Goal: Information Seeking & Learning: Check status

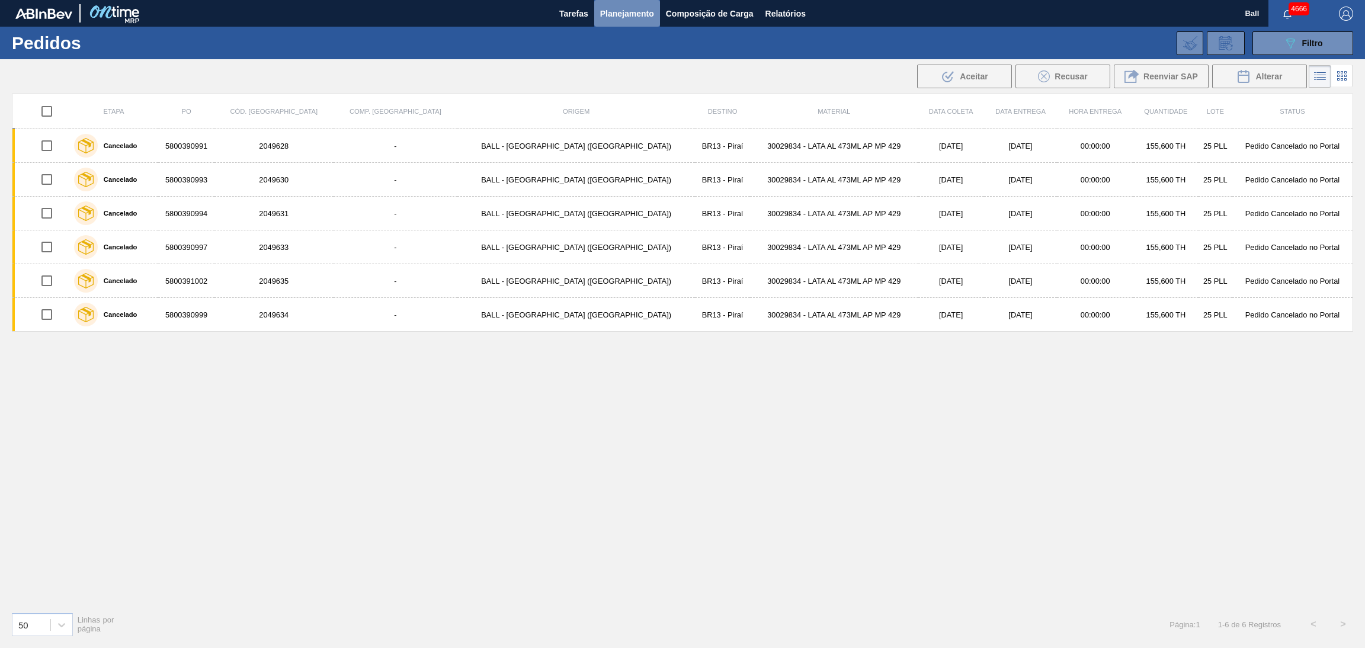
click at [629, 18] on span "Planejamento" at bounding box center [627, 14] width 54 height 14
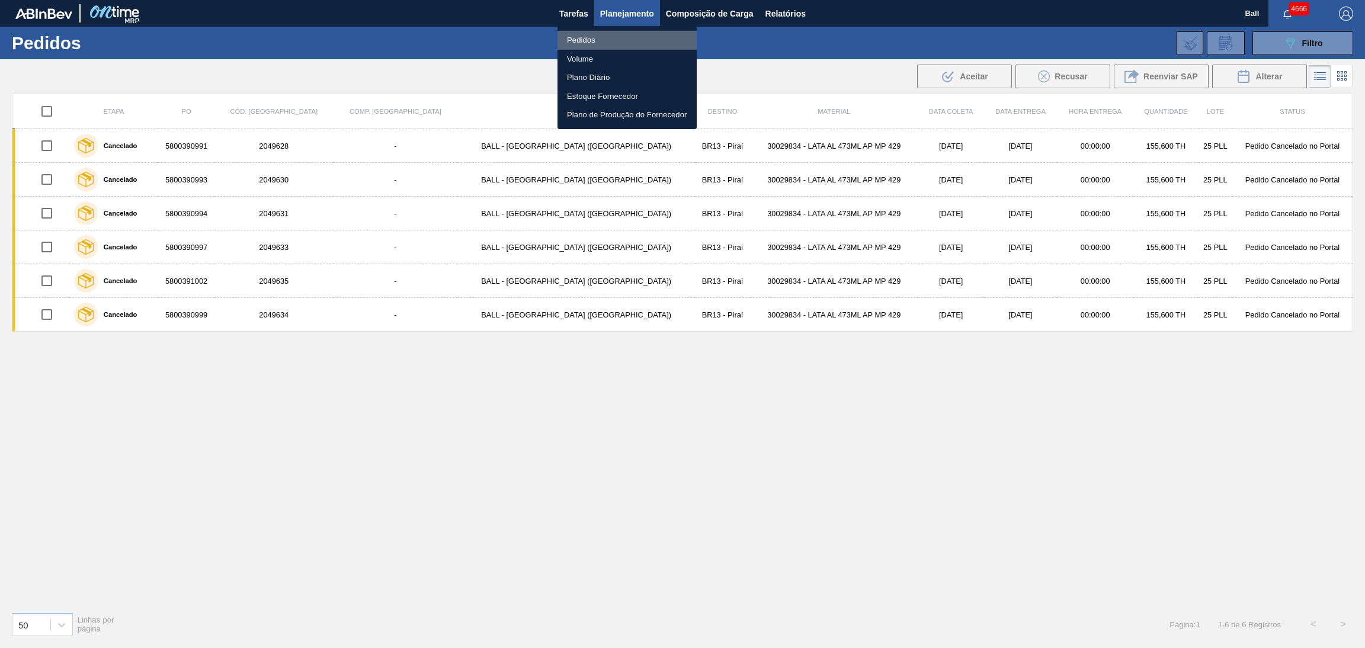
click at [610, 40] on li "Pedidos" at bounding box center [627, 40] width 139 height 19
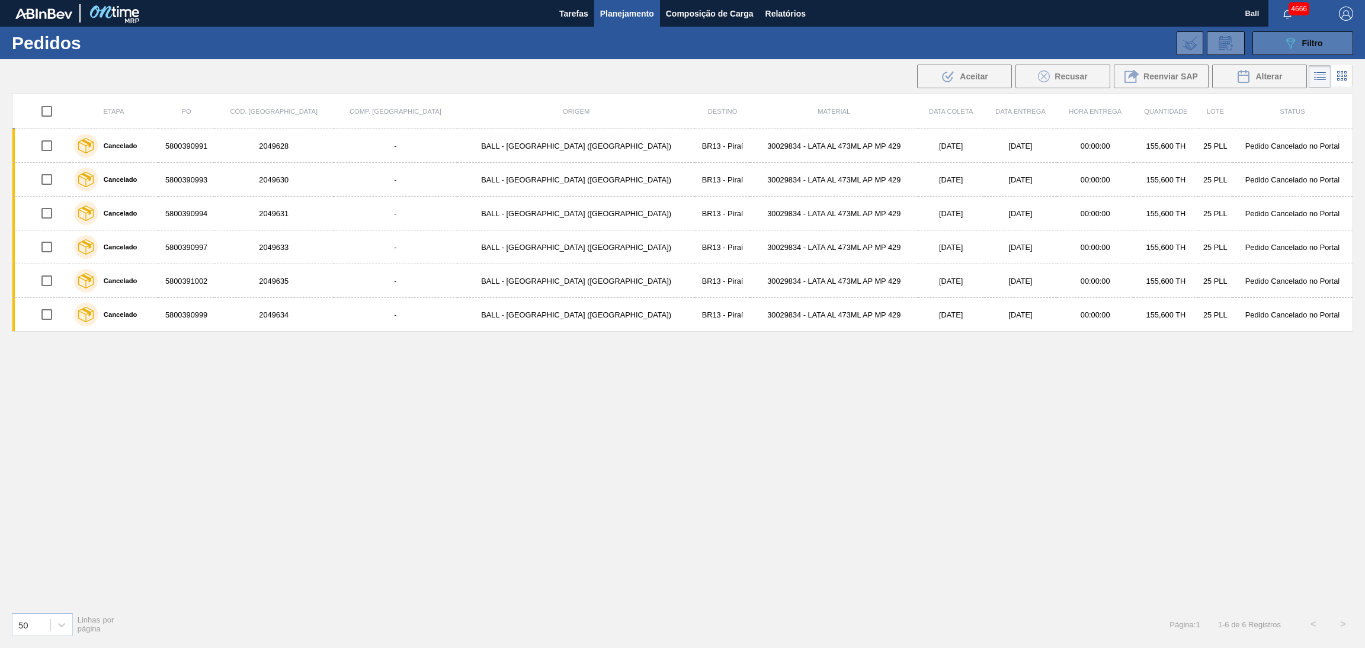
click at [1288, 51] on button "089F7B8B-B2A5-4AFE-B5C0-19BA573D28AC Filtro" at bounding box center [1303, 43] width 101 height 24
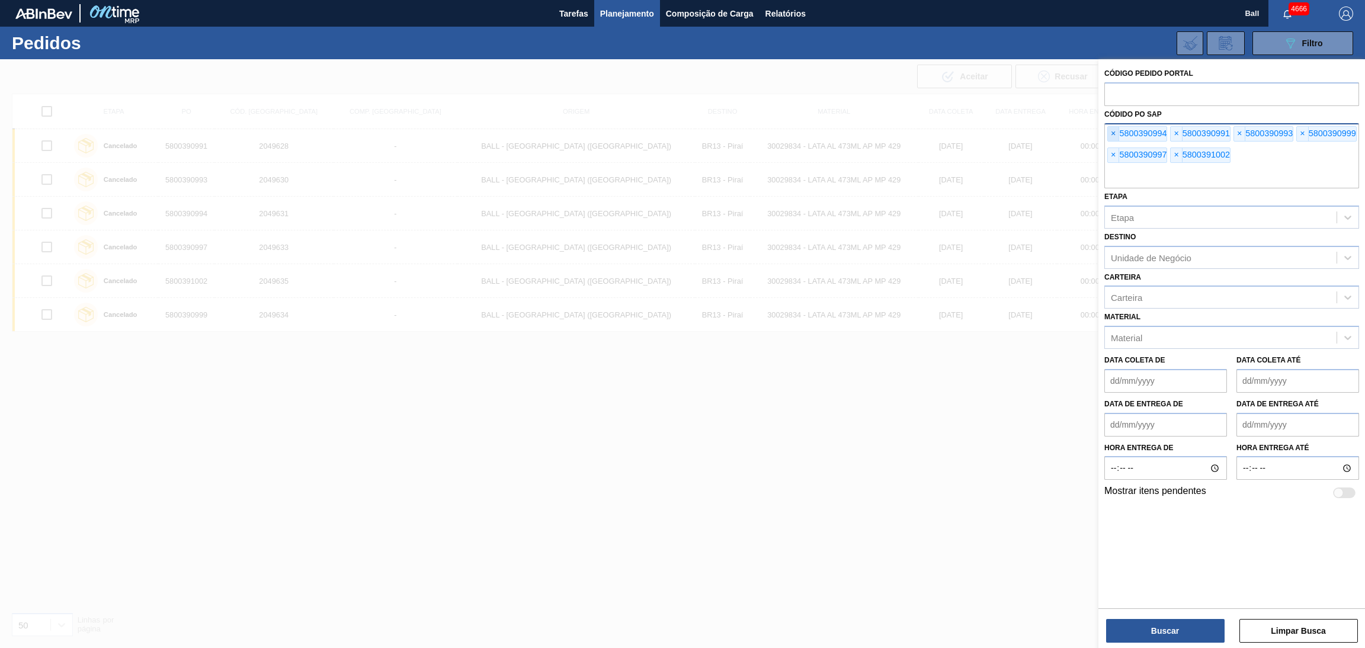
click at [1112, 134] on span "×" at bounding box center [1113, 134] width 11 height 14
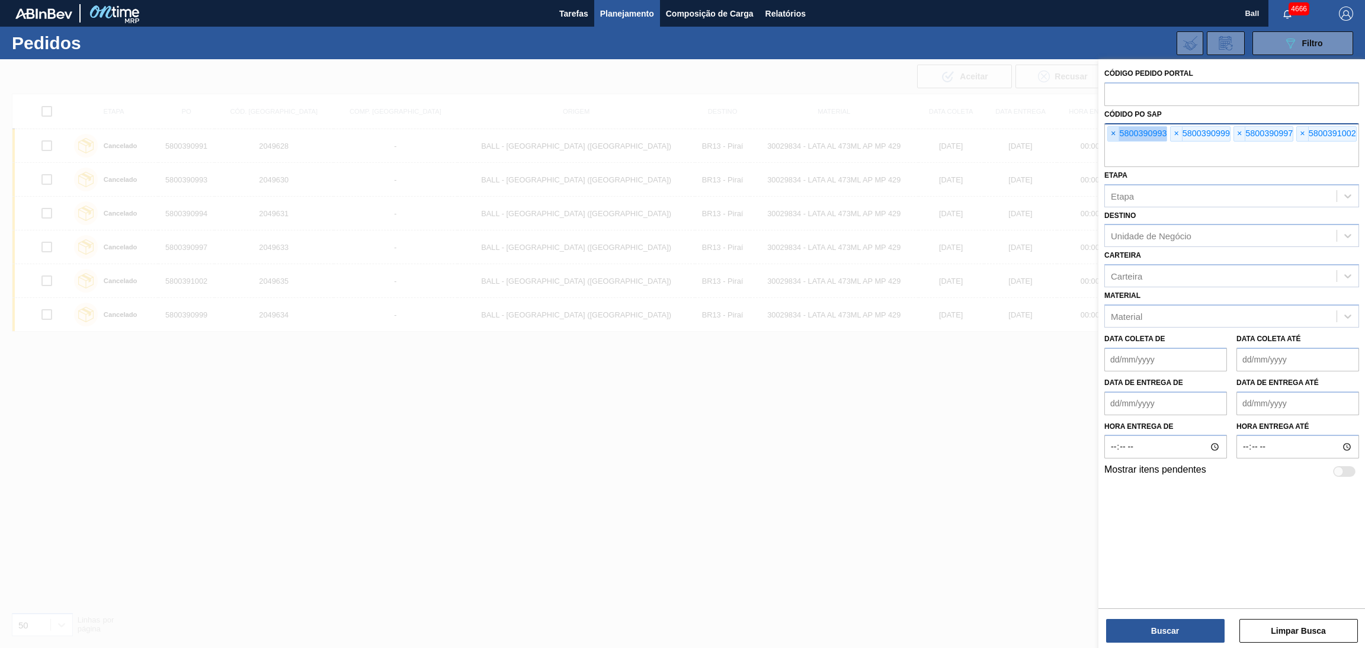
click at [1112, 134] on span "×" at bounding box center [1113, 134] width 11 height 14
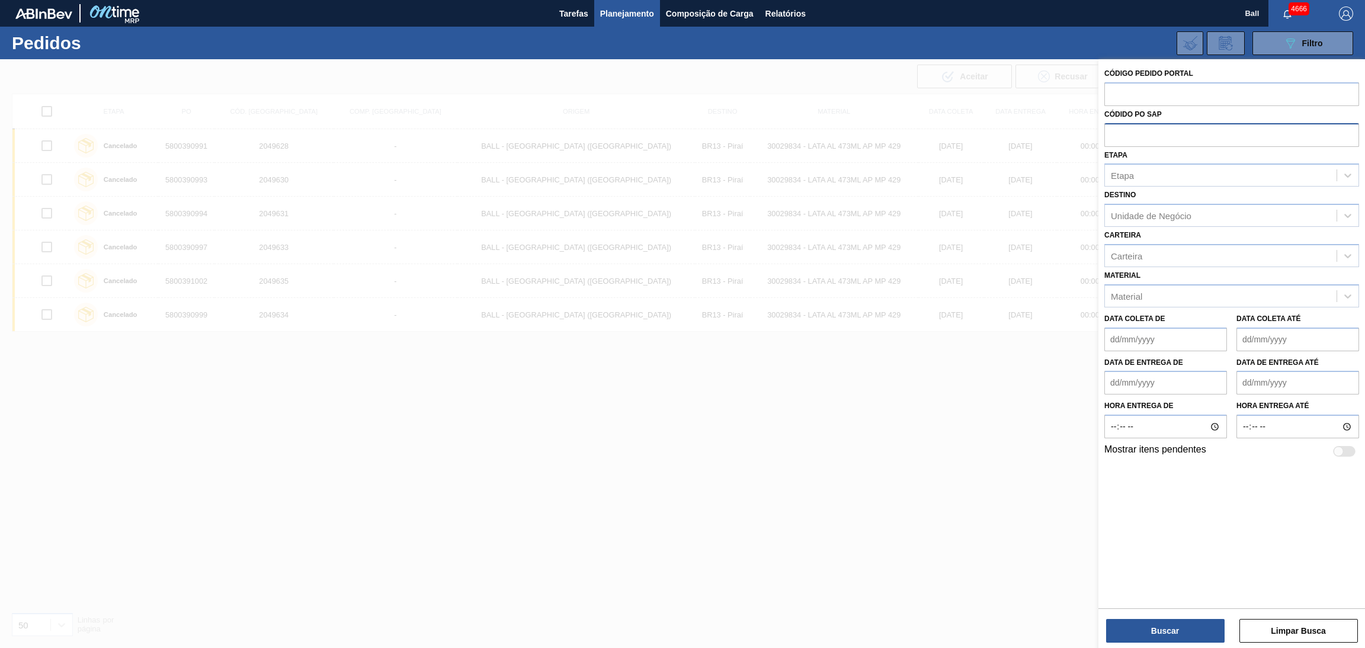
paste input "5800389047"
type input "5800389047"
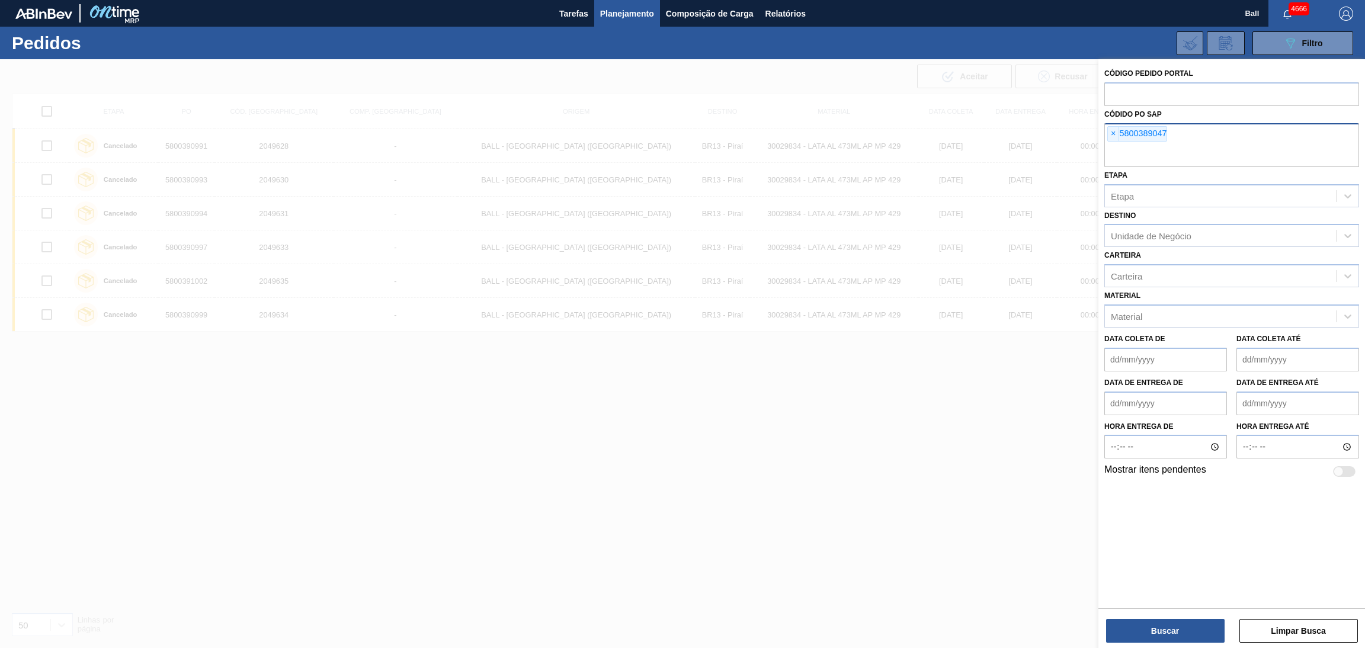
paste input "5800389046"
type input "5800389046"
click at [1164, 623] on button "Buscar" at bounding box center [1165, 631] width 119 height 24
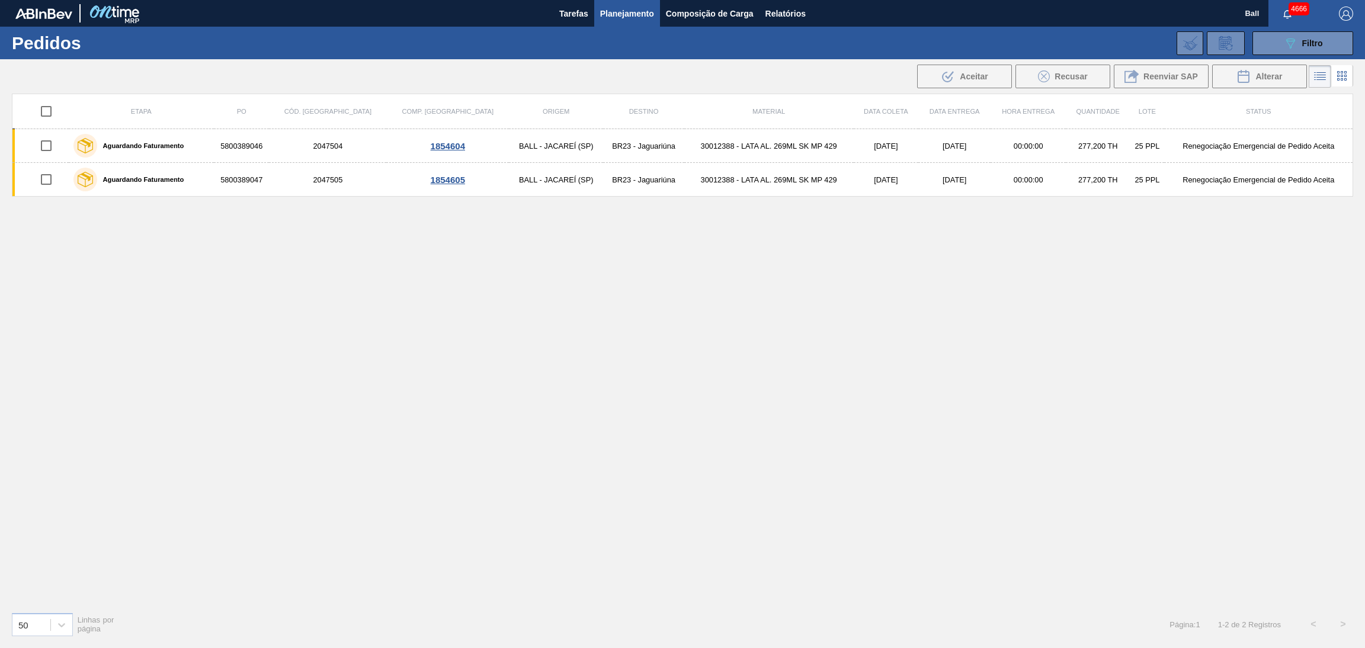
click at [1331, 79] on li at bounding box center [1342, 75] width 22 height 21
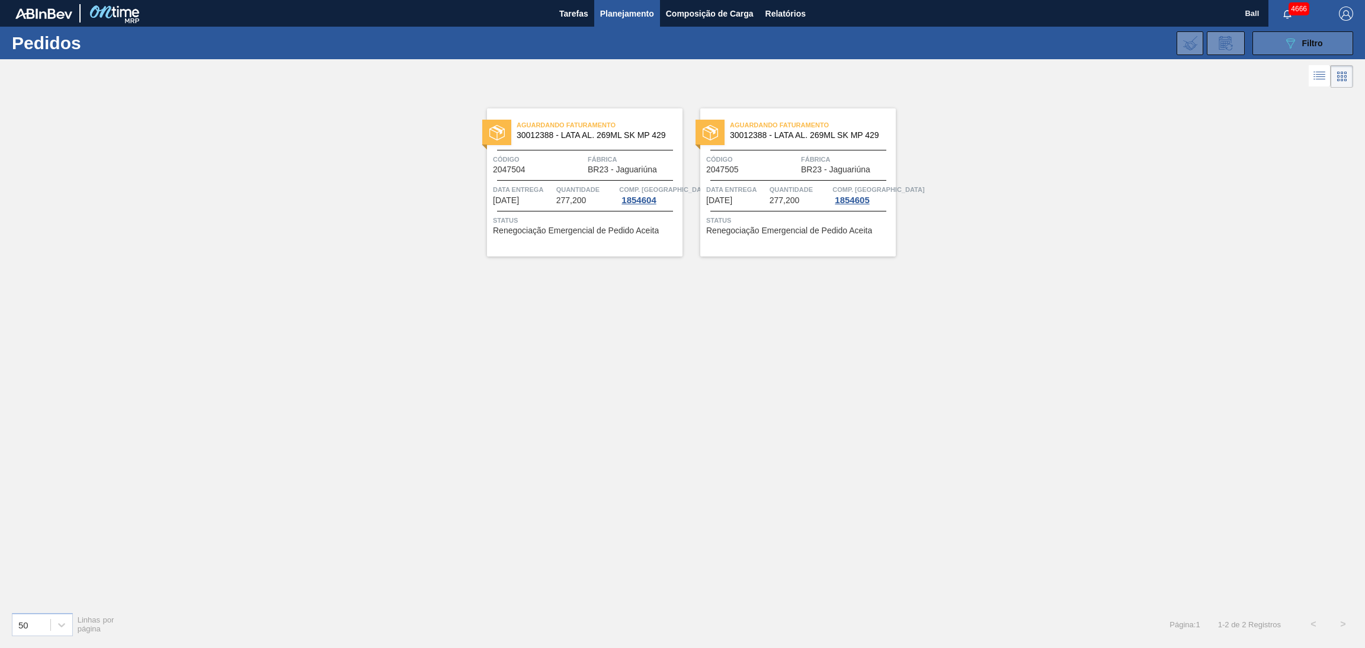
click at [1276, 37] on button "089F7B8B-B2A5-4AFE-B5C0-19BA573D28AC Filtro" at bounding box center [1303, 43] width 101 height 24
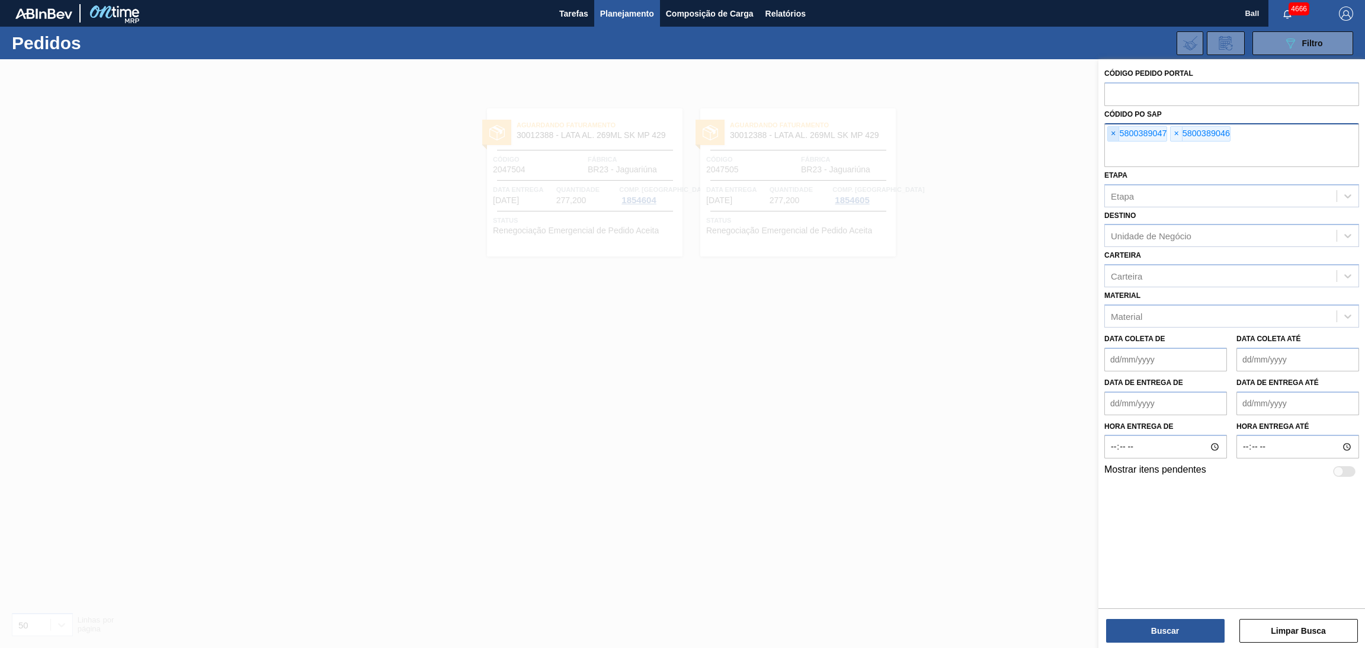
click at [1118, 137] on span "×" at bounding box center [1113, 134] width 11 height 14
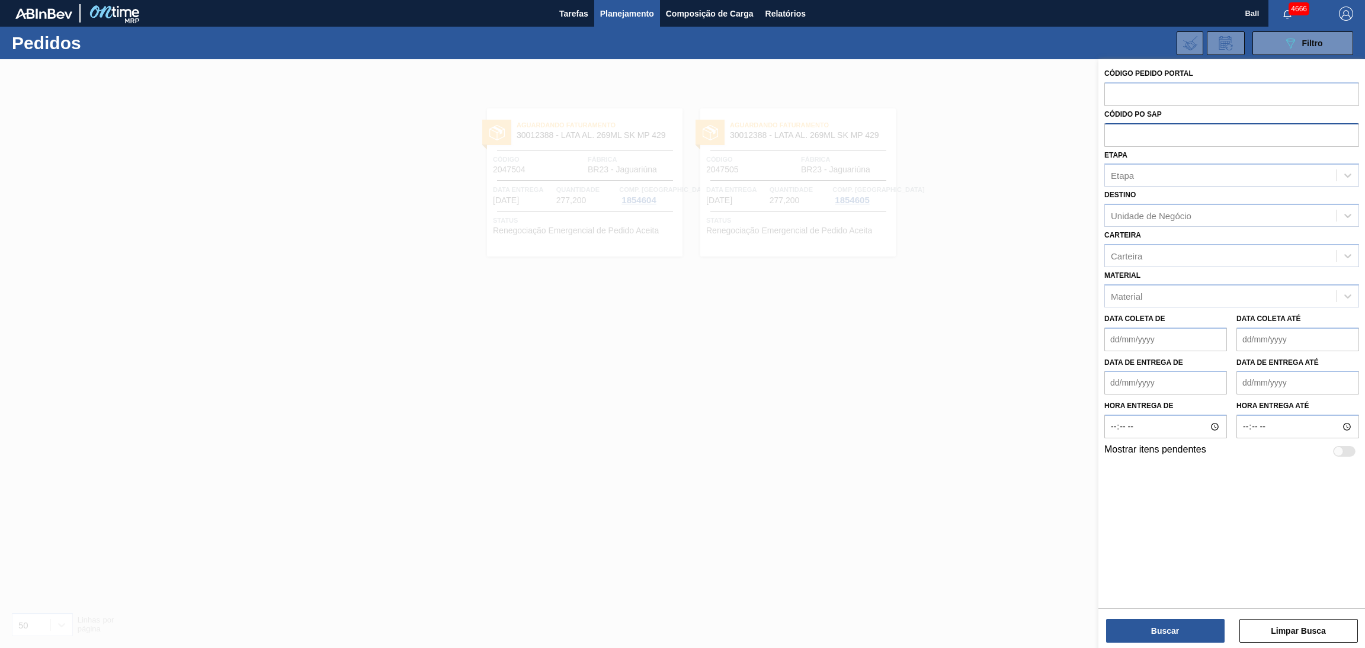
click at [1026, 167] on div at bounding box center [682, 383] width 1365 height 648
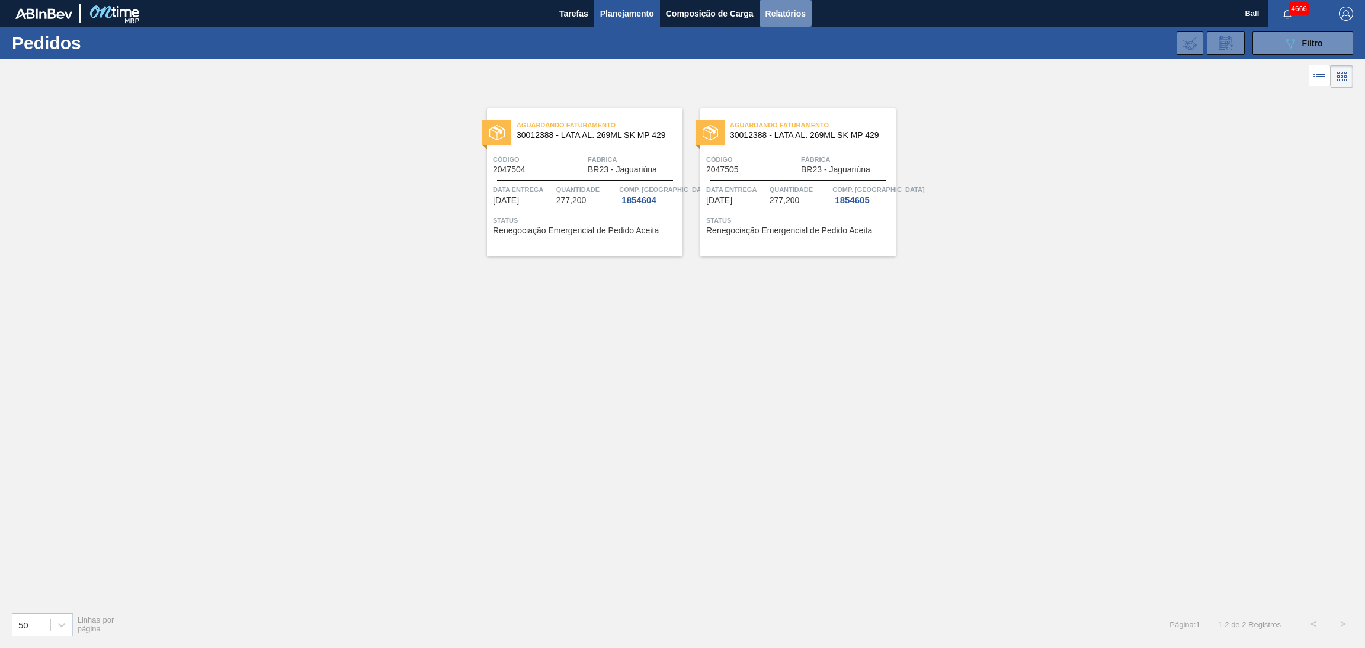
click at [808, 8] on button "Relatórios" at bounding box center [786, 13] width 52 height 27
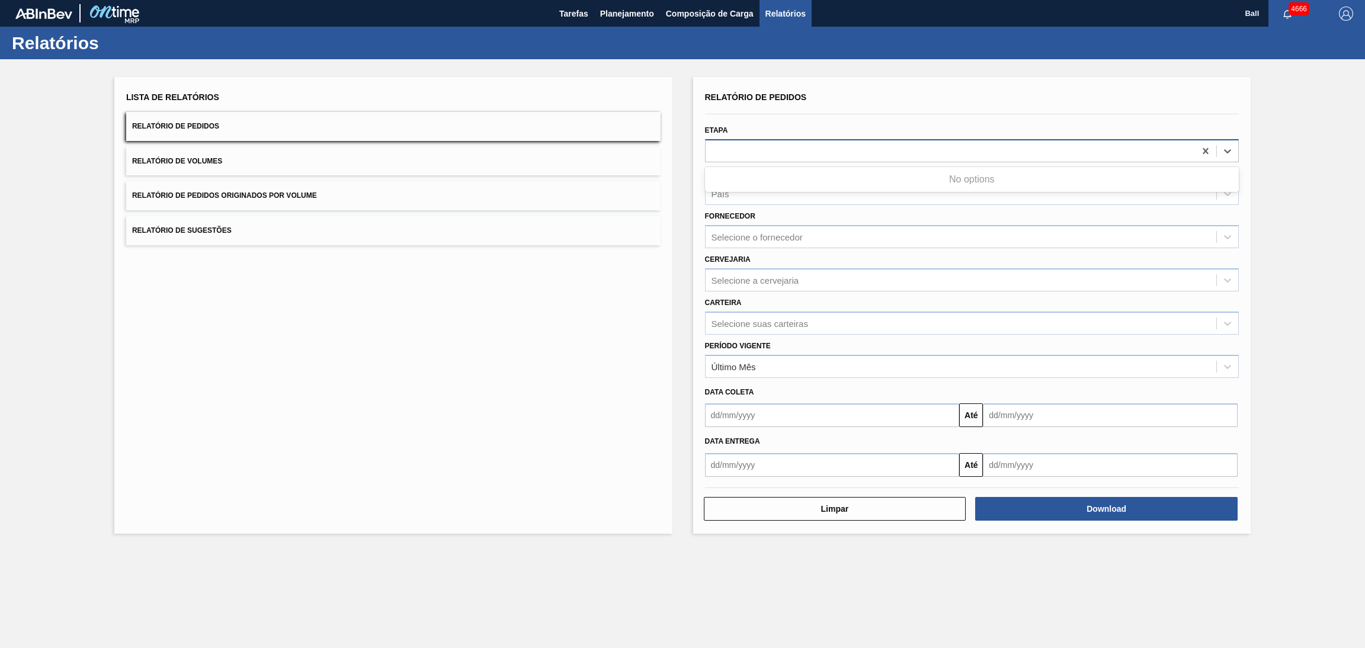
click at [768, 146] on div at bounding box center [951, 150] width 490 height 17
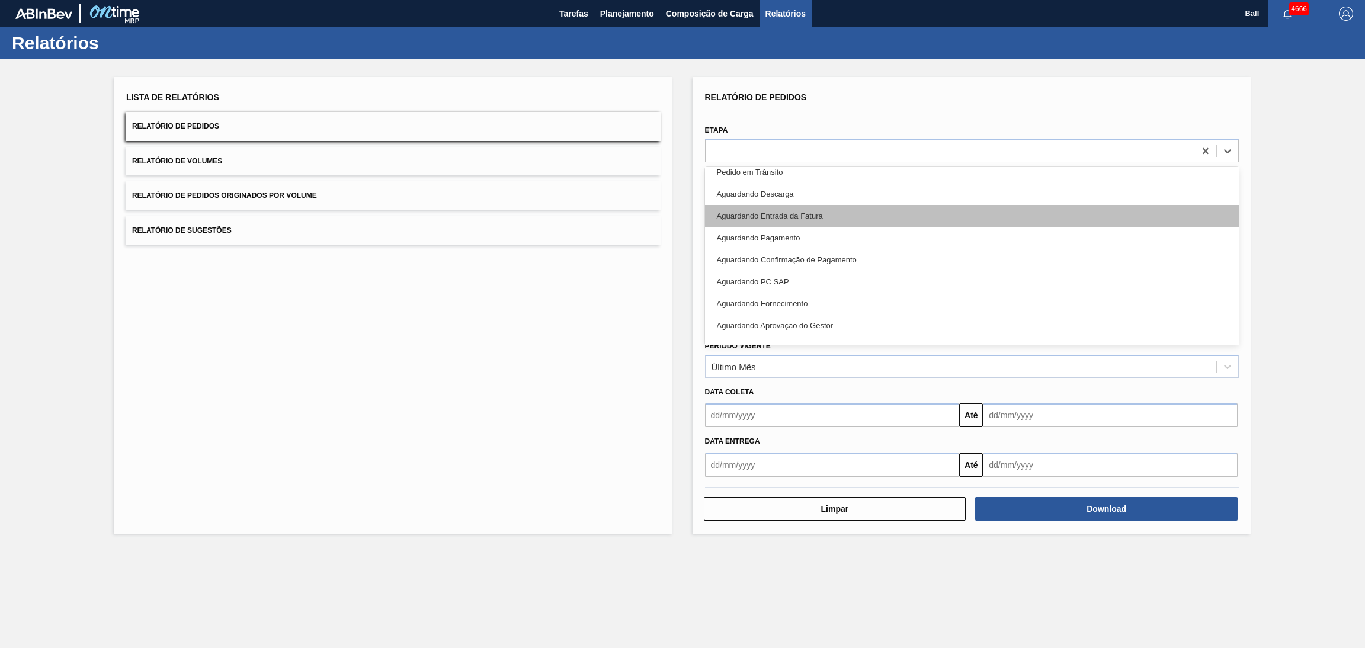
scroll to position [265, 0]
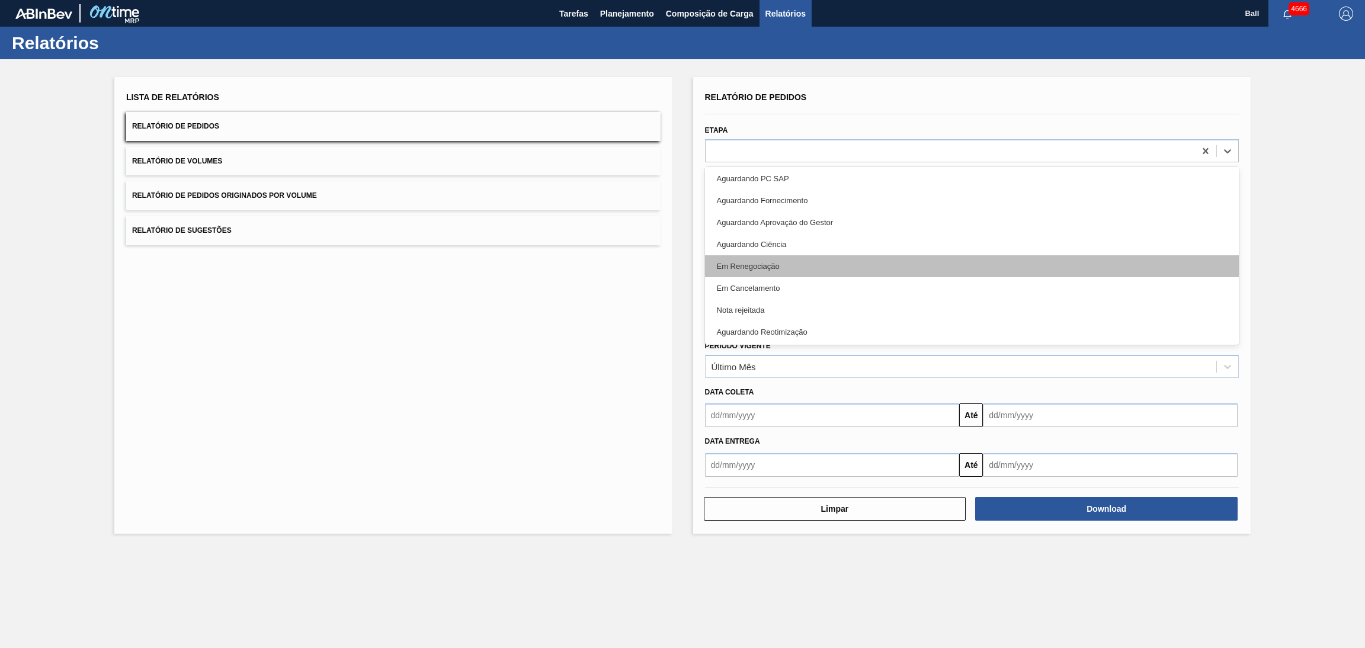
click at [776, 270] on div "Em Renegociação" at bounding box center [972, 266] width 534 height 22
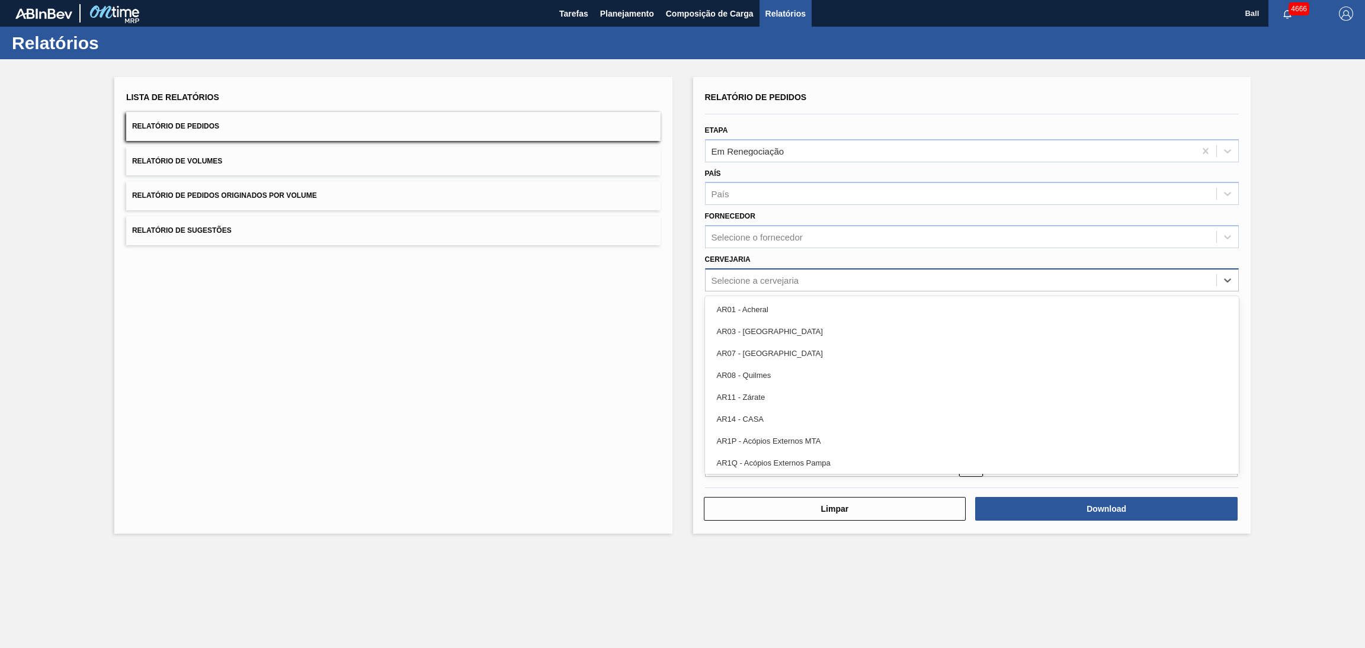
click at [784, 275] on div "Selecione a cervejaria" at bounding box center [756, 280] width 88 height 10
type input "jaca"
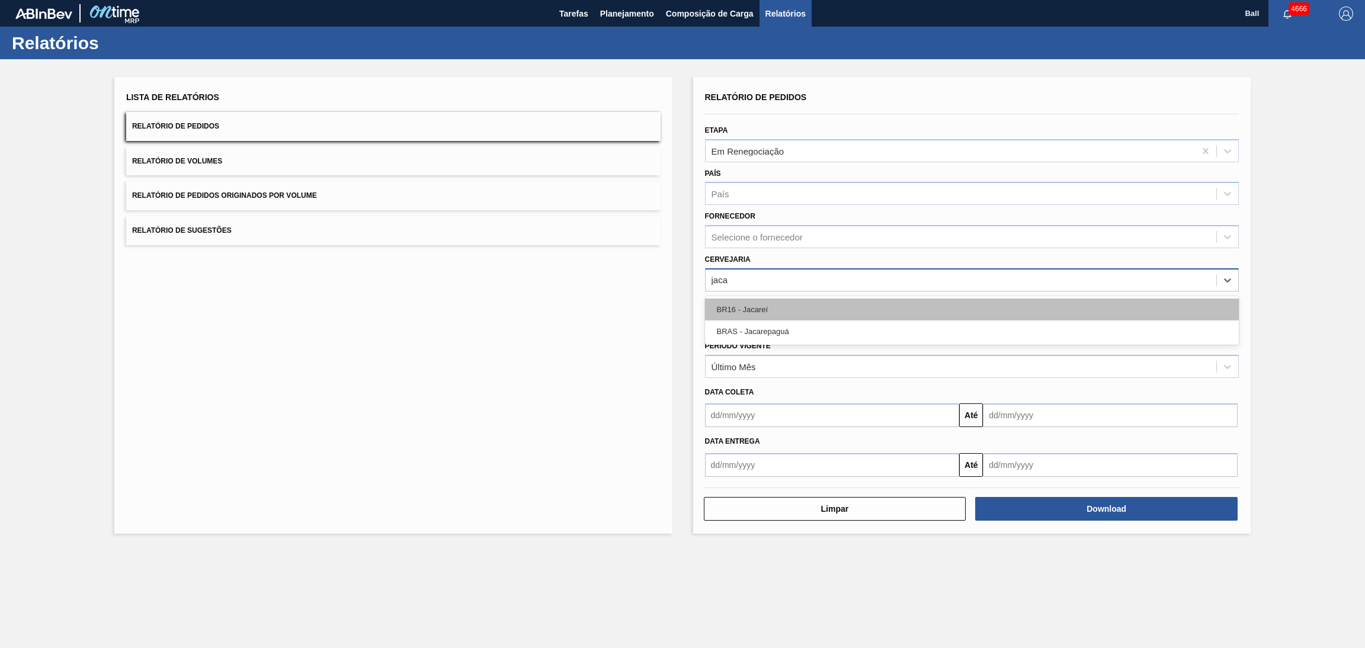
click at [795, 307] on div "BR16 - Jacareí" at bounding box center [972, 310] width 534 height 22
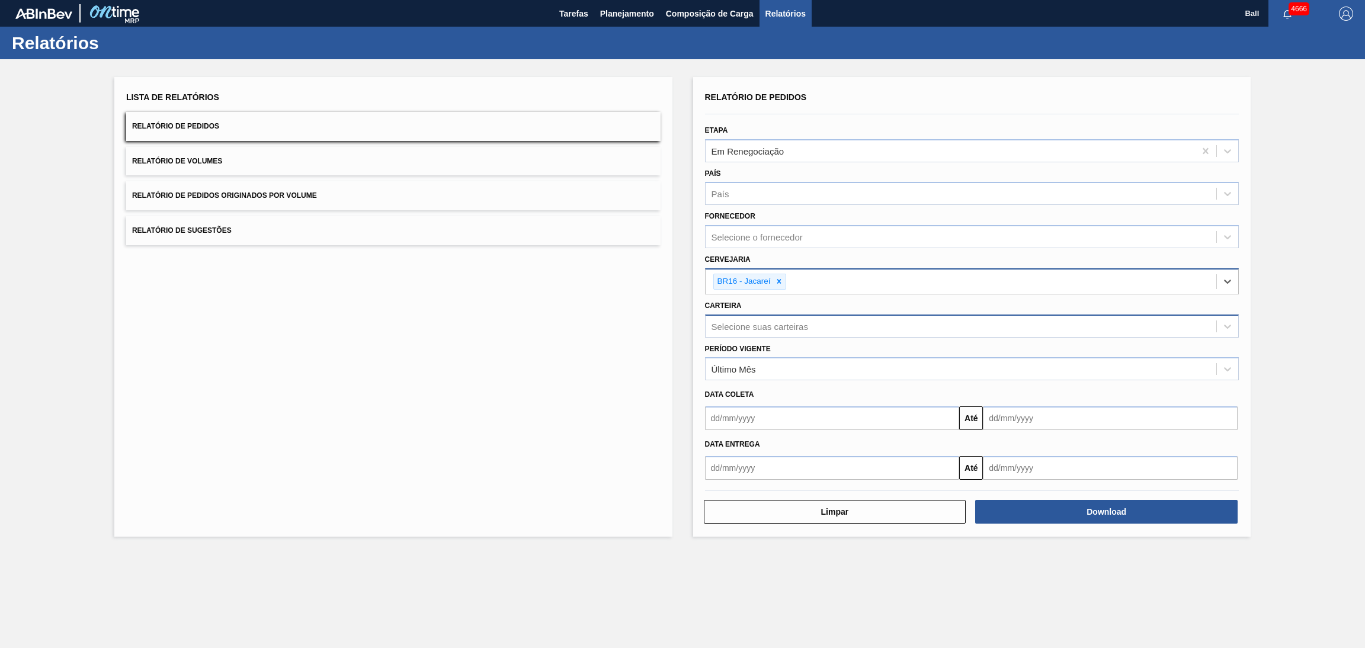
click at [931, 331] on div "Selecione suas carteiras" at bounding box center [961, 326] width 511 height 17
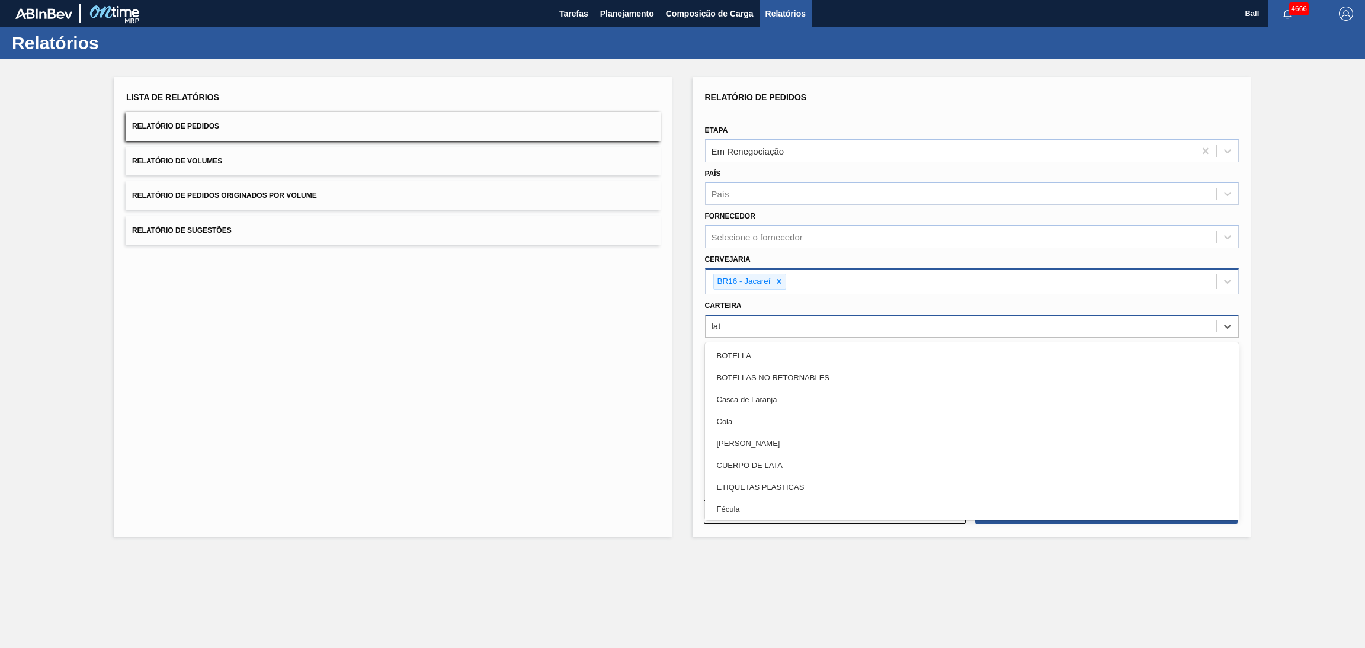
type input "lata"
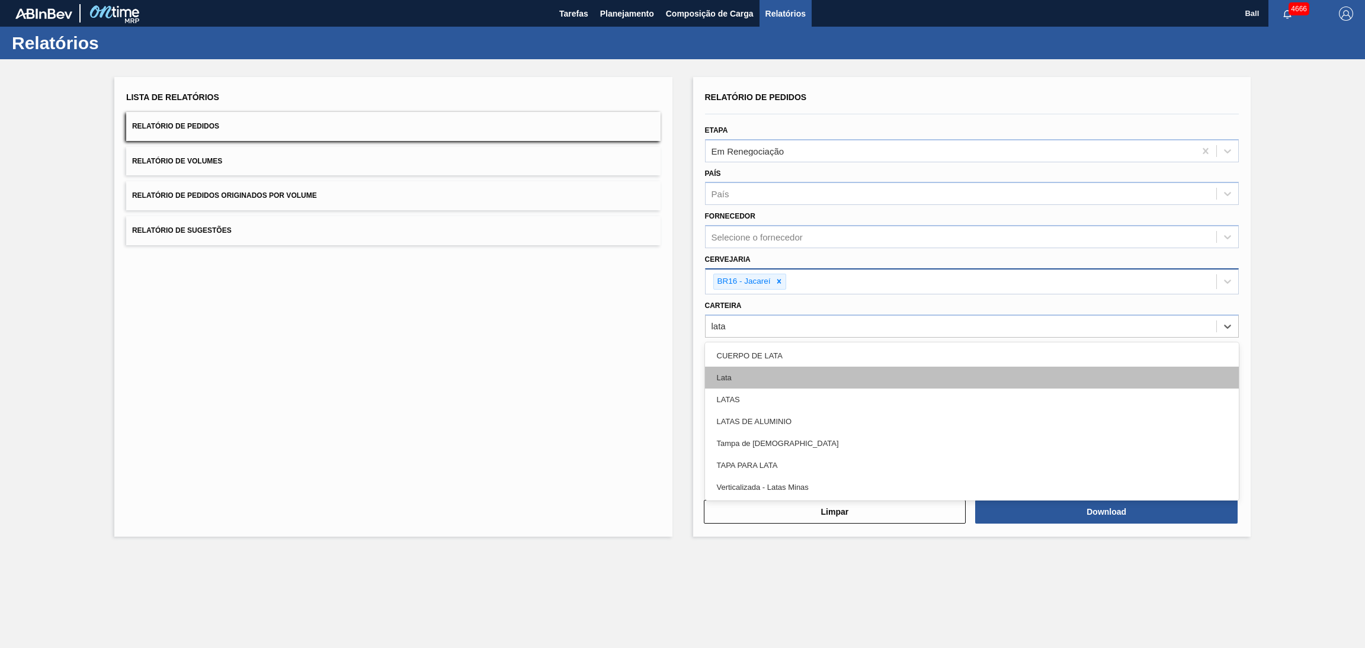
click at [915, 367] on div "Lata" at bounding box center [972, 378] width 534 height 22
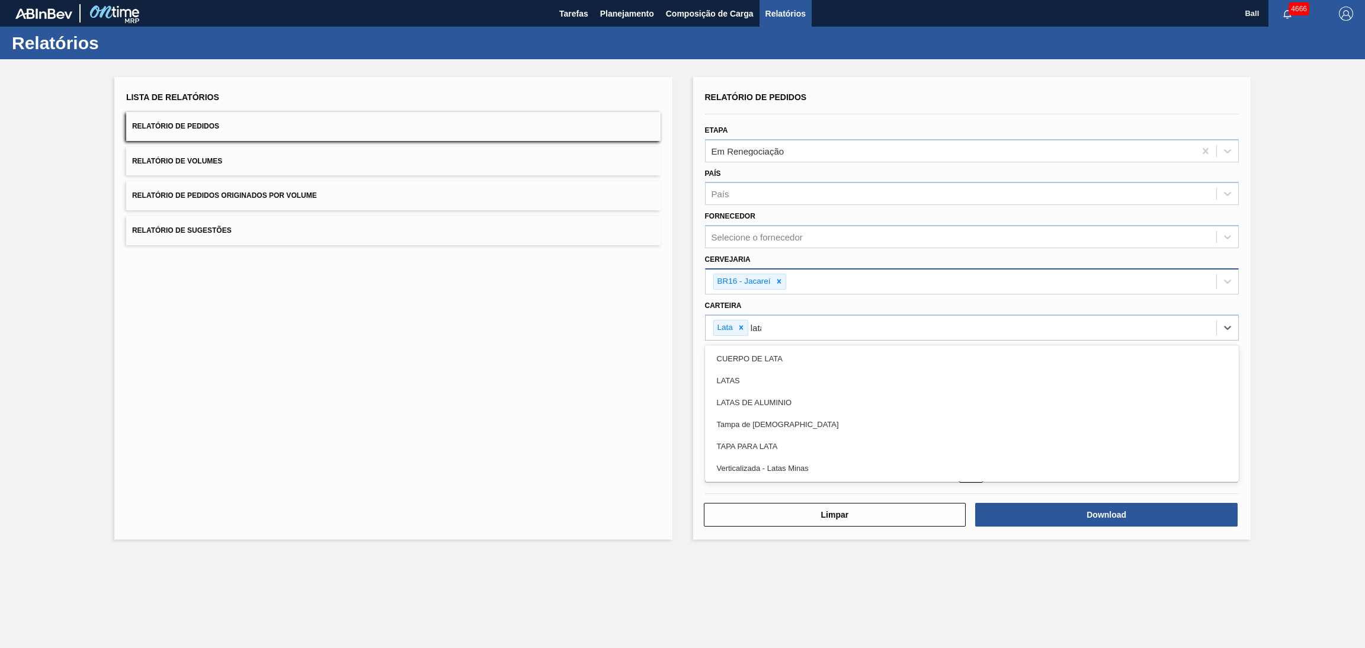
type input "latas"
click at [915, 364] on div "LATAS" at bounding box center [972, 359] width 534 height 22
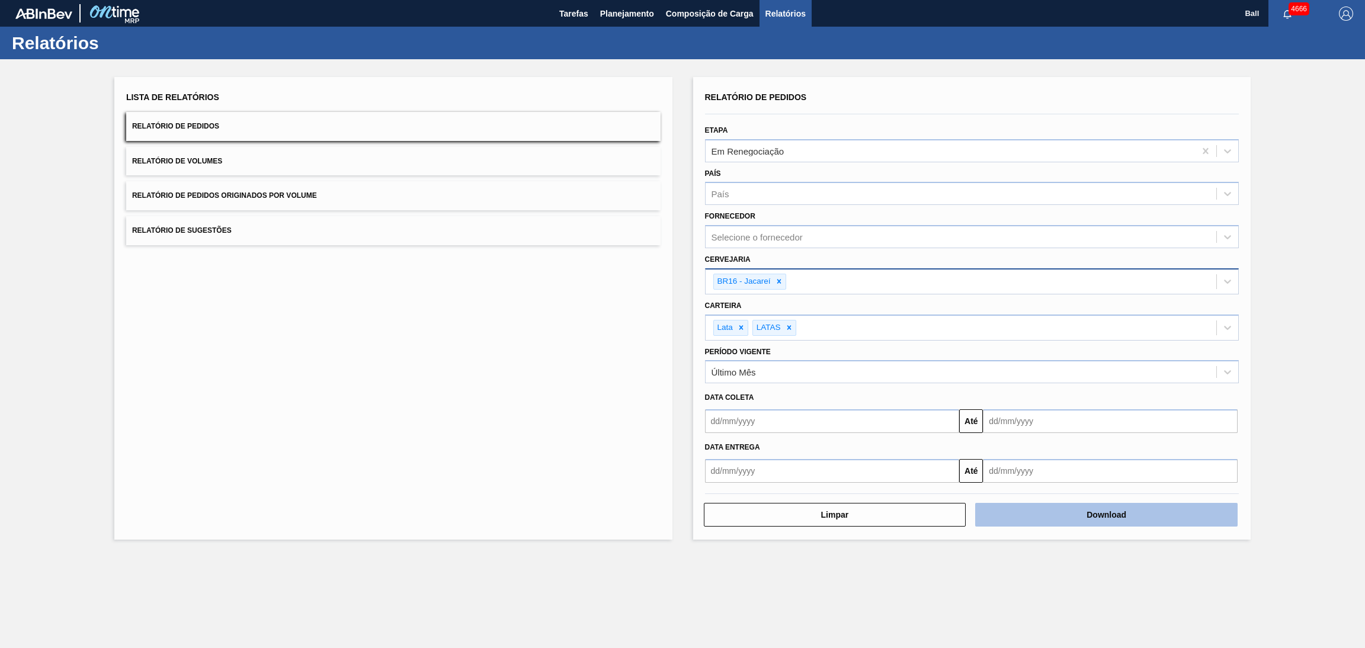
click at [1019, 505] on button "Download" at bounding box center [1106, 515] width 262 height 24
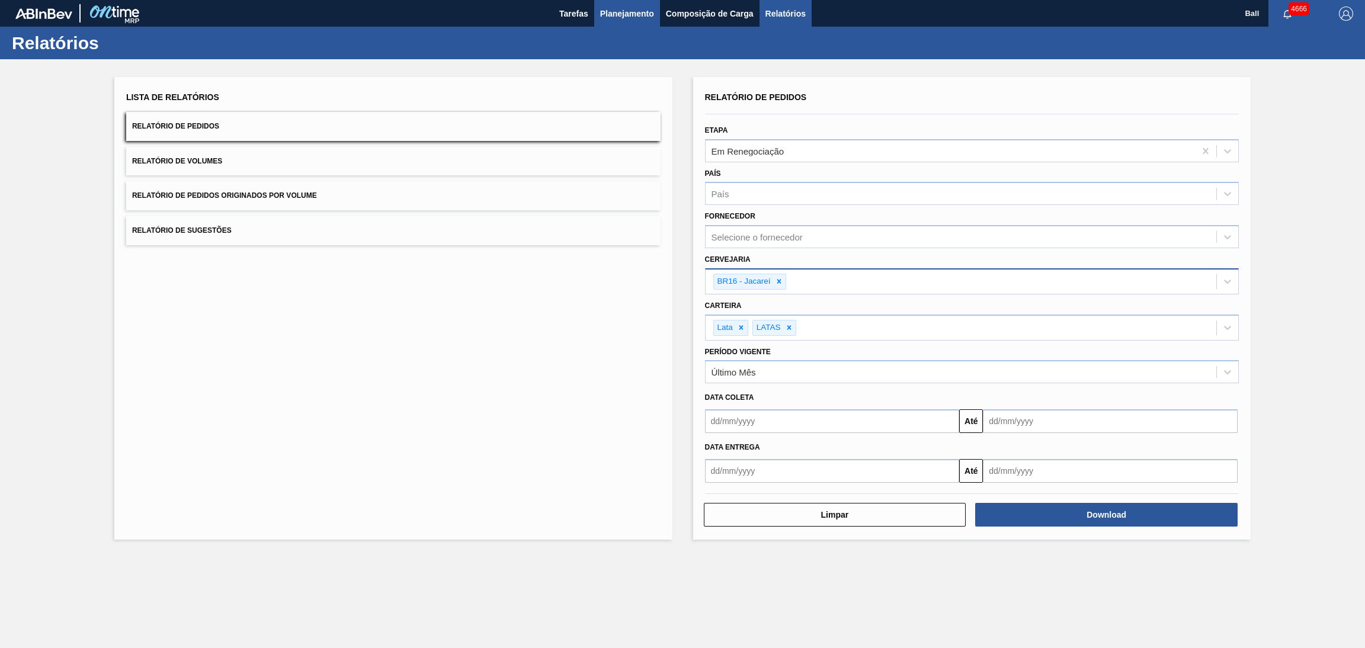
click at [635, 12] on span "Planejamento" at bounding box center [627, 14] width 54 height 14
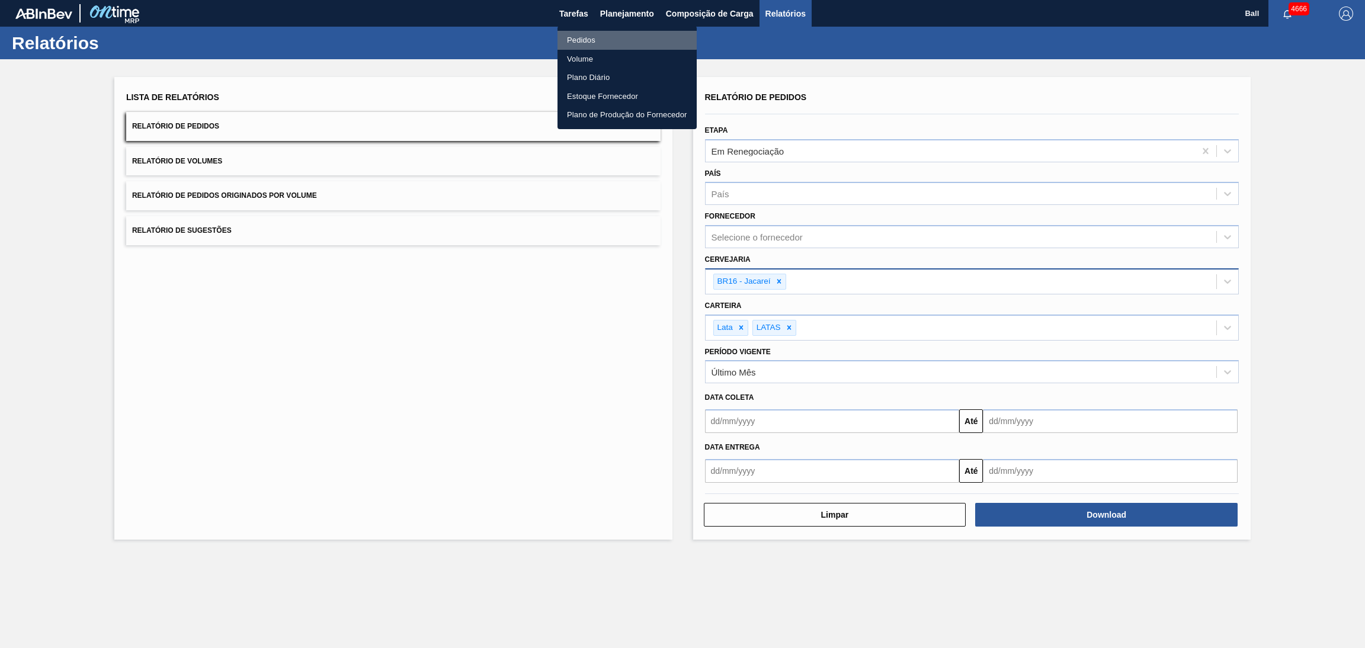
click at [626, 40] on li "Pedidos" at bounding box center [627, 40] width 139 height 19
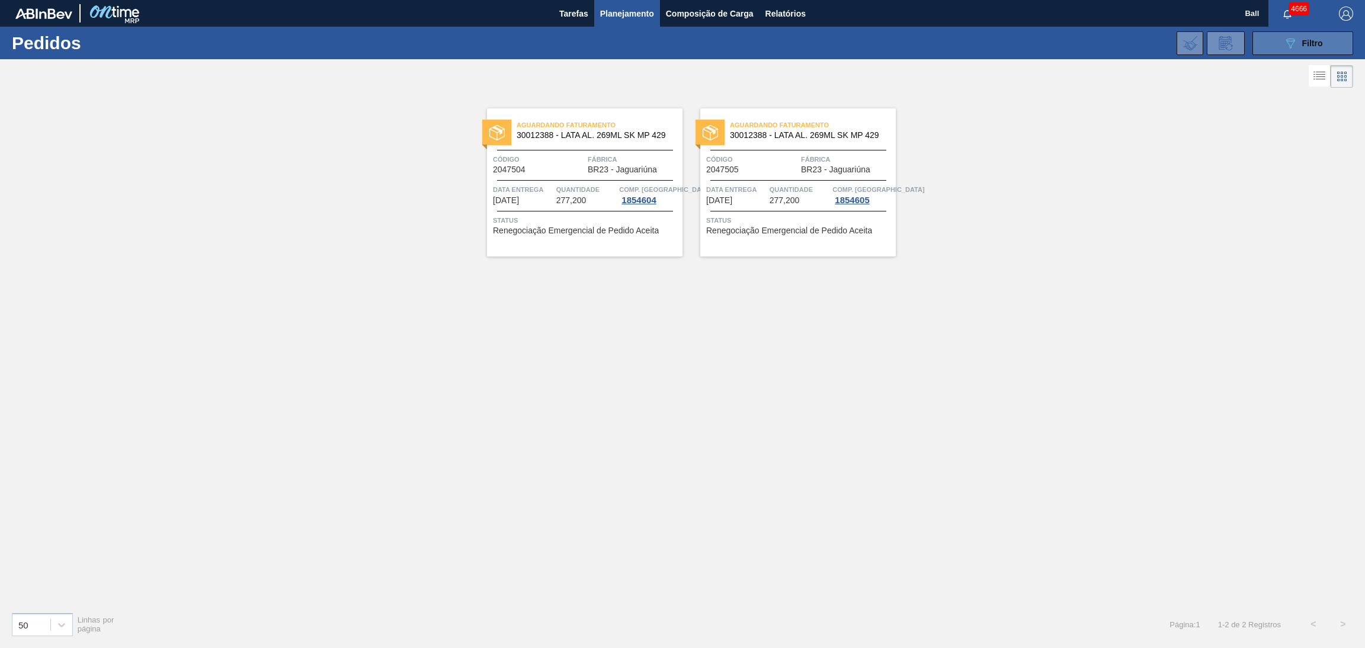
click at [1263, 52] on button "089F7B8B-B2A5-4AFE-B5C0-19BA573D28AC Filtro" at bounding box center [1303, 43] width 101 height 24
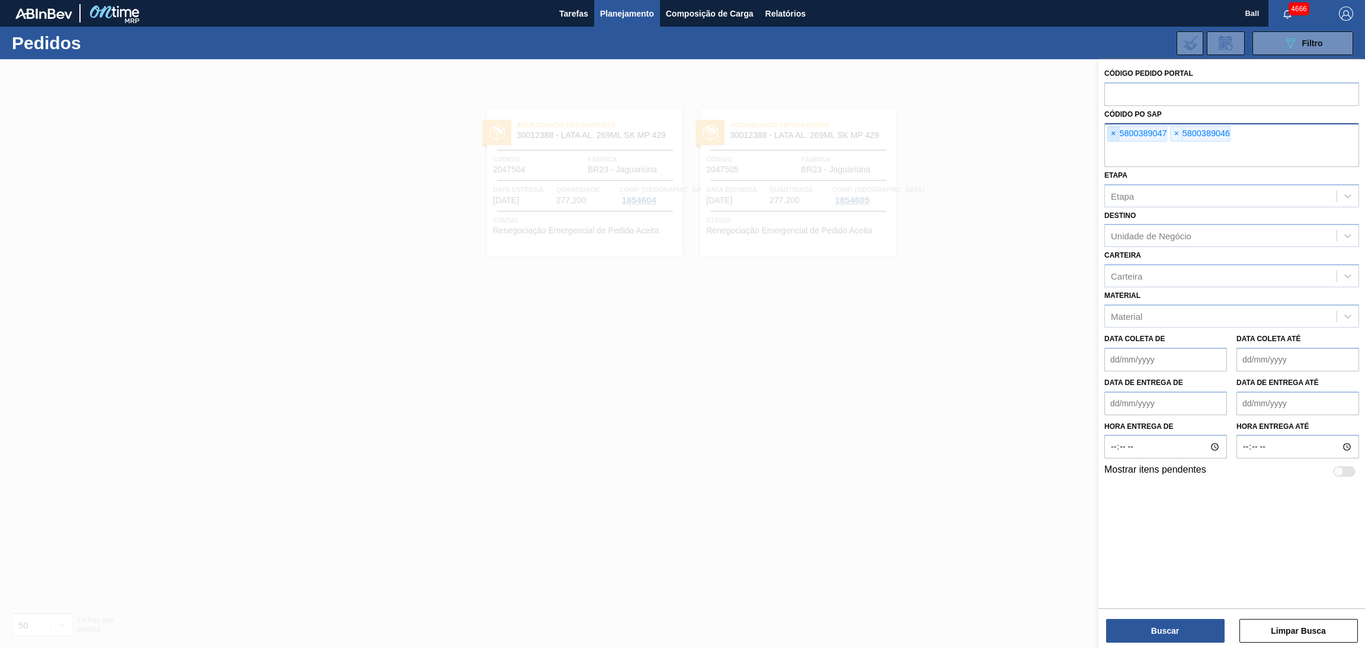
click at [1115, 134] on span "×" at bounding box center [1113, 134] width 11 height 14
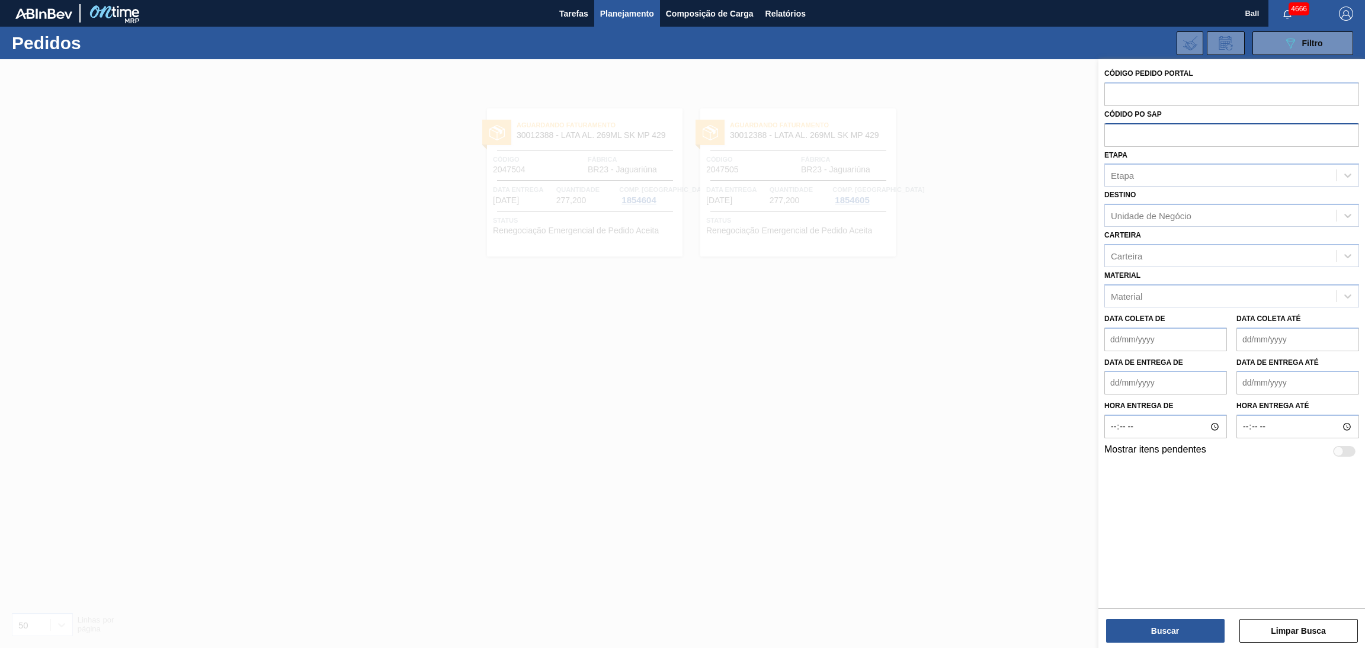
paste input "text"
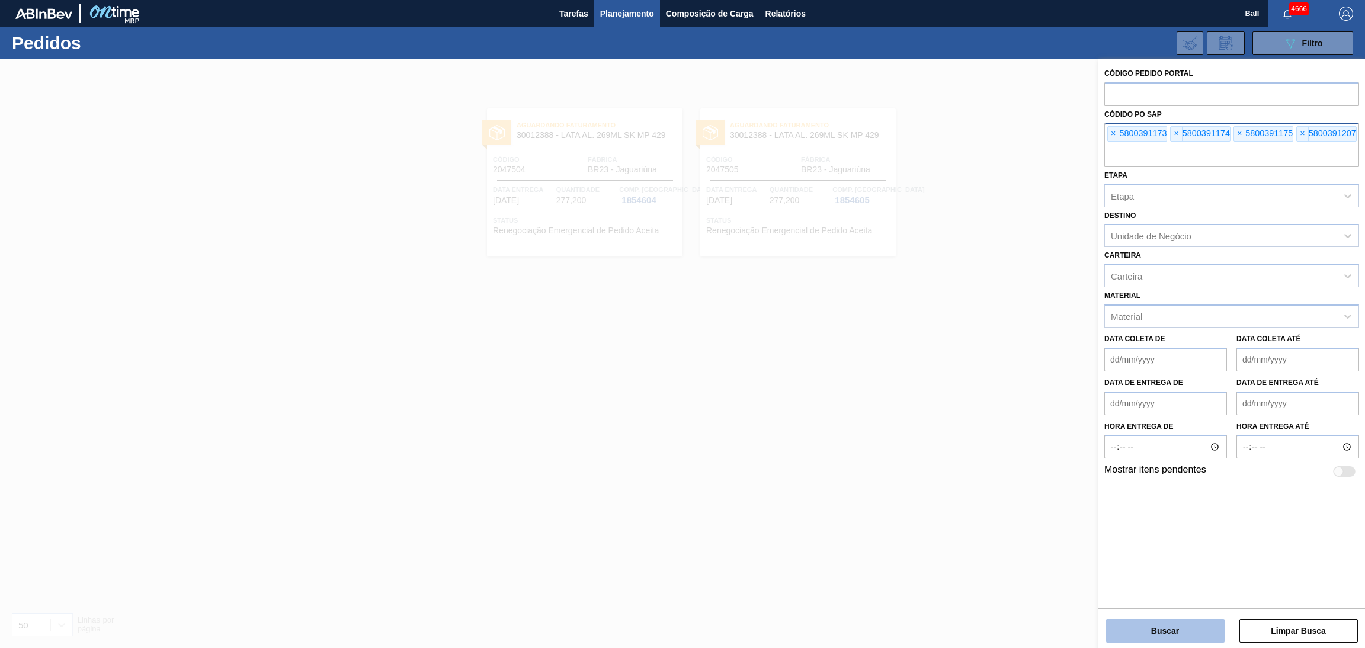
click at [1150, 626] on button "Buscar" at bounding box center [1165, 631] width 119 height 24
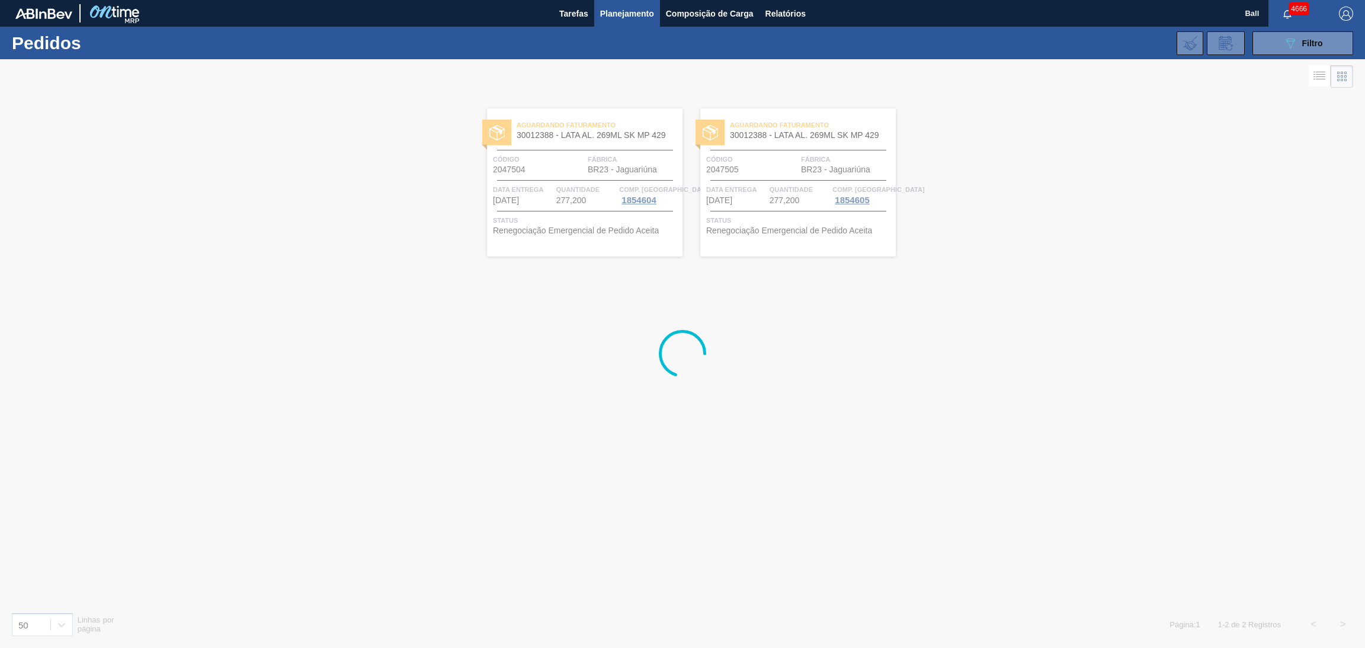
click at [876, 517] on div at bounding box center [682, 353] width 1365 height 589
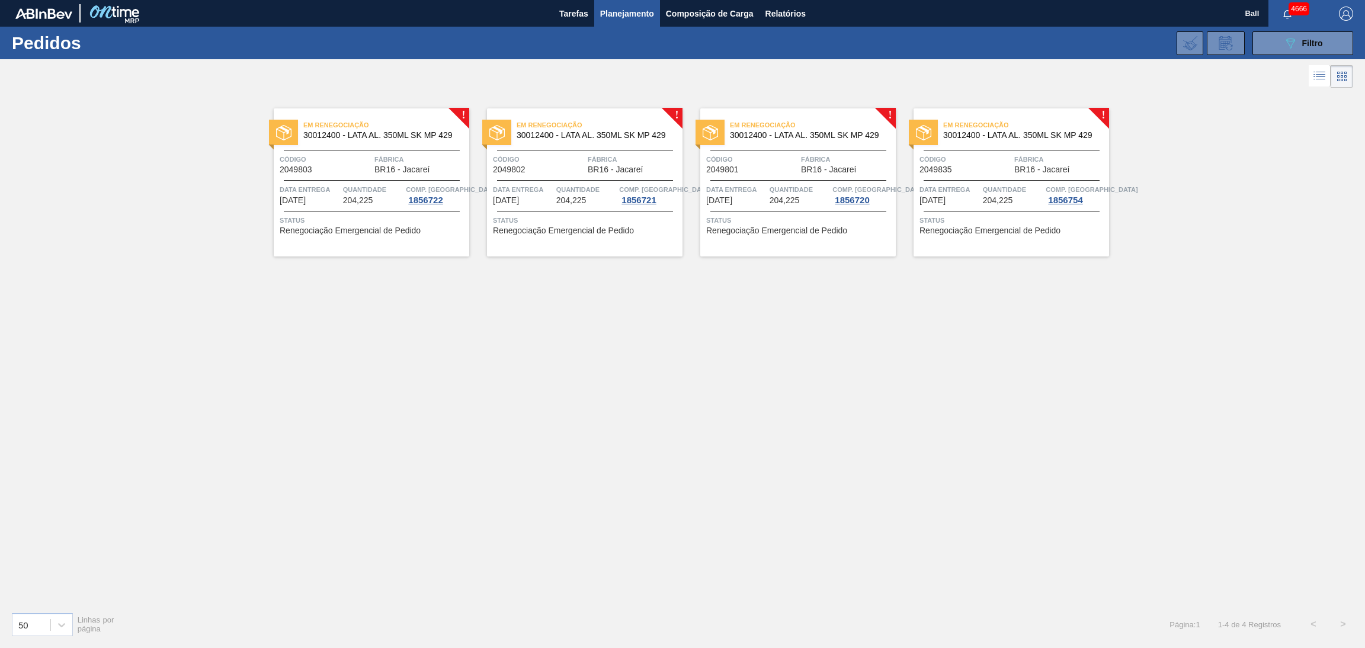
click at [393, 208] on div "Em Renegociação 30012400 - LATA AL. 350ML SK MP 429 Código 2049803 Fábrica BR16…" at bounding box center [372, 182] width 196 height 148
click at [578, 216] on span "Status" at bounding box center [586, 220] width 187 height 12
click at [765, 198] on div "Data Entrega 14/10/2025" at bounding box center [736, 194] width 60 height 21
click at [985, 203] on span "204,225" at bounding box center [998, 200] width 30 height 9
drag, startPoint x: 1226, startPoint y: 427, endPoint x: 1151, endPoint y: 382, distance: 87.2
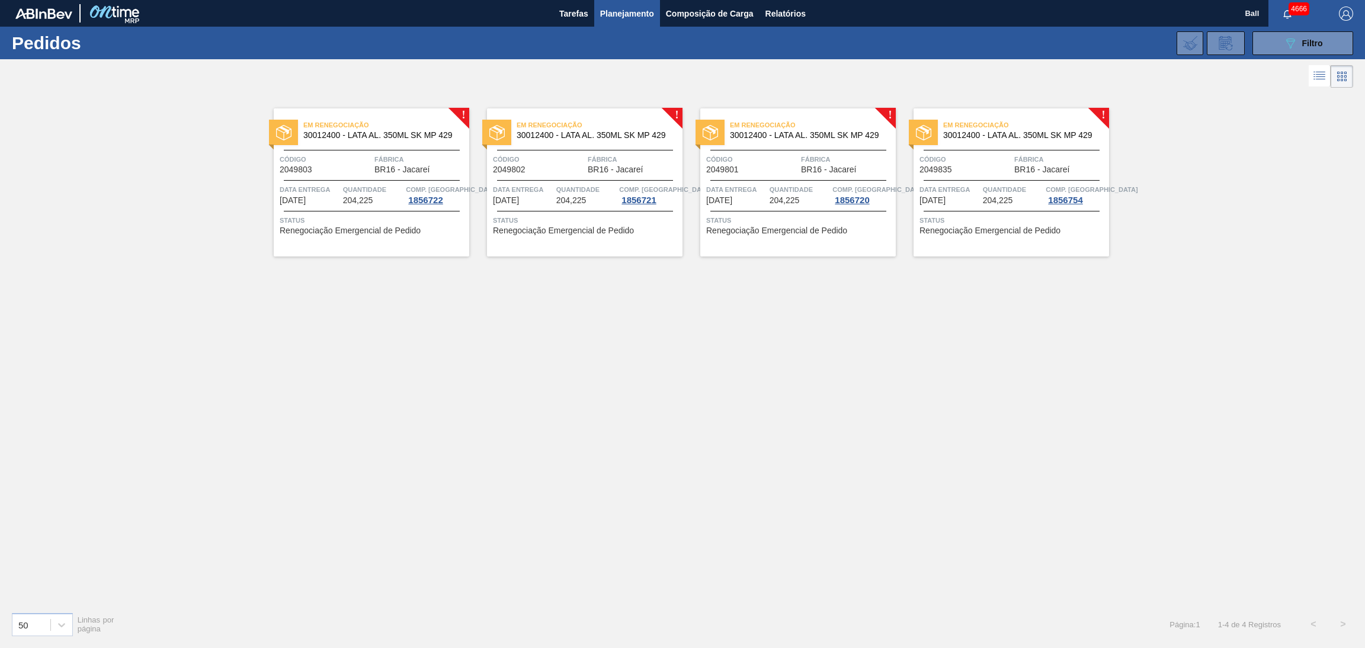
click at [1226, 427] on div "! Em Renegociação 30012400 - LATA AL. 350ML SK MP 429 Código 2049803 Fábrica BR…" at bounding box center [682, 347] width 1365 height 512
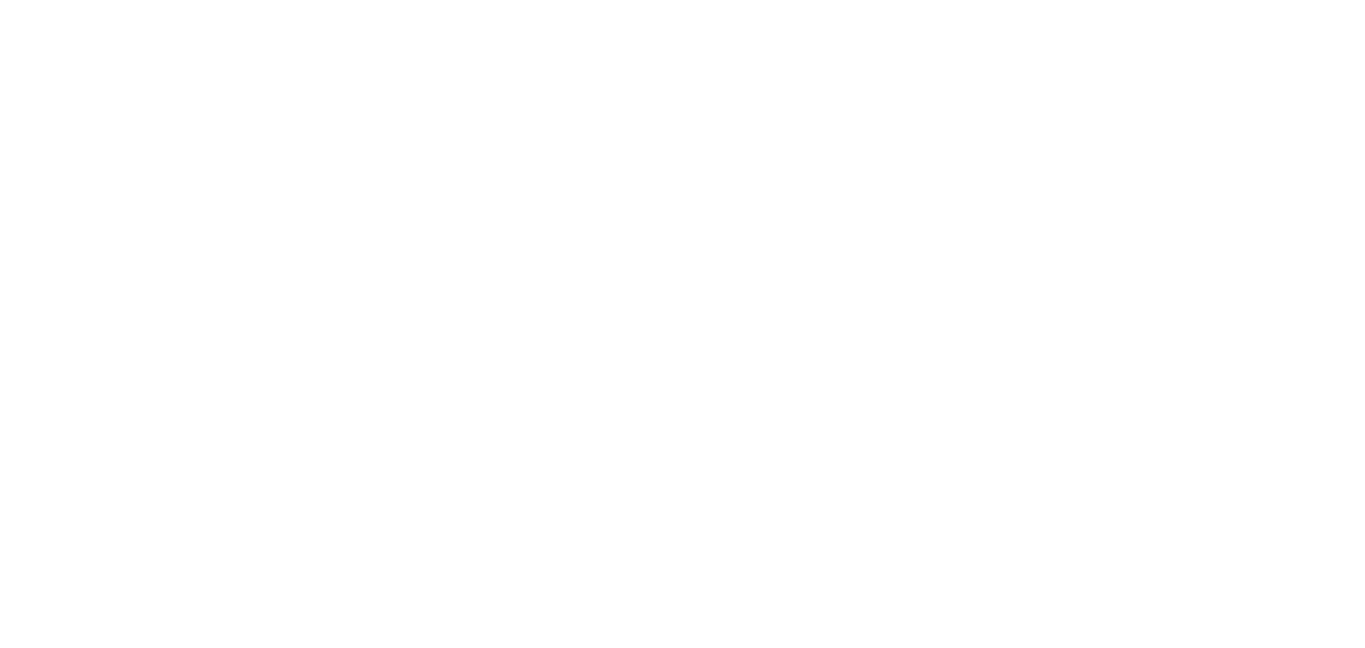
click at [872, 0] on html at bounding box center [682, 0] width 1365 height 0
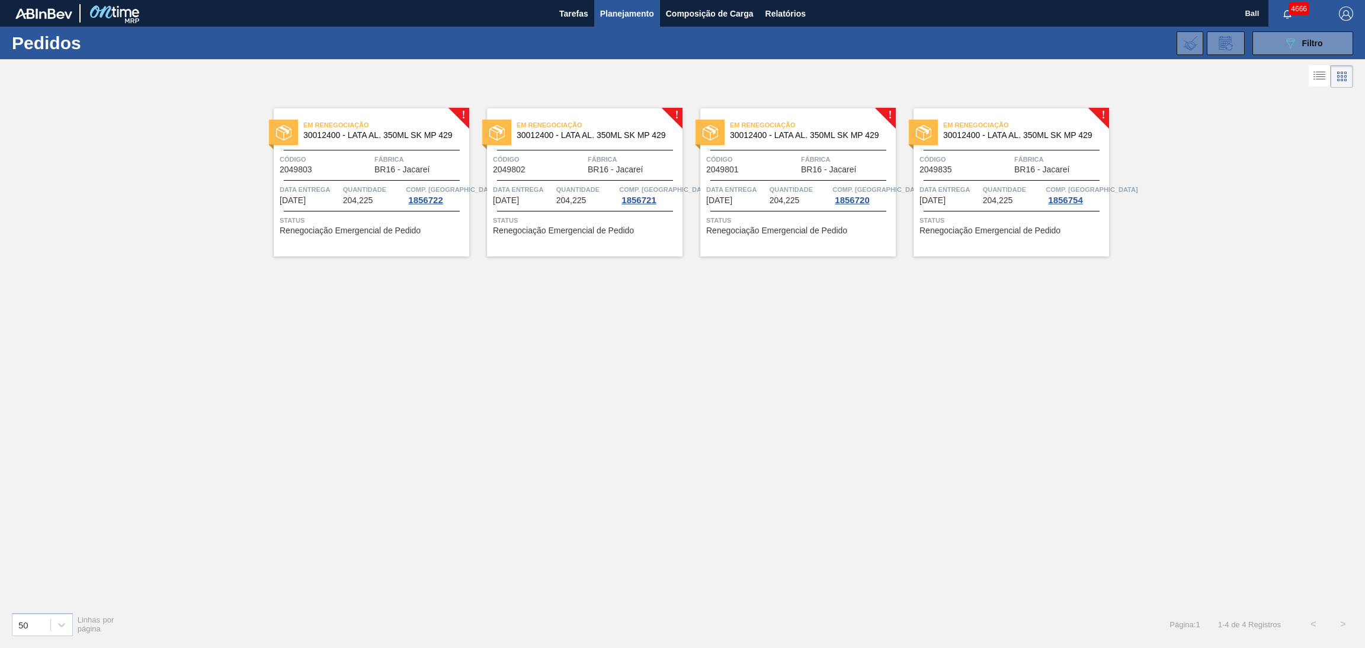
click at [627, 12] on span "Planejamento" at bounding box center [627, 14] width 54 height 14
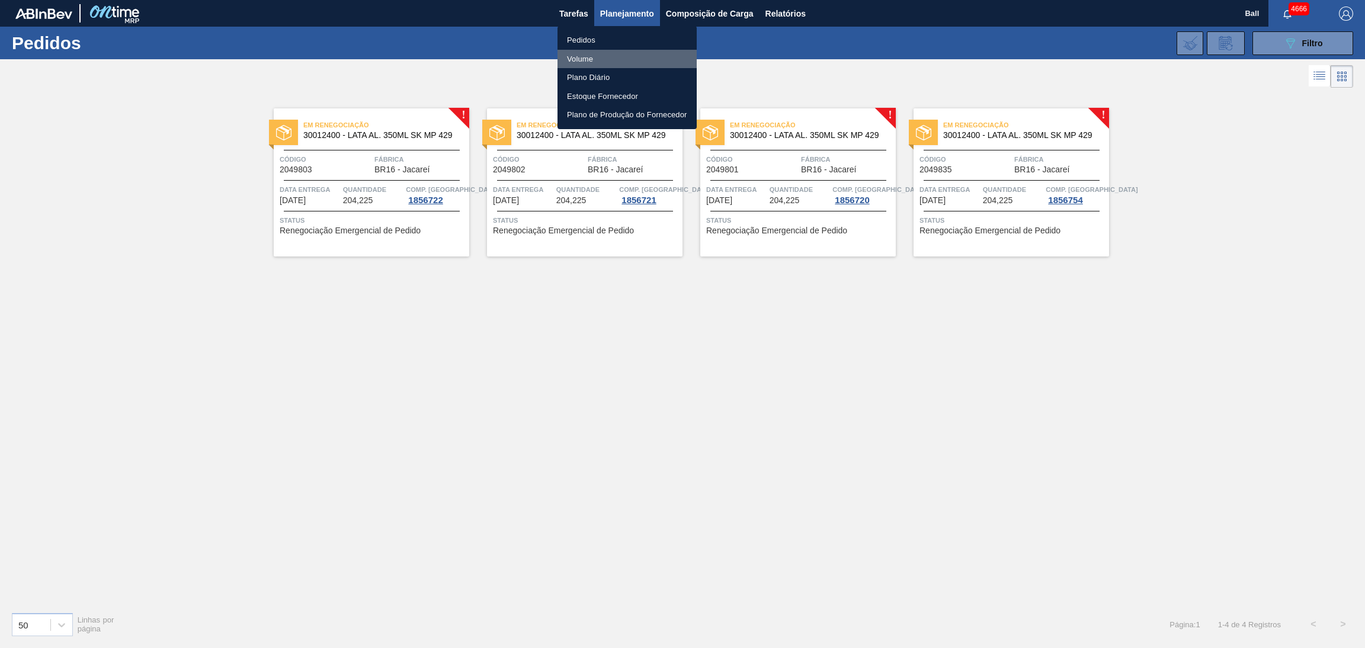
click at [578, 59] on li "Volume" at bounding box center [627, 59] width 139 height 19
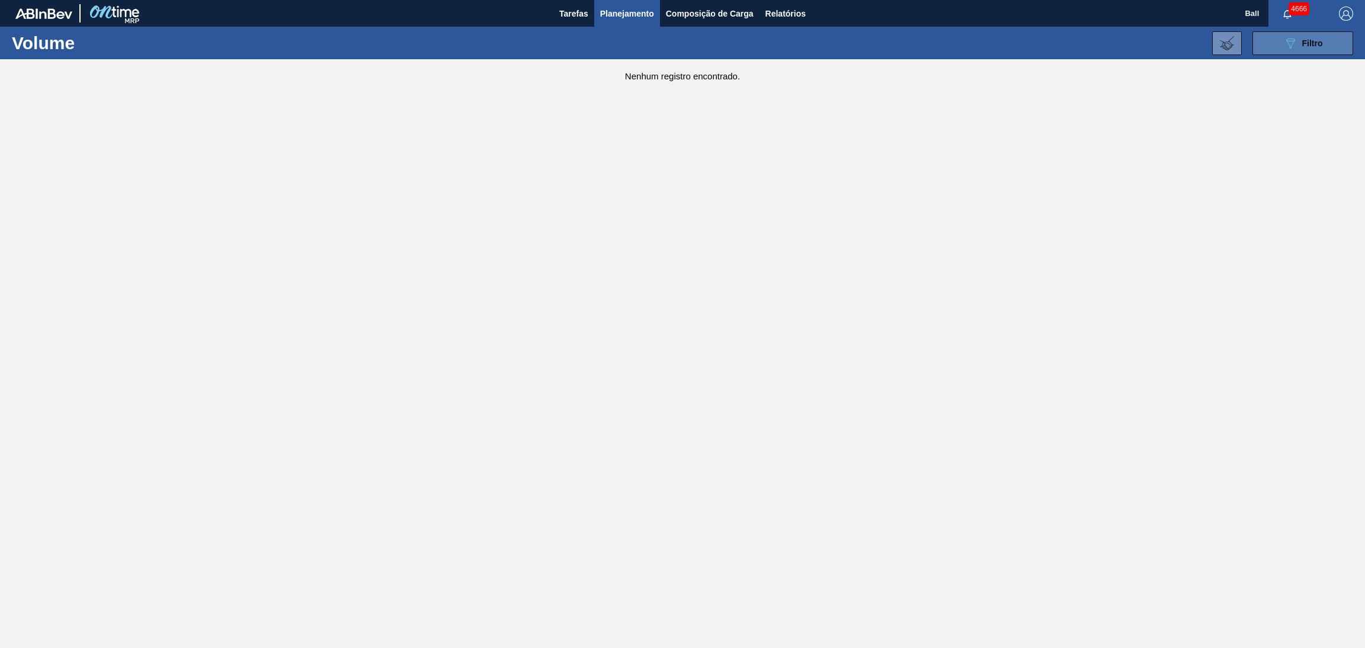
click at [1303, 44] on span "Filtro" at bounding box center [1312, 43] width 21 height 9
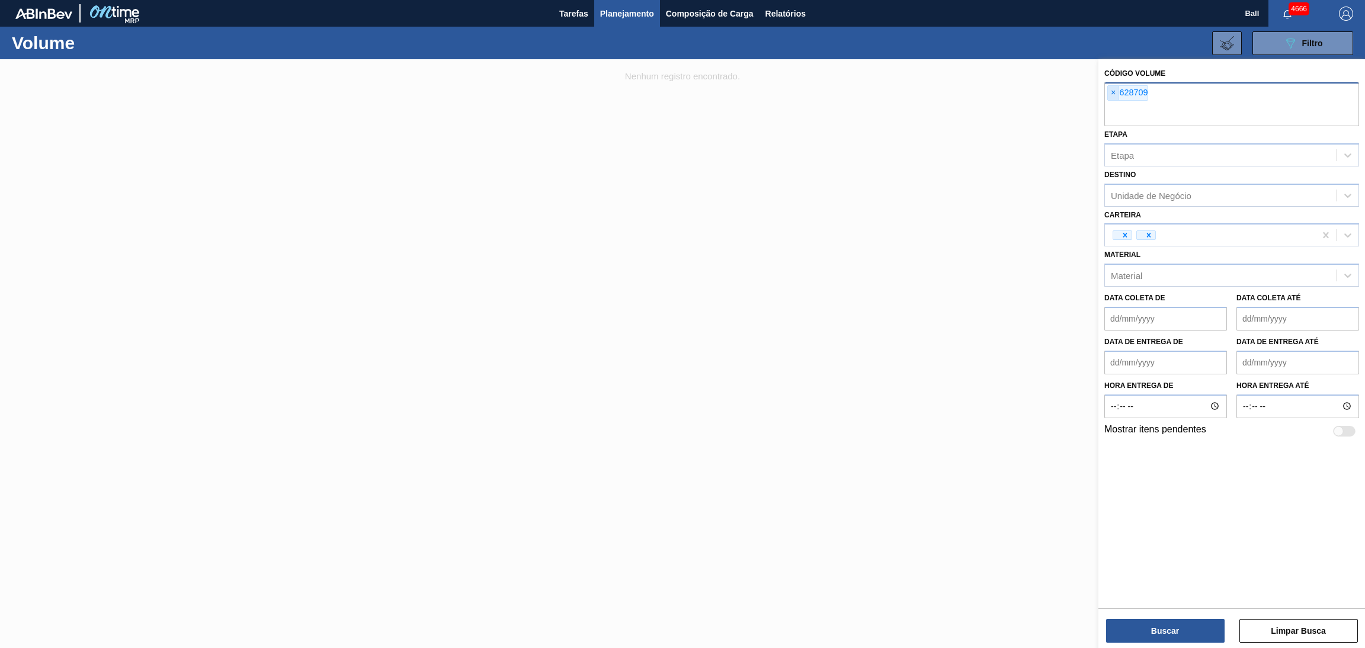
click at [1115, 99] on span "×" at bounding box center [1113, 93] width 11 height 14
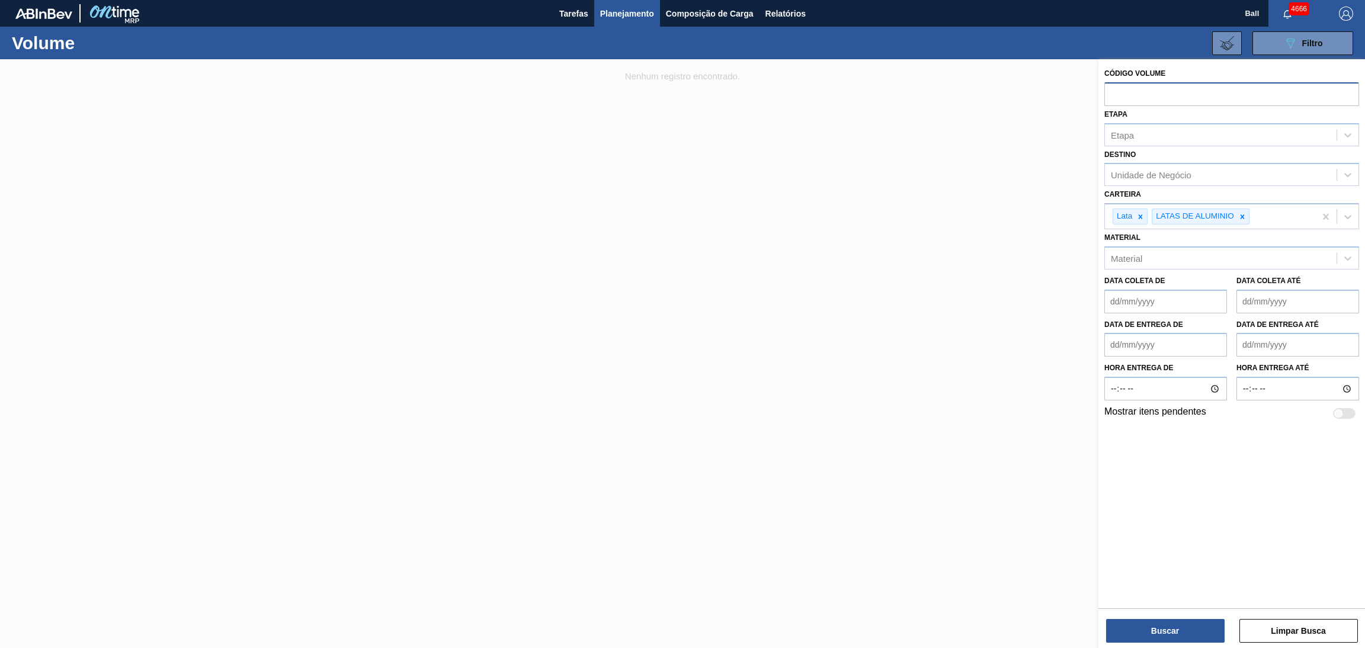
paste input "628724"
type input "628724"
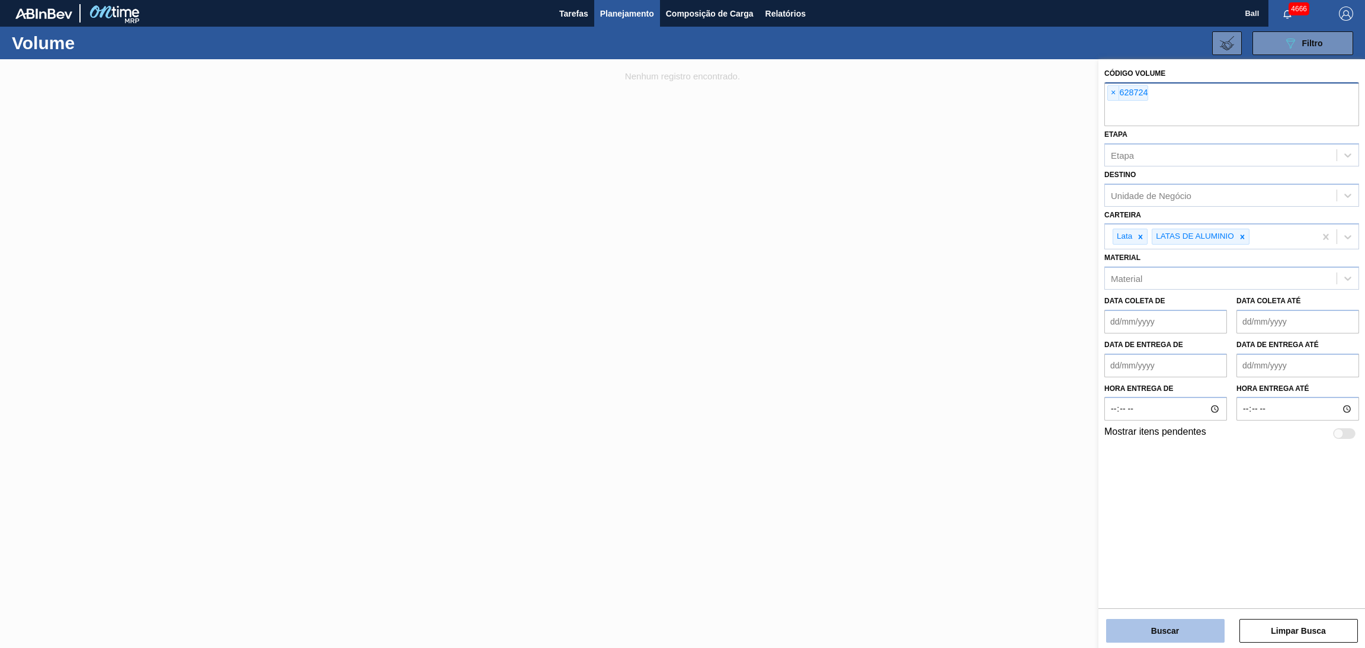
click at [1132, 631] on button "Buscar" at bounding box center [1165, 631] width 119 height 24
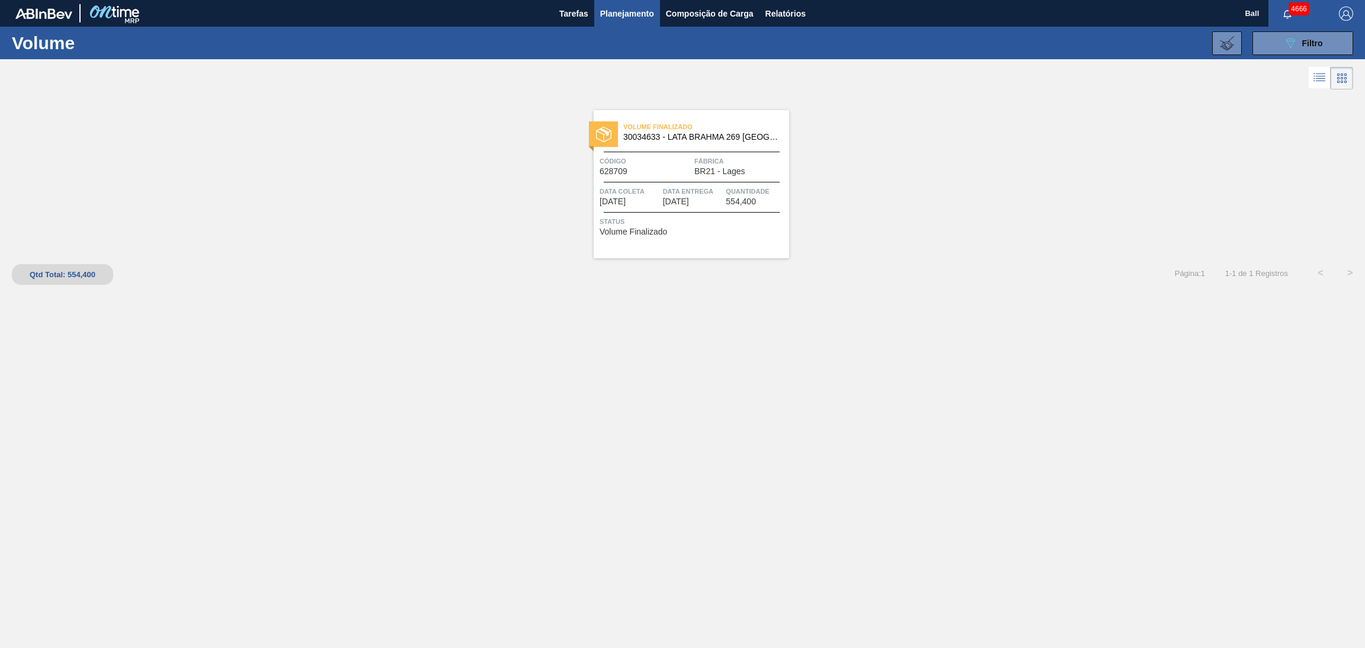
click at [689, 206] on span "[DATE]" at bounding box center [676, 201] width 26 height 9
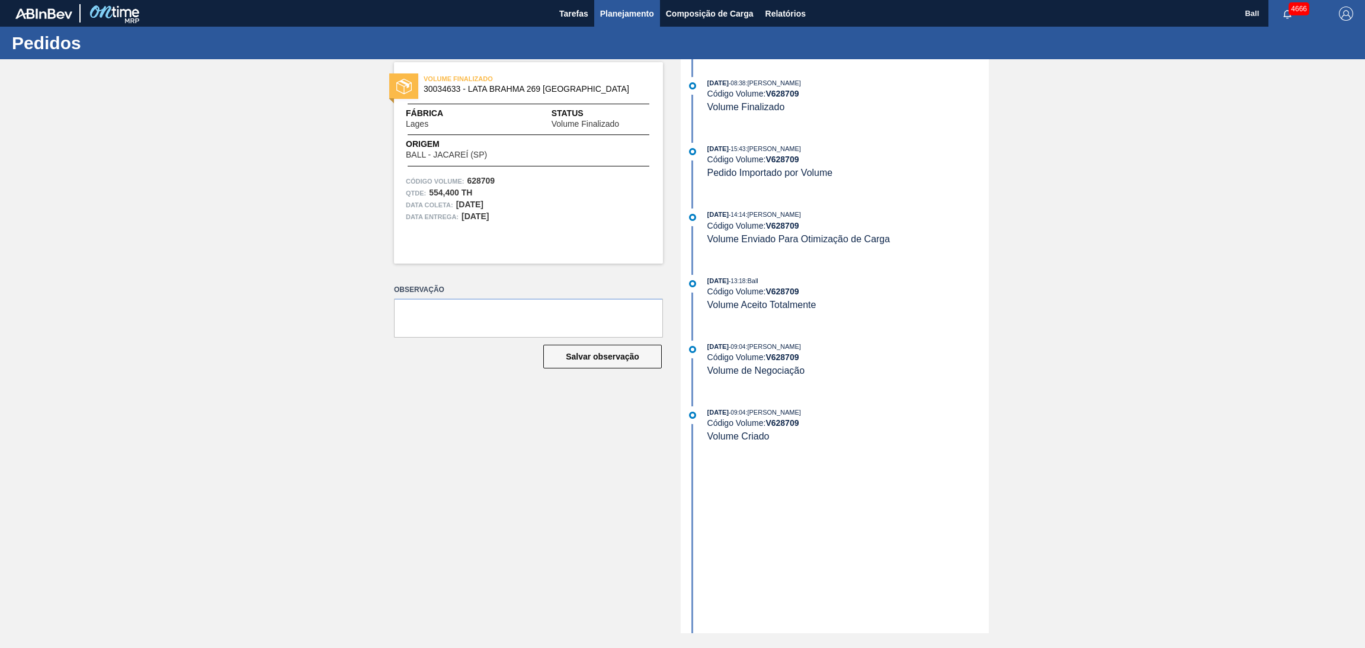
click at [627, 15] on span "Planejamento" at bounding box center [627, 14] width 54 height 14
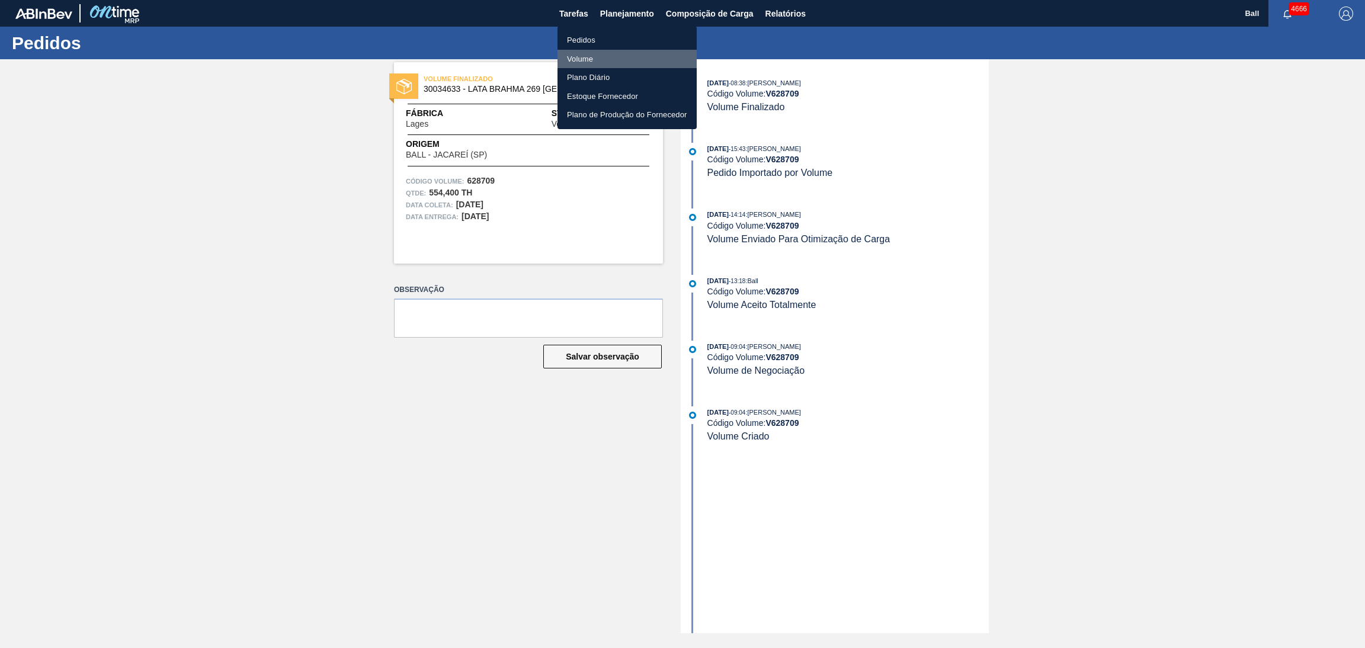
click at [584, 57] on li "Volume" at bounding box center [627, 59] width 139 height 19
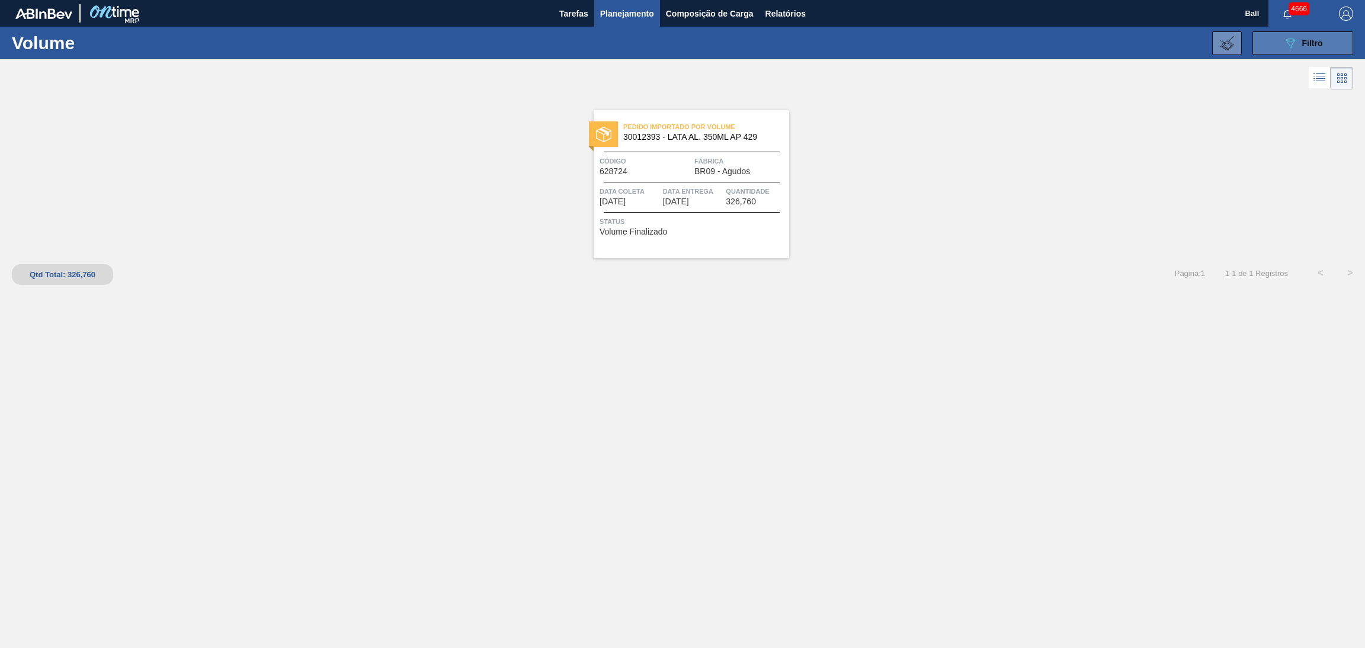
click at [1306, 39] on span "Filtro" at bounding box center [1312, 43] width 21 height 9
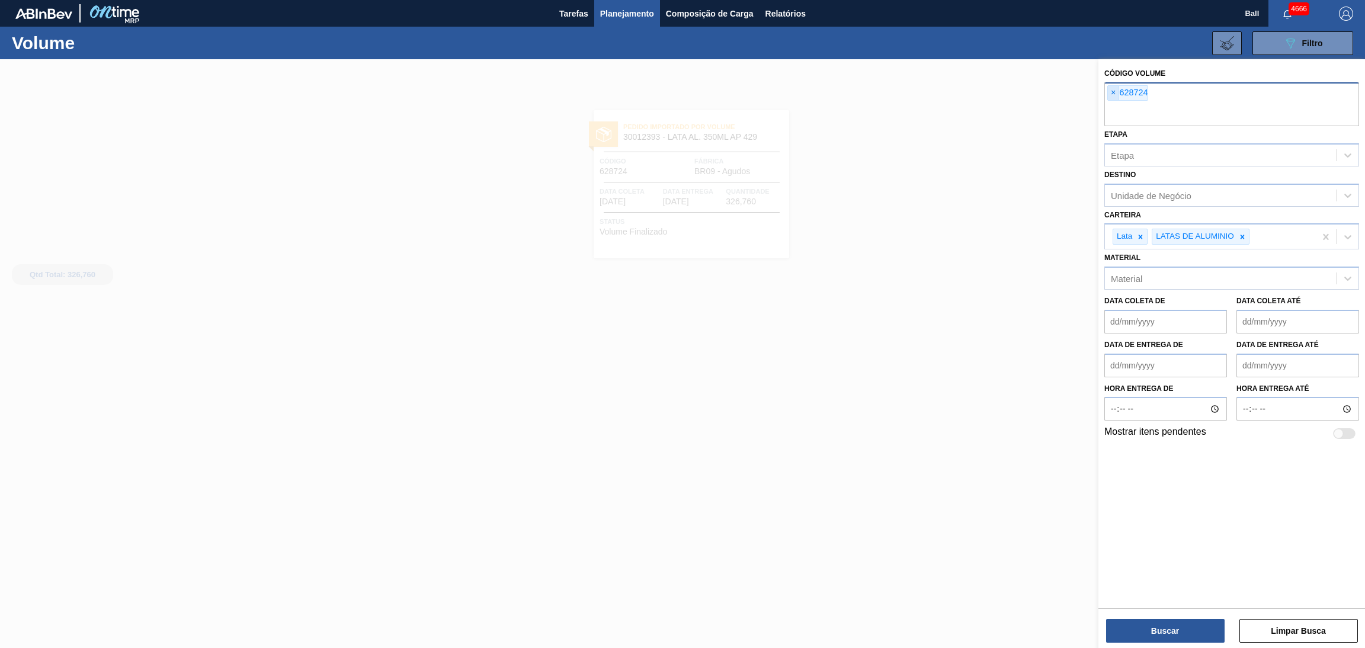
click at [1115, 94] on span "×" at bounding box center [1113, 93] width 11 height 14
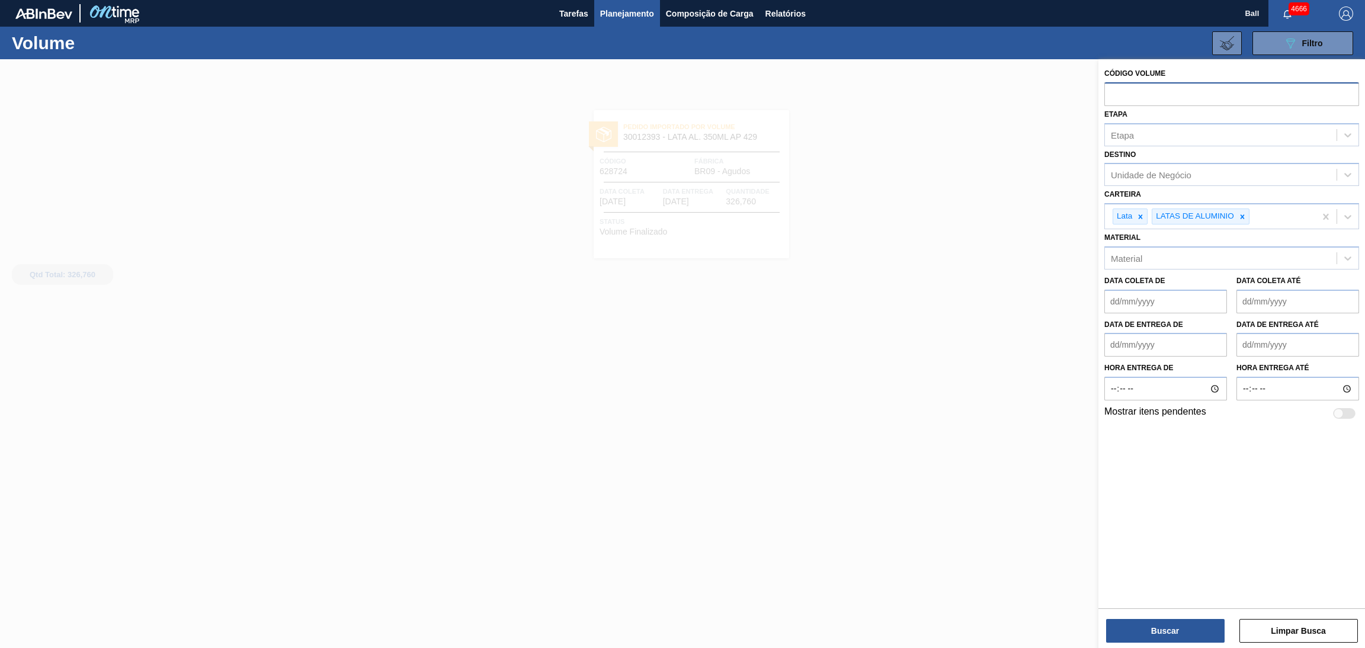
paste input "628171"
type input "628171"
click at [1135, 629] on button "Buscar" at bounding box center [1165, 631] width 119 height 24
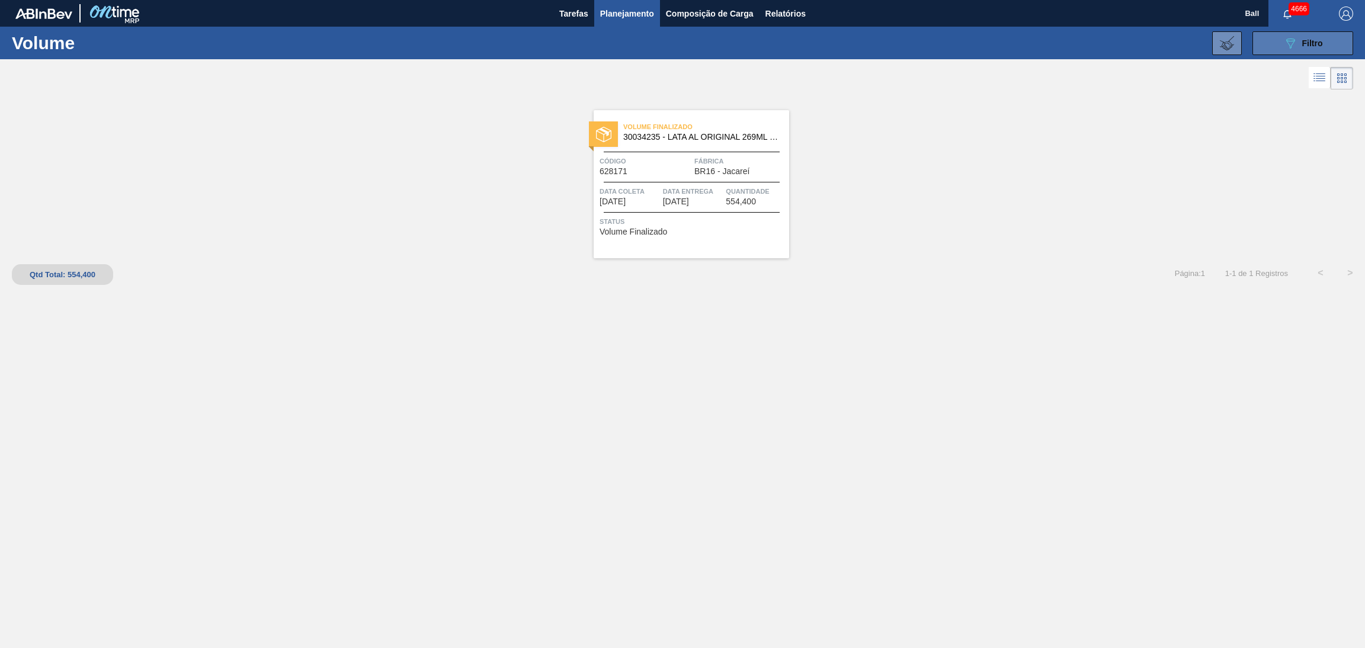
click at [1293, 32] on button "089F7B8B-B2A5-4AFE-B5C0-19BA573D28AC Filtro" at bounding box center [1303, 43] width 101 height 24
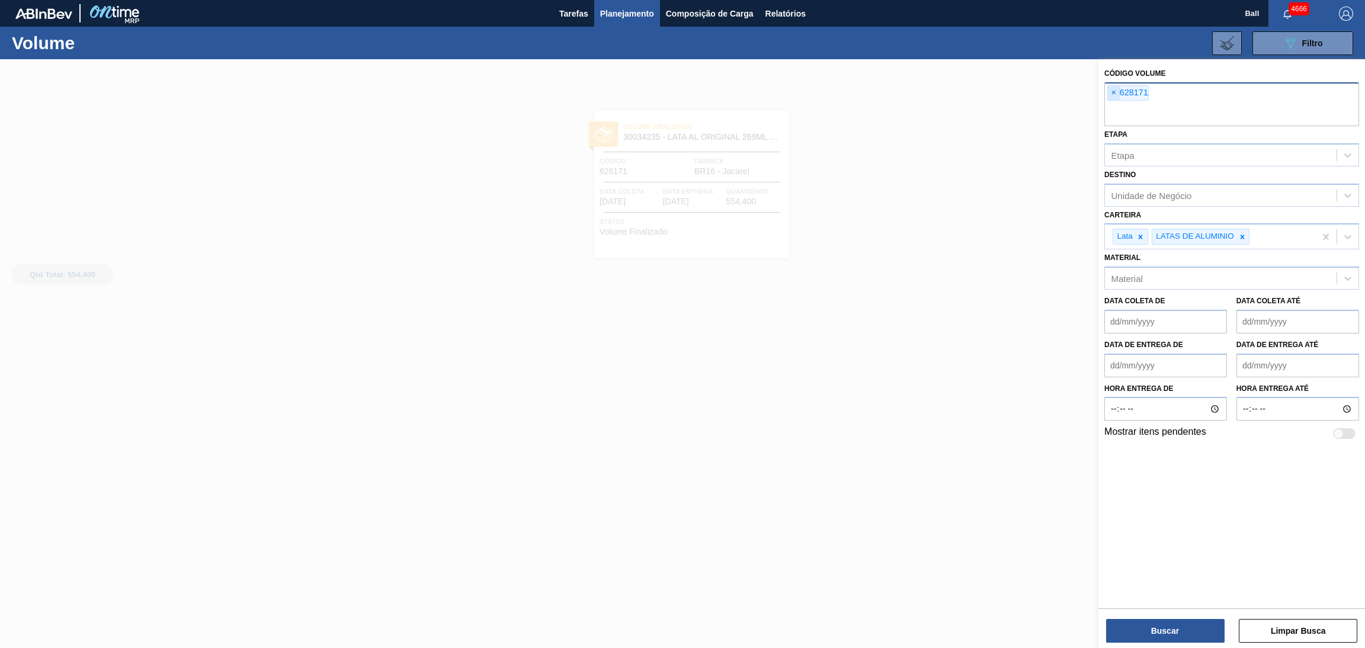
click at [1112, 88] on span "×" at bounding box center [1113, 93] width 11 height 14
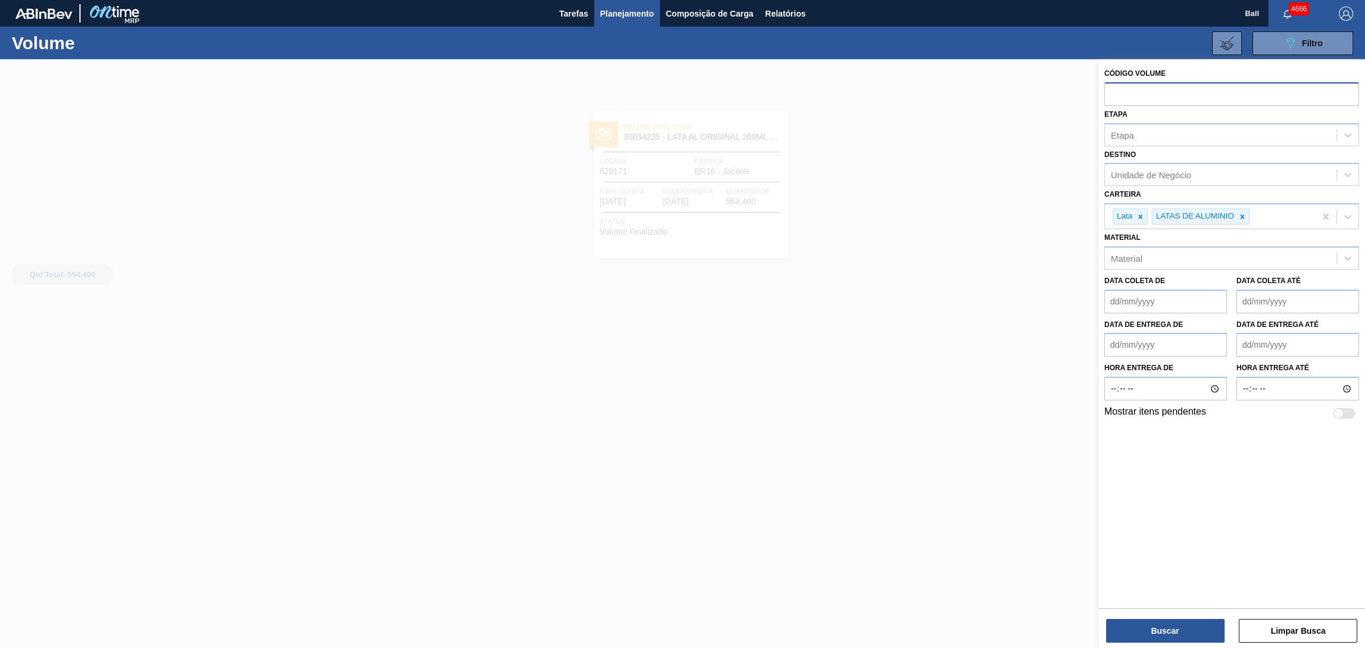
paste input "628166"
type input "628166"
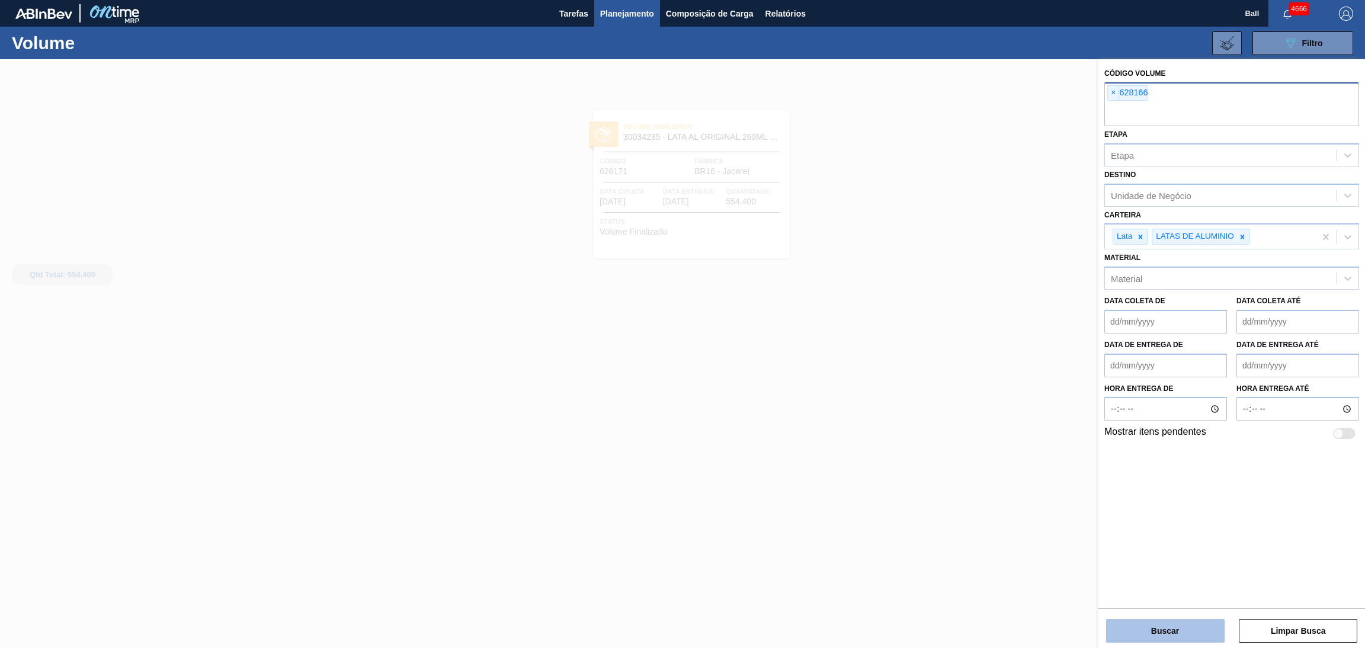
click at [1120, 626] on button "Buscar" at bounding box center [1165, 631] width 119 height 24
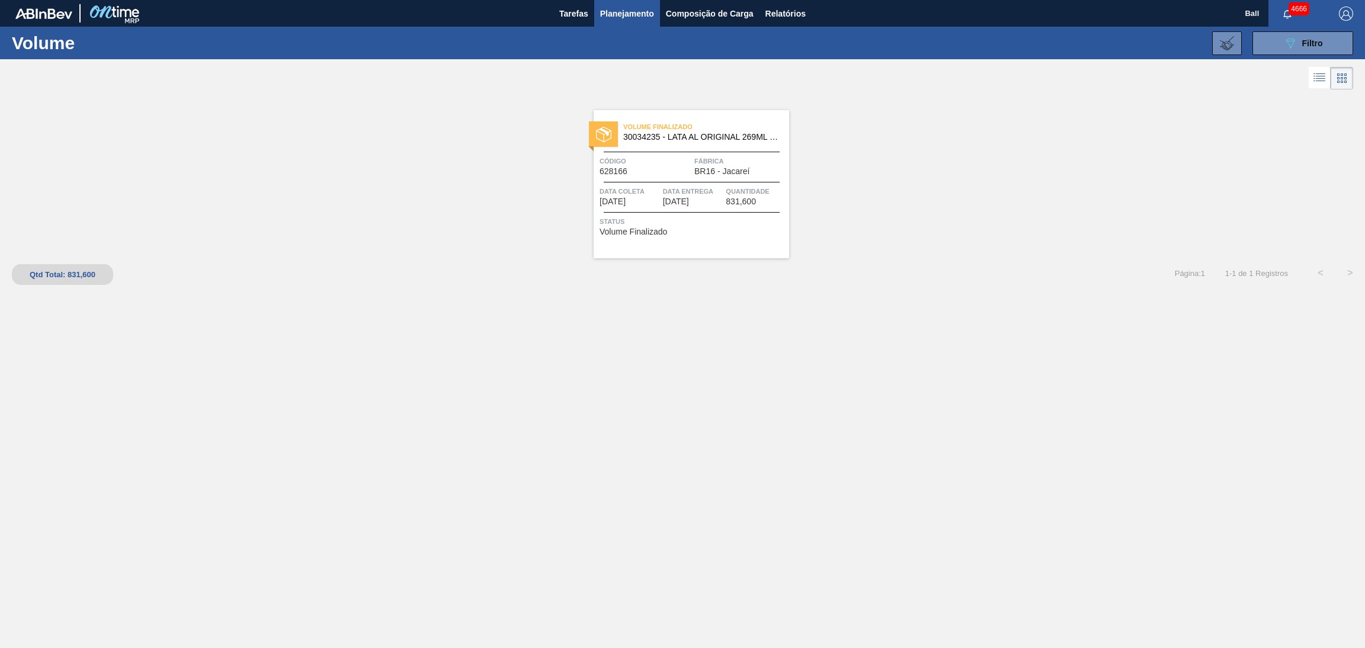
click at [664, 196] on span "Data Entrega" at bounding box center [693, 191] width 60 height 12
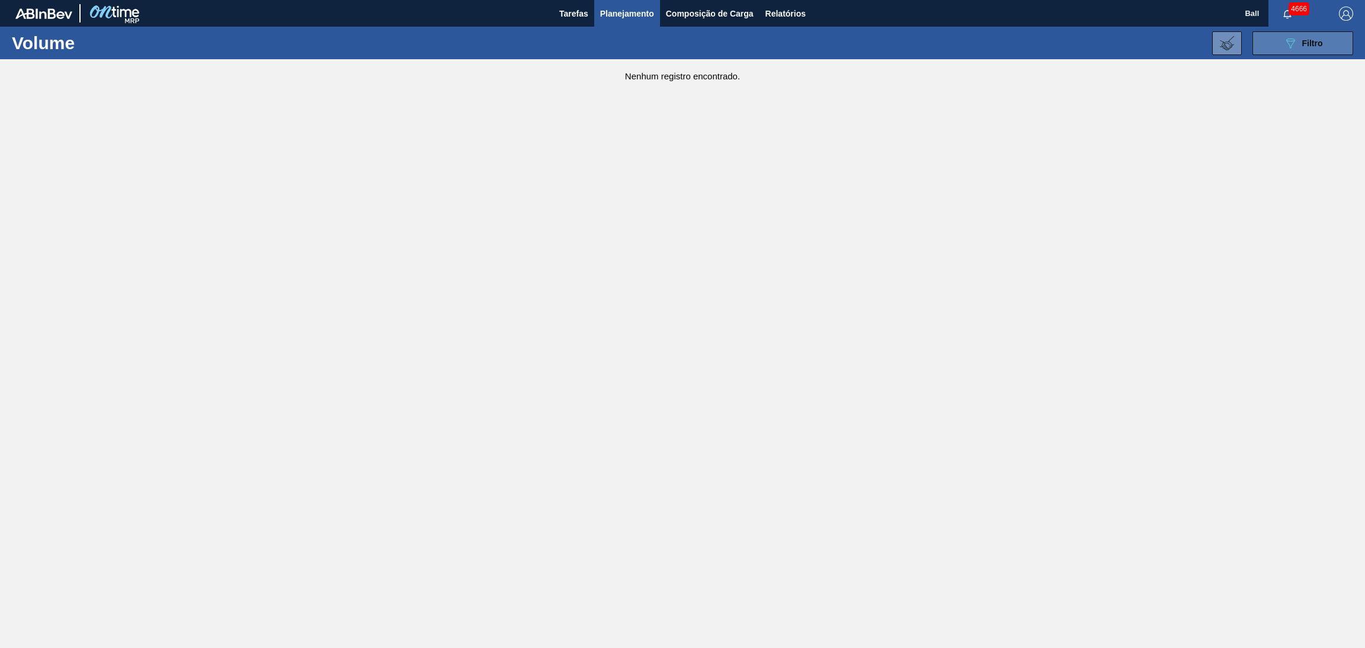
click at [1306, 39] on span "Filtro" at bounding box center [1312, 43] width 21 height 9
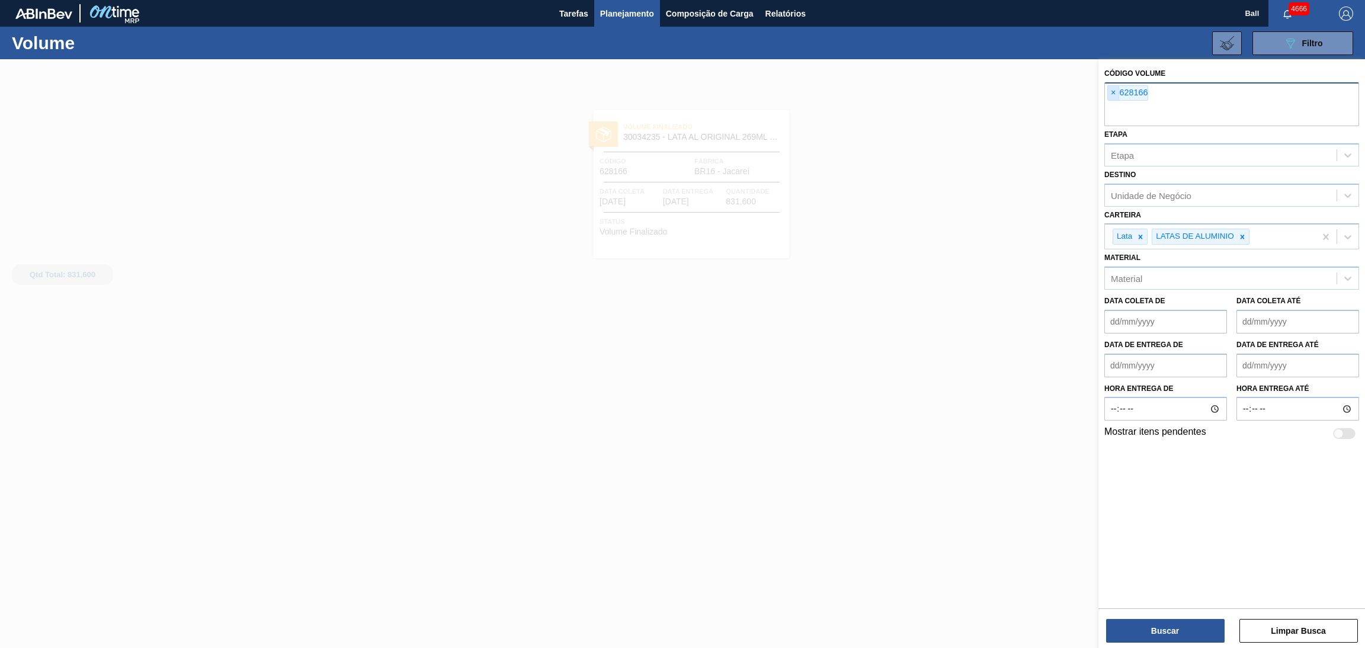
click at [1111, 94] on span "×" at bounding box center [1113, 93] width 11 height 14
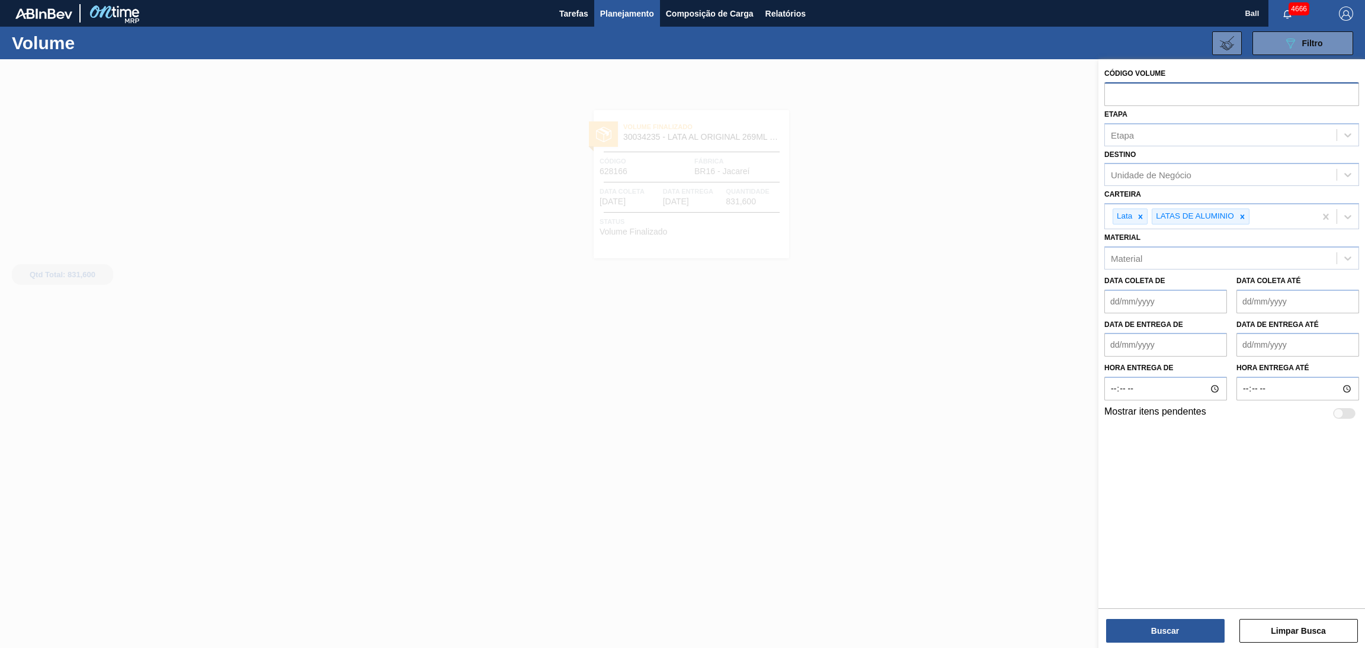
paste input "0001576028"
type input "0001576028"
click at [1149, 627] on button "Buscar" at bounding box center [1165, 631] width 119 height 24
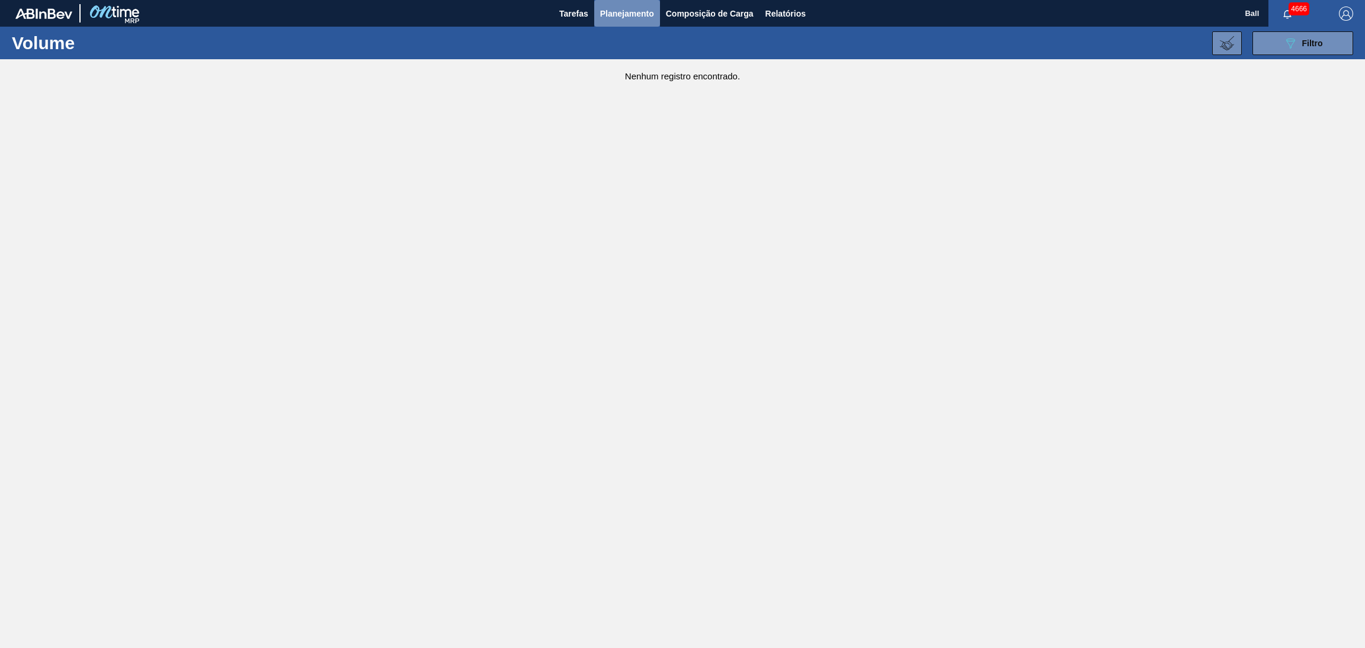
click at [630, 12] on span "Planejamento" at bounding box center [627, 14] width 54 height 14
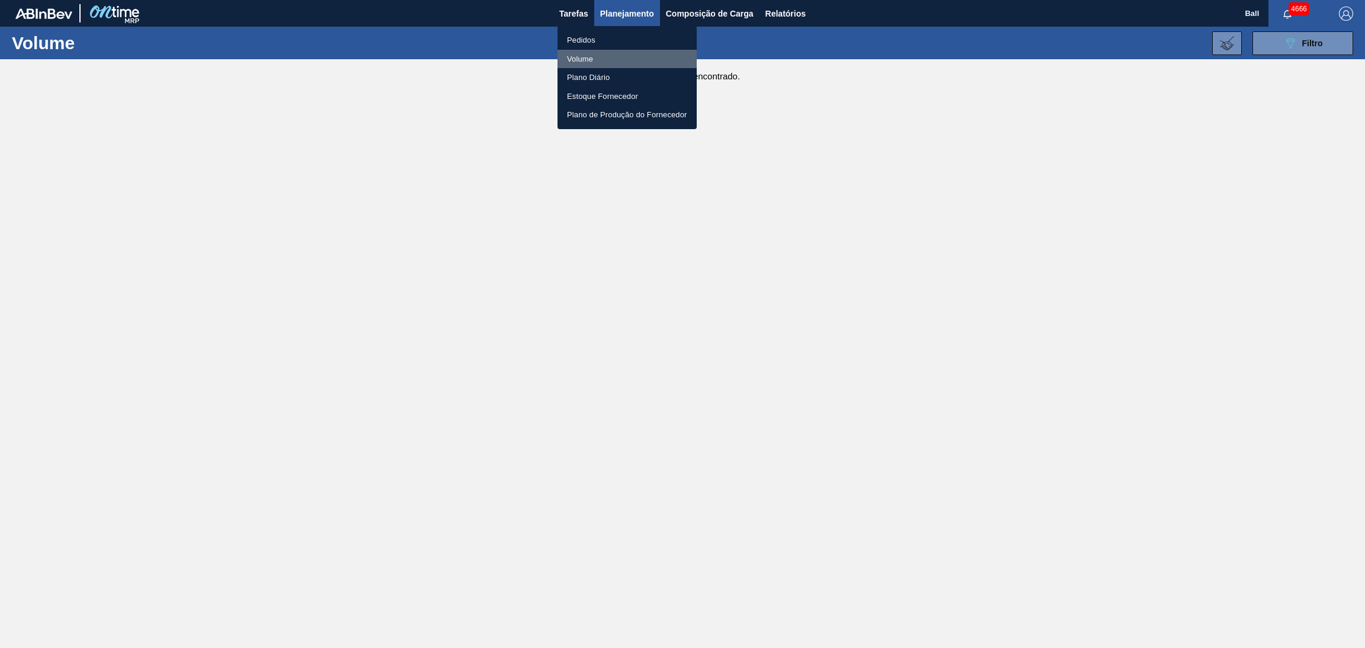
click at [591, 62] on li "Volume" at bounding box center [627, 59] width 139 height 19
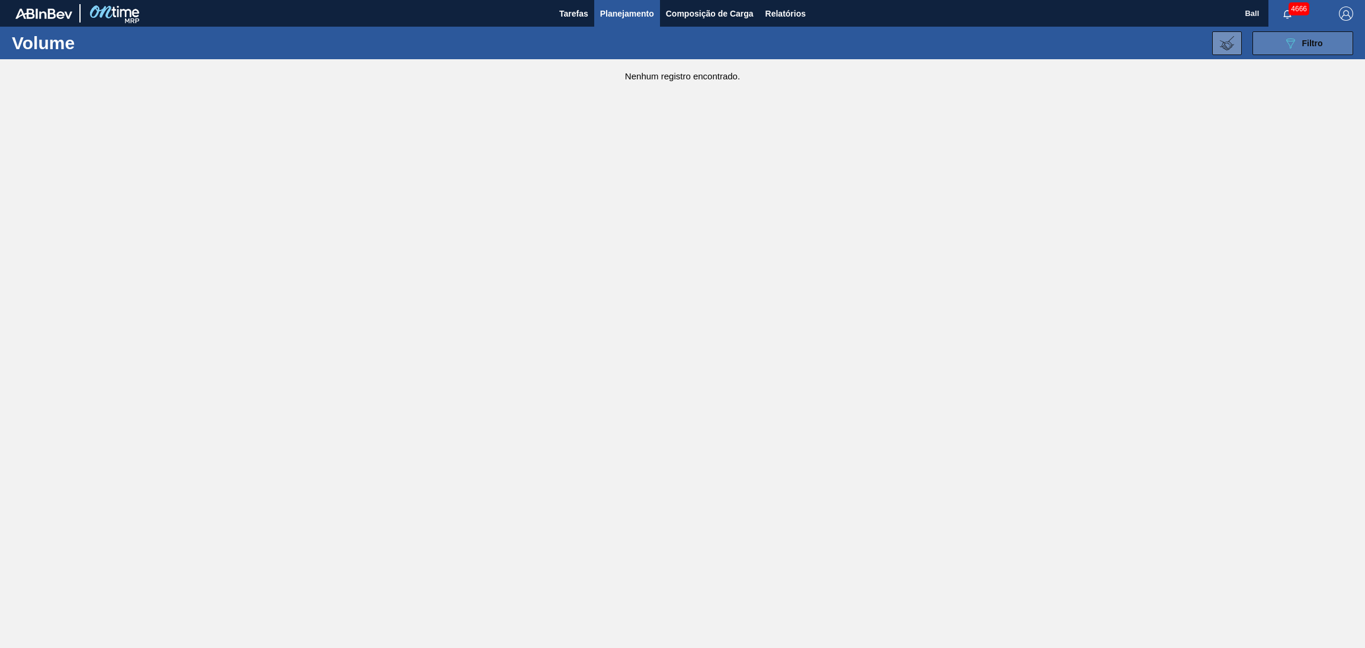
click at [1324, 46] on button "089F7B8B-B2A5-4AFE-B5C0-19BA573D28AC Filtro" at bounding box center [1303, 43] width 101 height 24
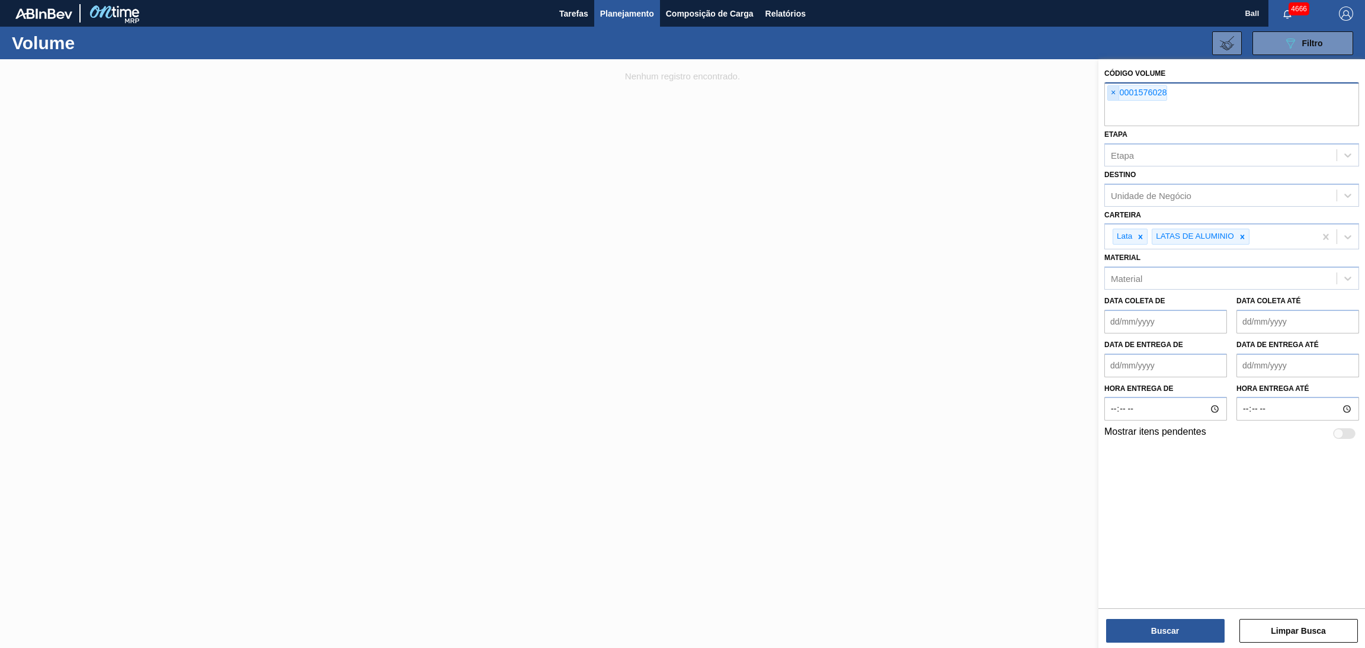
click at [1109, 90] on span "×" at bounding box center [1113, 93] width 11 height 14
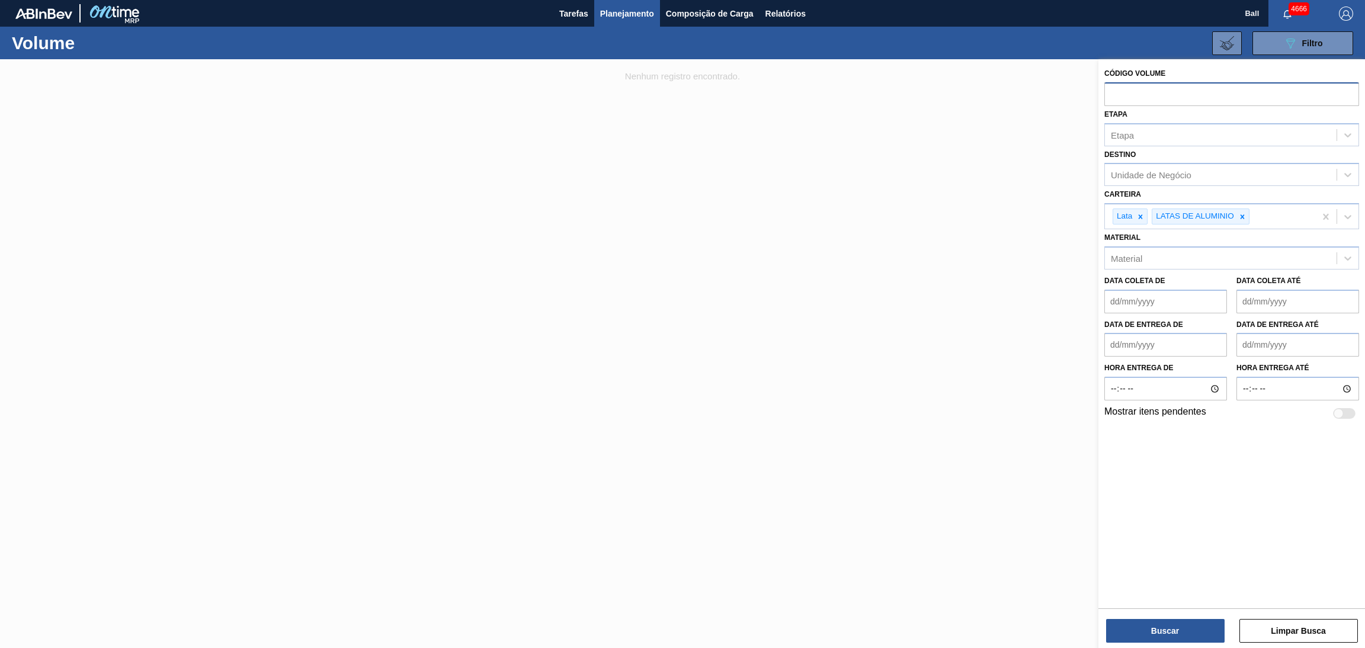
paste input "628168"
type input "628168"
click at [1143, 636] on button "Buscar" at bounding box center [1165, 631] width 119 height 24
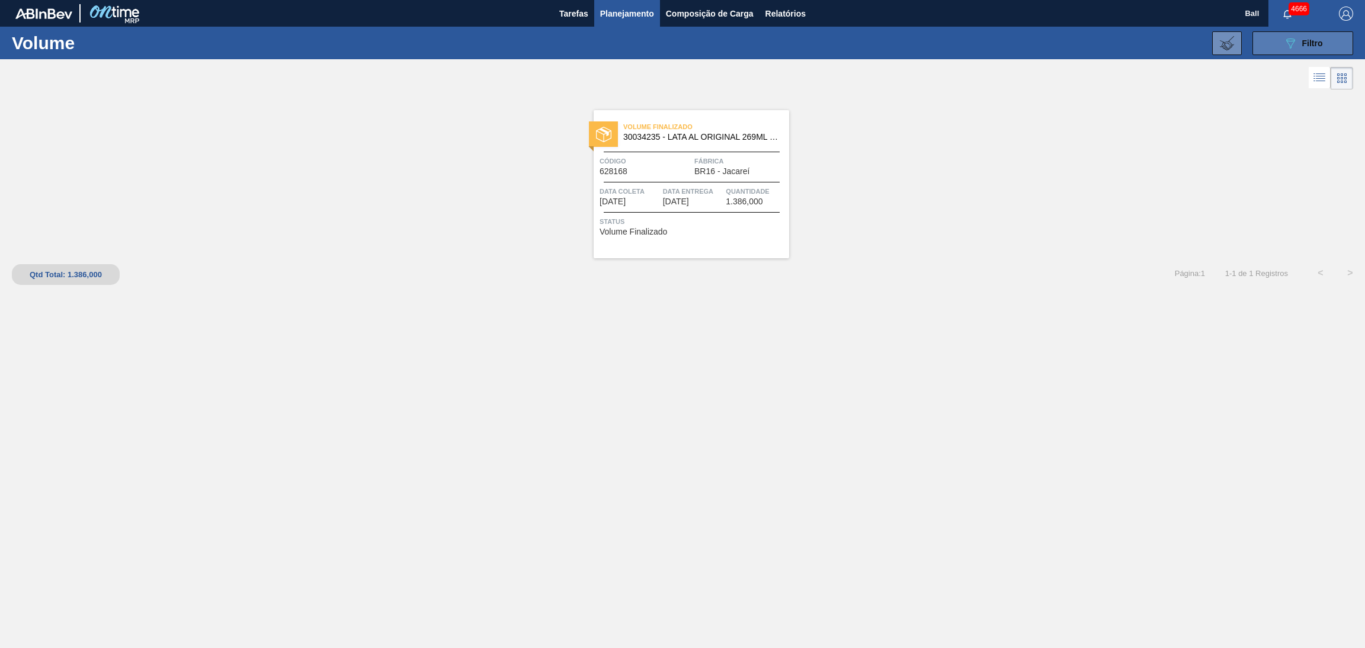
click at [1321, 33] on button "089F7B8B-B2A5-4AFE-B5C0-19BA573D28AC Filtro" at bounding box center [1303, 43] width 101 height 24
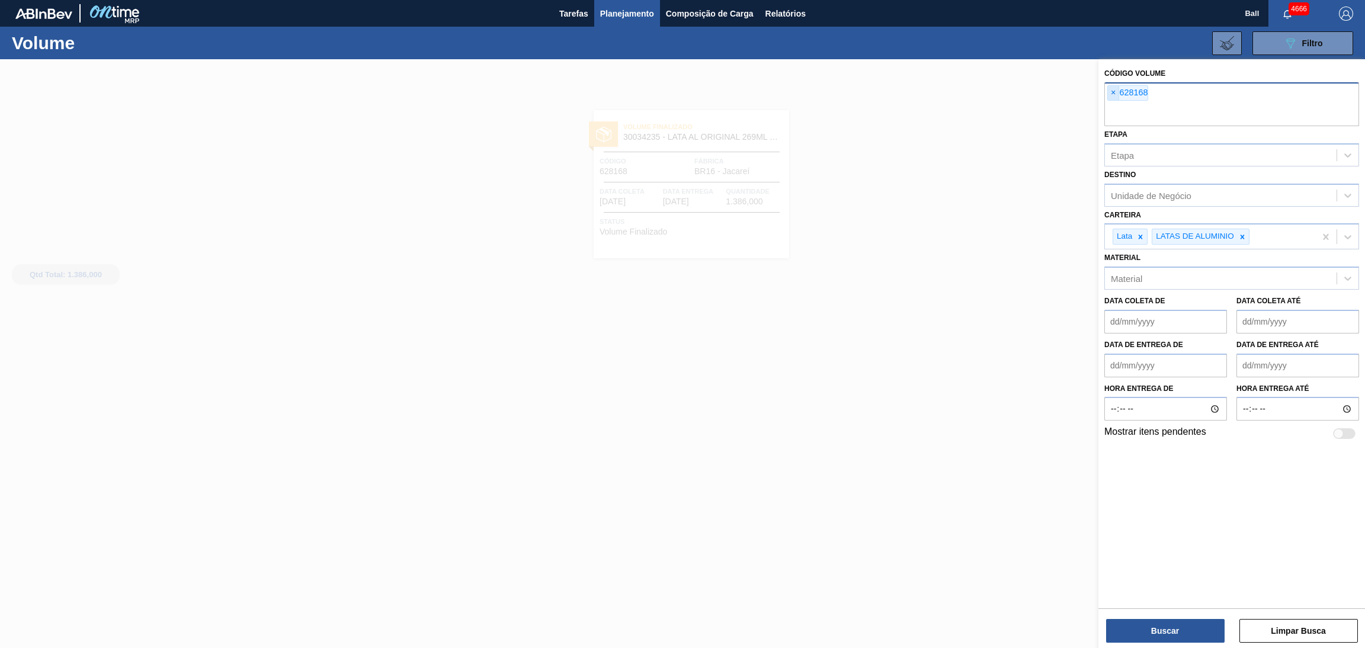
click at [1110, 97] on span "×" at bounding box center [1113, 93] width 11 height 14
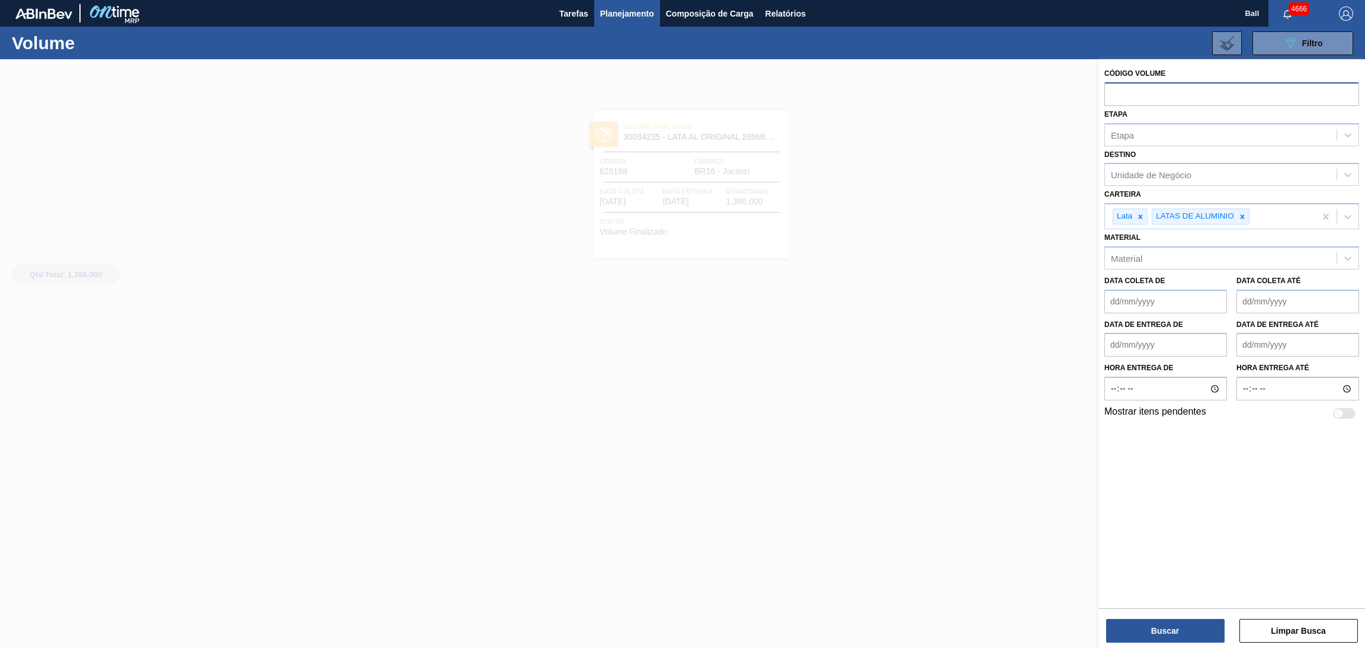
paste input "V628819"
click at [1118, 89] on input "V628819" at bounding box center [1231, 93] width 255 height 23
type input "628819"
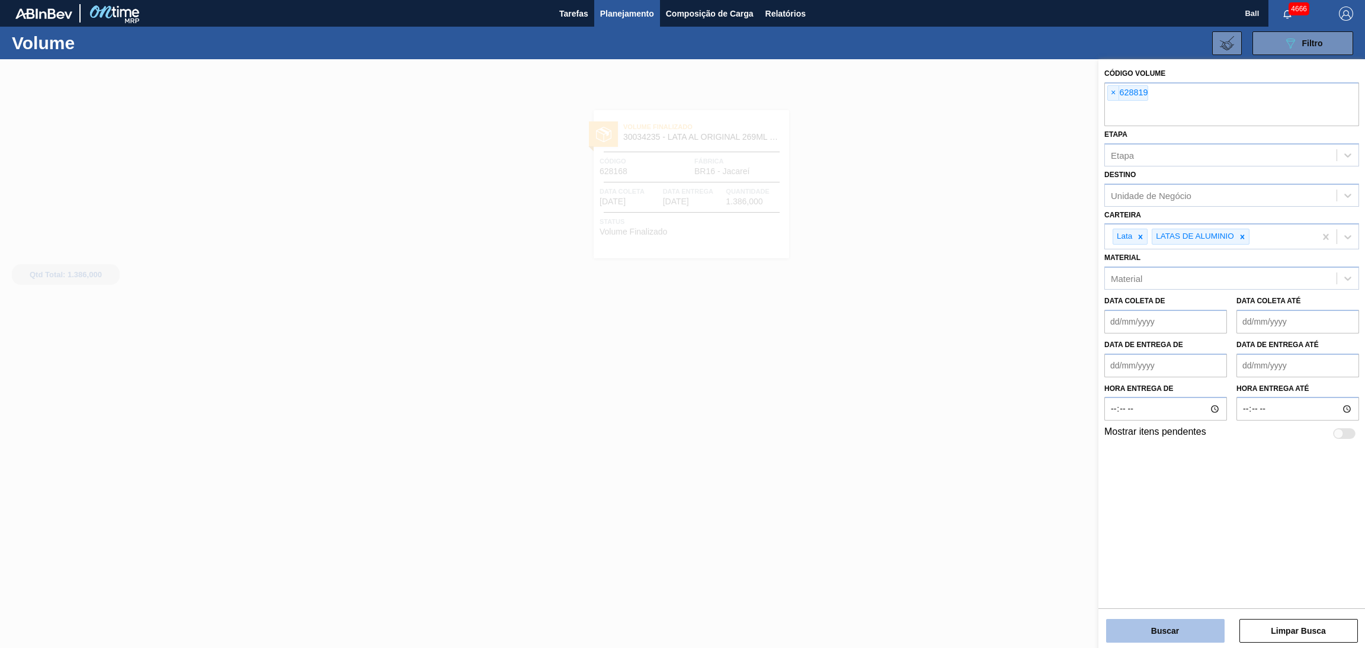
click at [1200, 631] on button "Buscar" at bounding box center [1165, 631] width 119 height 24
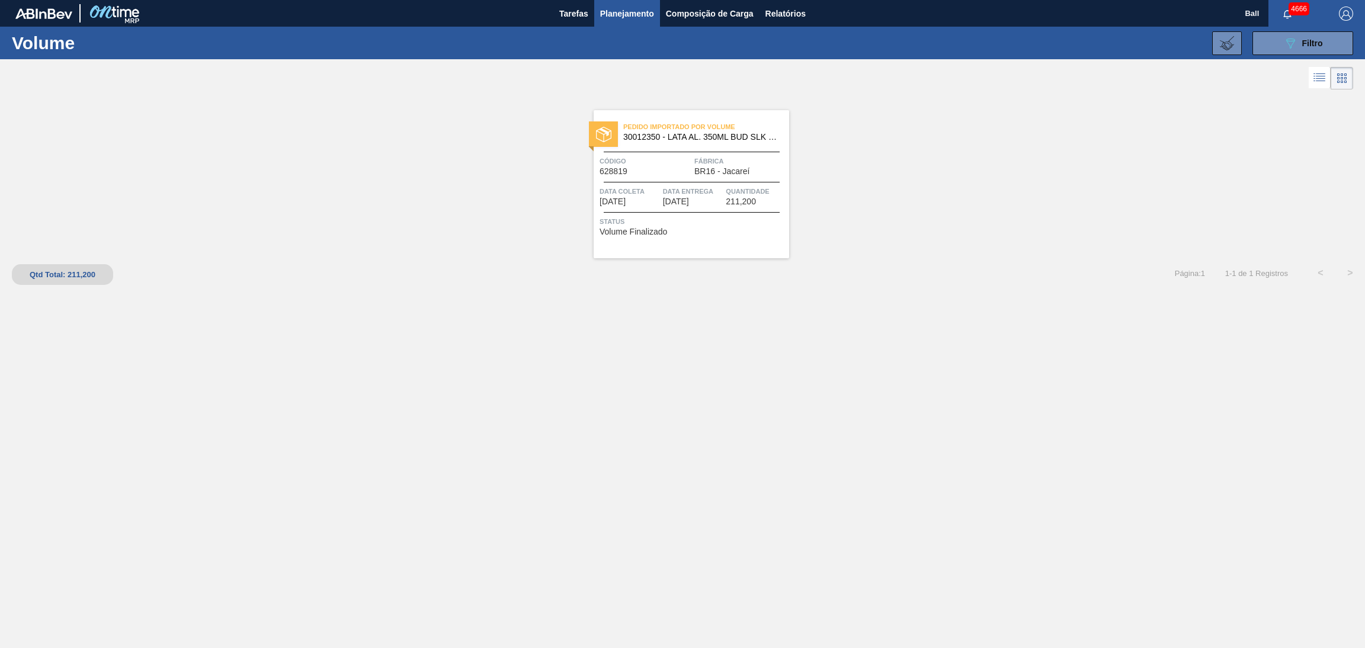
click at [666, 210] on div "Pedido Importado por Volume 30012350 - LATA AL. 350ML BUD SLK 429 Código 628819…" at bounding box center [692, 184] width 196 height 148
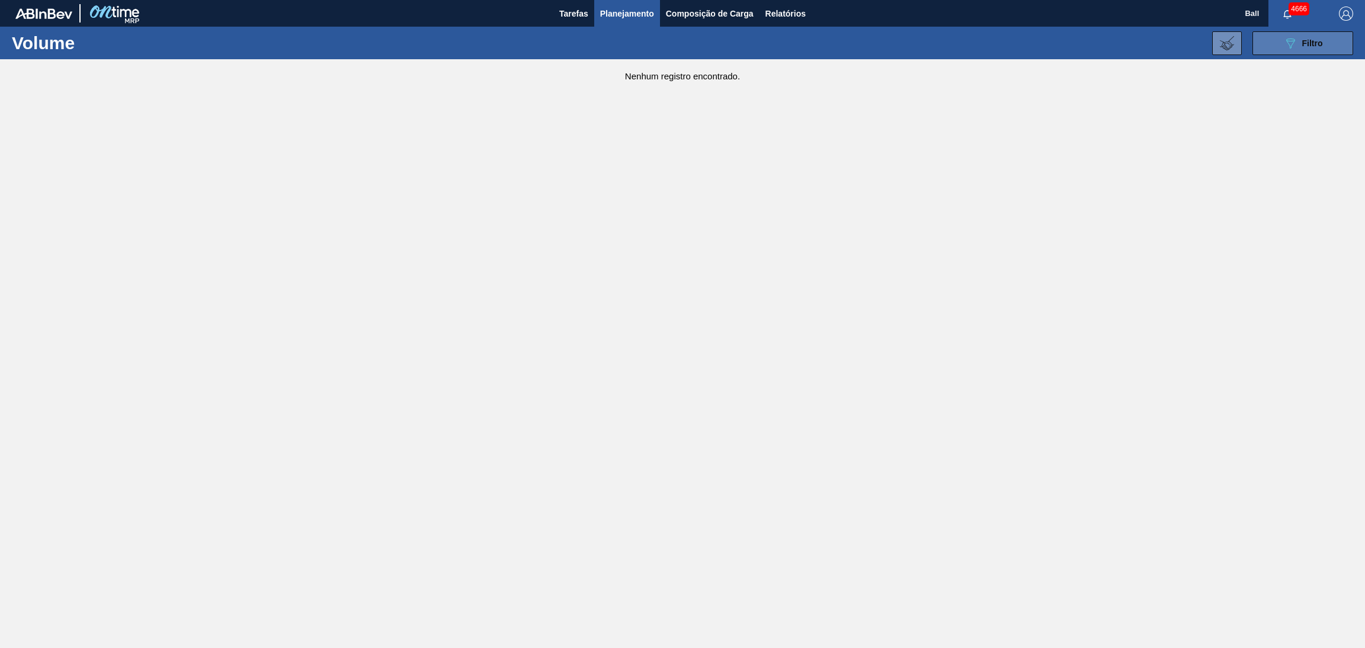
click at [1311, 47] on span "Filtro" at bounding box center [1312, 43] width 21 height 9
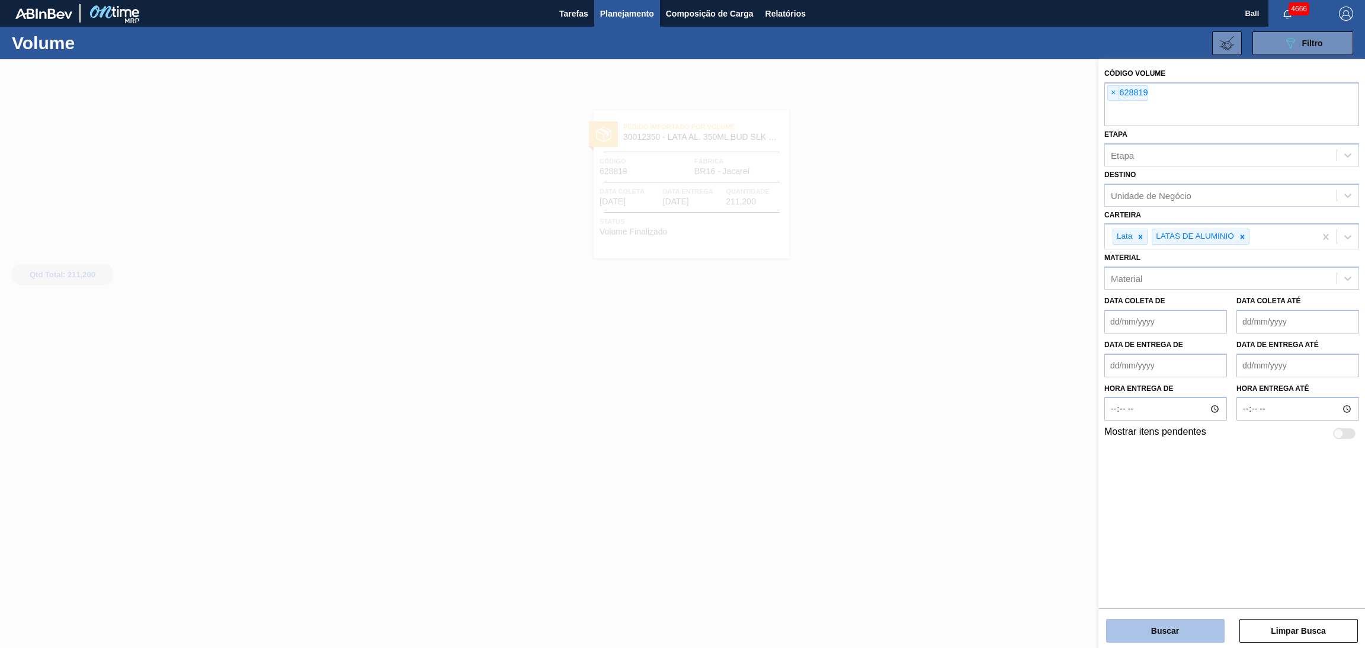
click at [1135, 638] on button "Buscar" at bounding box center [1165, 631] width 119 height 24
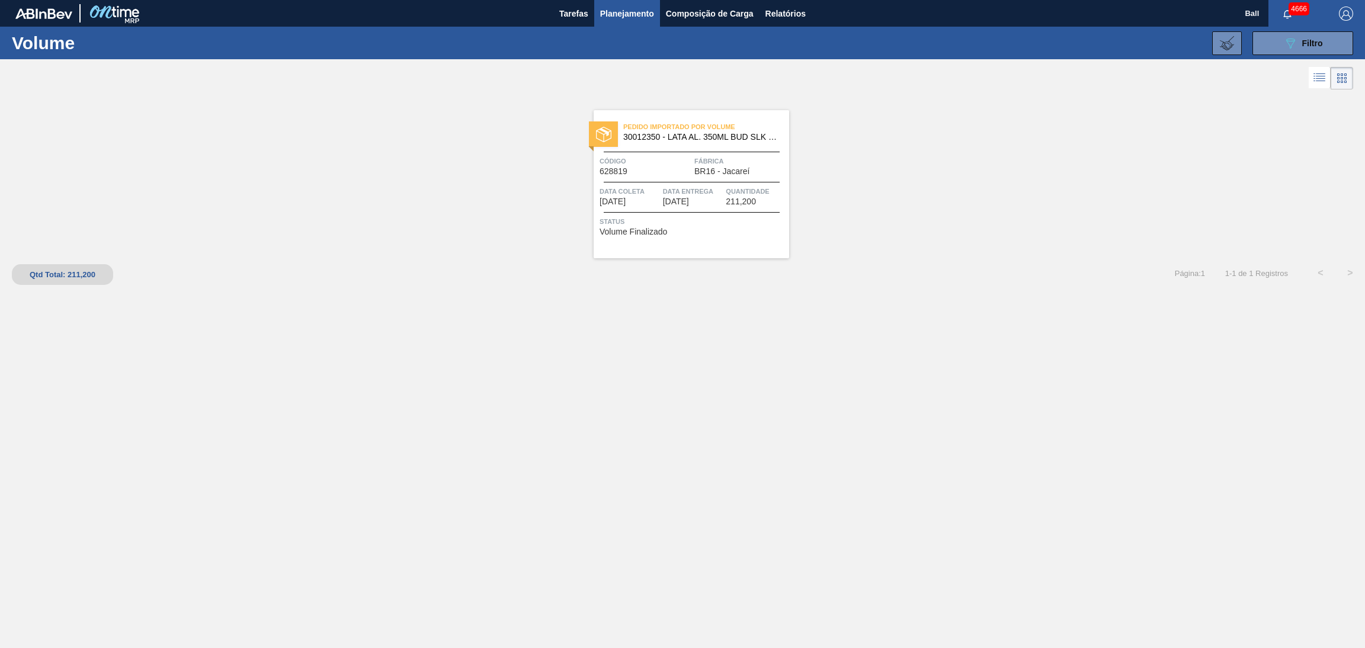
drag, startPoint x: 1061, startPoint y: 316, endPoint x: 940, endPoint y: 421, distance: 160.5
click at [1061, 316] on div "Pedido Importado por Volume 30012350 - LATA AL. 350ML BUD SLK 429 Código 628819…" at bounding box center [682, 349] width 1365 height 515
click at [1302, 33] on button "089F7B8B-B2A5-4AFE-B5C0-19BA573D28AC Filtro" at bounding box center [1303, 43] width 101 height 24
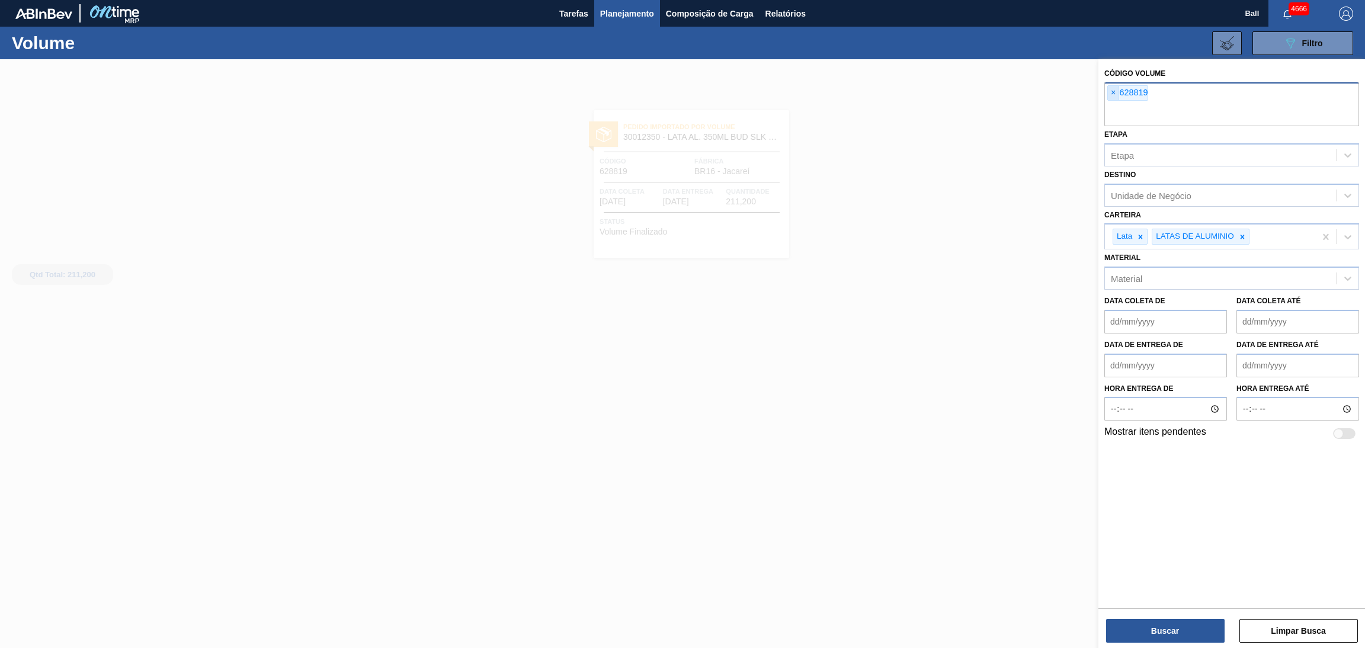
click at [1113, 92] on span "×" at bounding box center [1113, 93] width 11 height 14
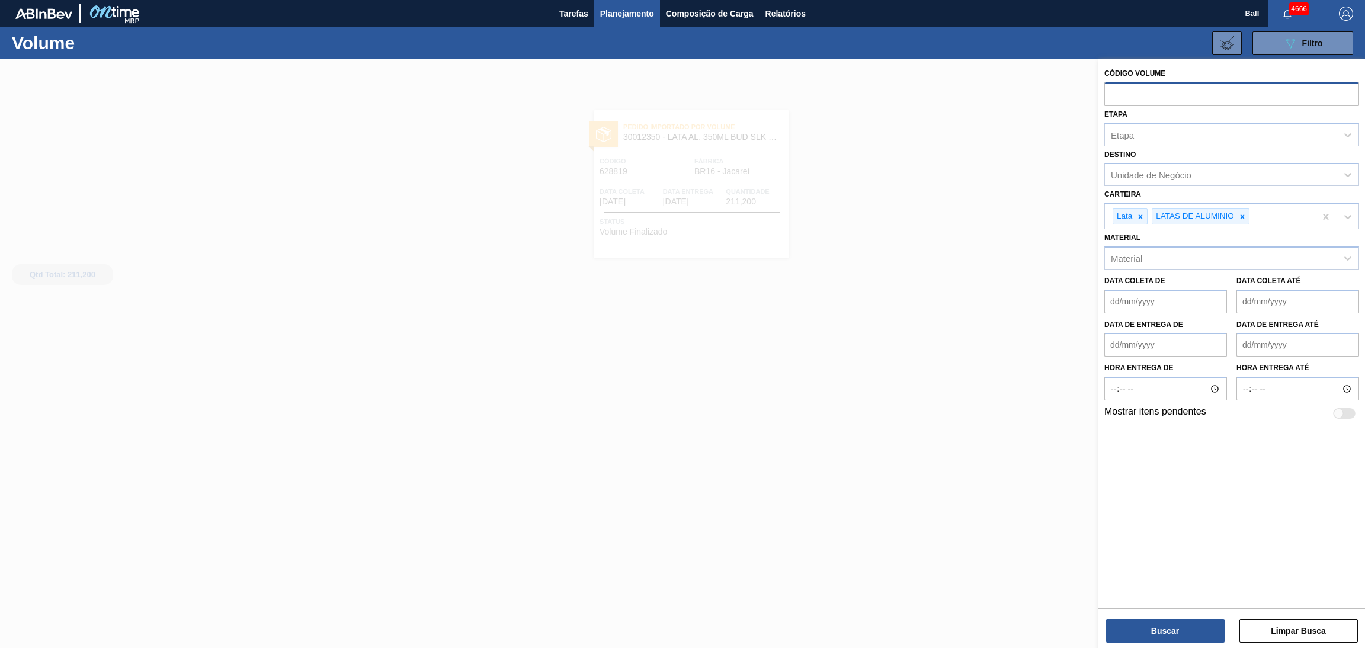
paste input "628606"
type input "628606"
click at [1135, 631] on button "Buscar" at bounding box center [1165, 631] width 119 height 24
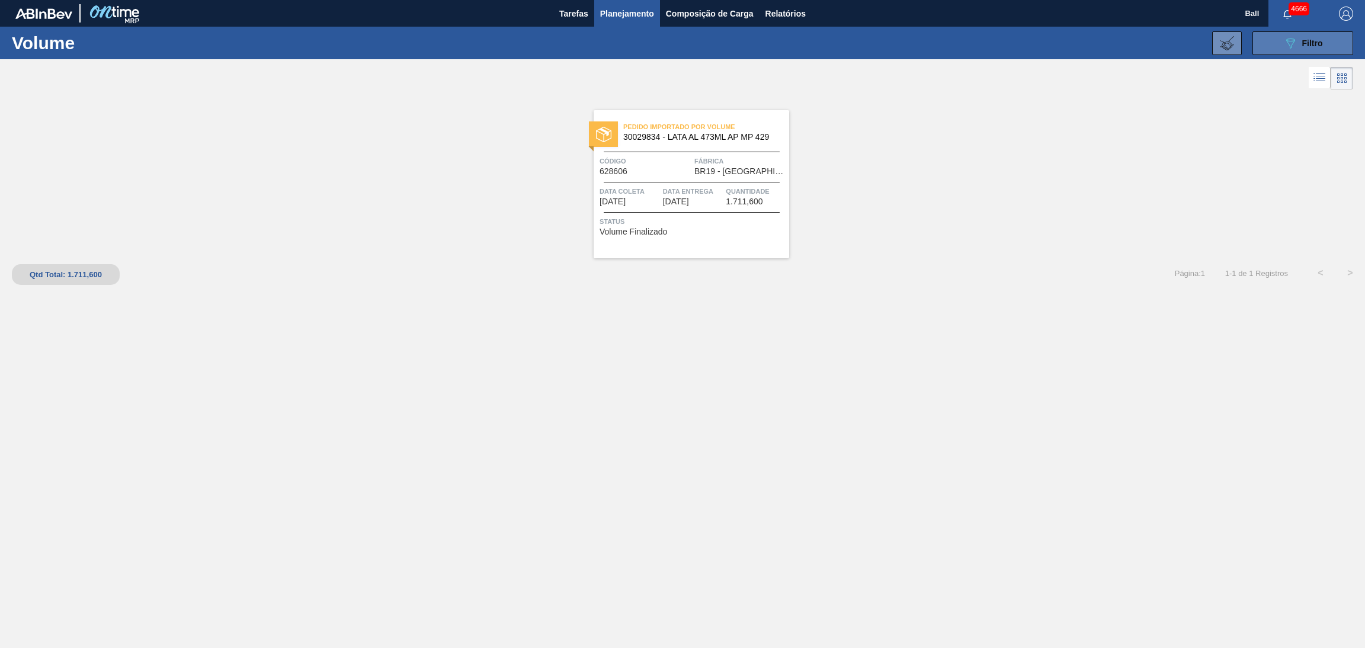
click at [1325, 34] on button "089F7B8B-B2A5-4AFE-B5C0-19BA573D28AC Filtro" at bounding box center [1303, 43] width 101 height 24
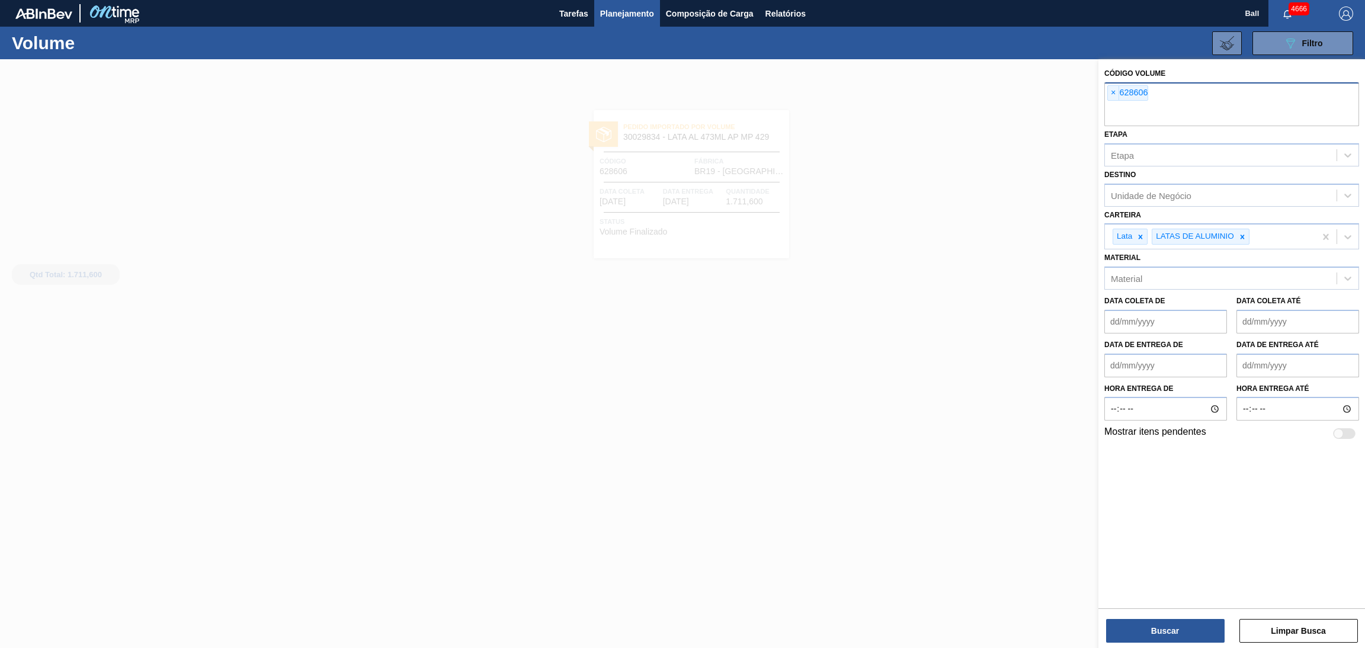
click at [1109, 94] on span "×" at bounding box center [1113, 93] width 11 height 14
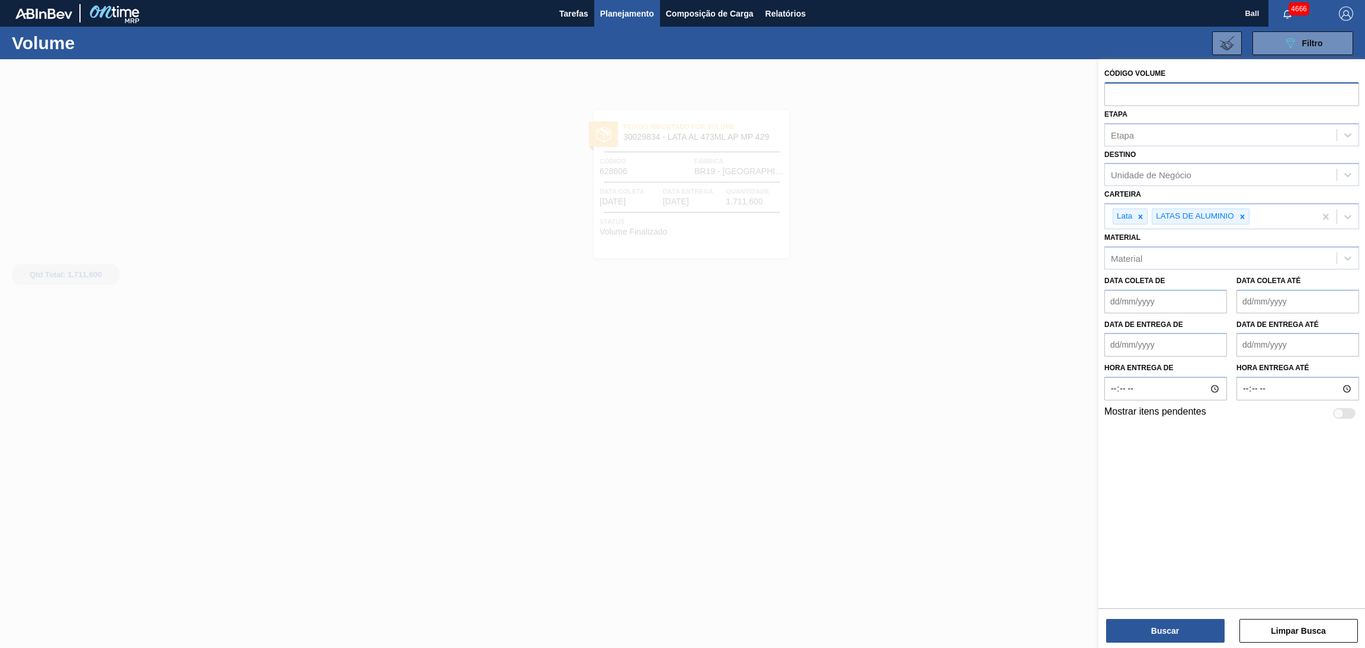
paste input "628607"
type input "628607"
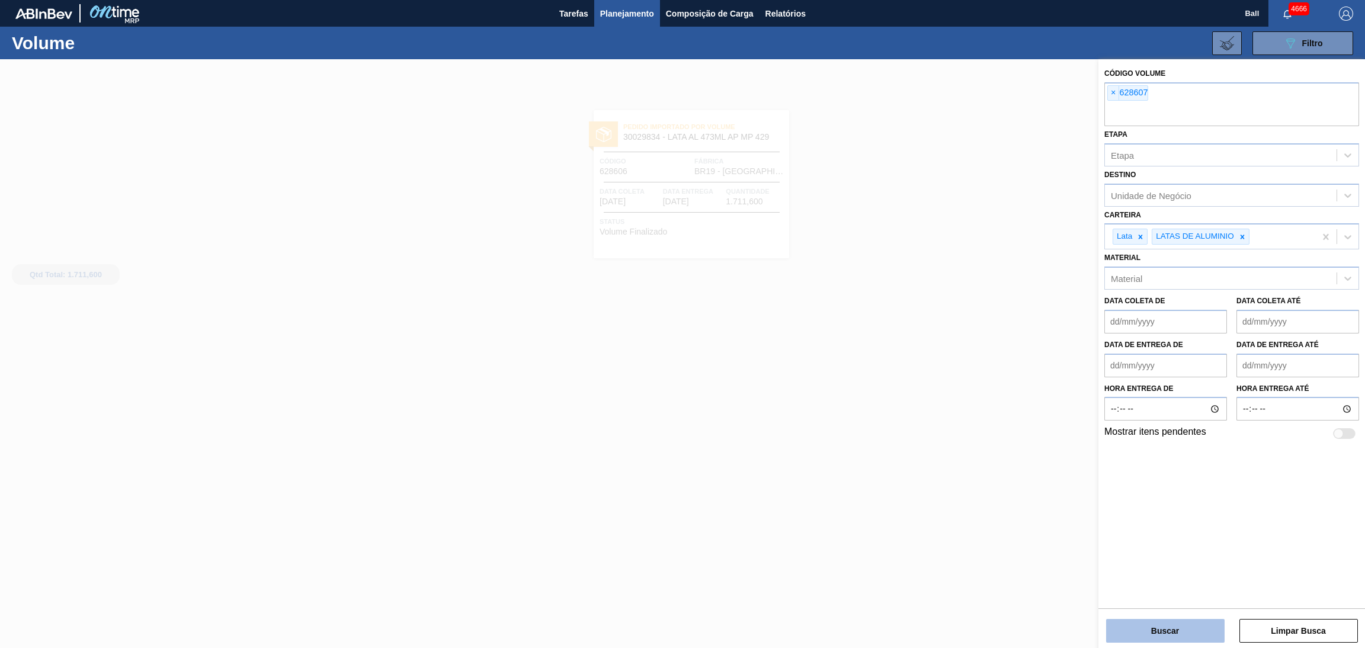
click at [1126, 634] on button "Buscar" at bounding box center [1165, 631] width 119 height 24
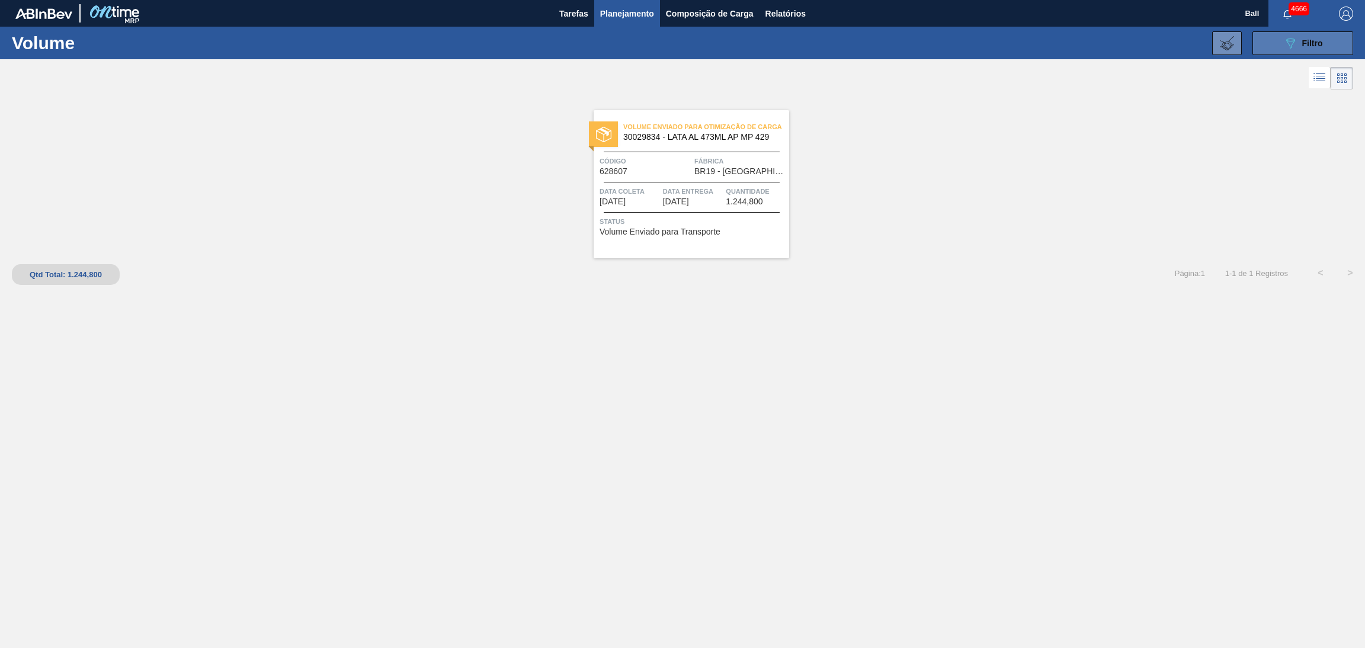
click at [1303, 43] on span "Filtro" at bounding box center [1312, 43] width 21 height 9
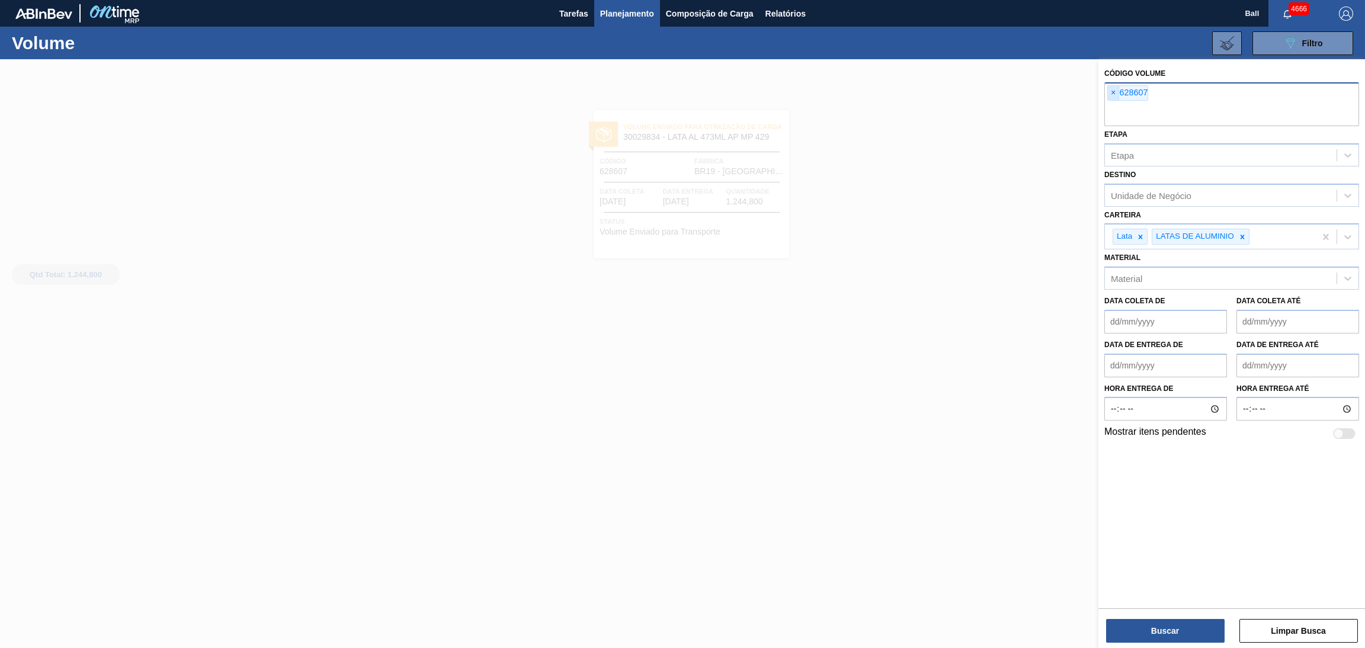
click at [1110, 90] on span "×" at bounding box center [1113, 93] width 11 height 14
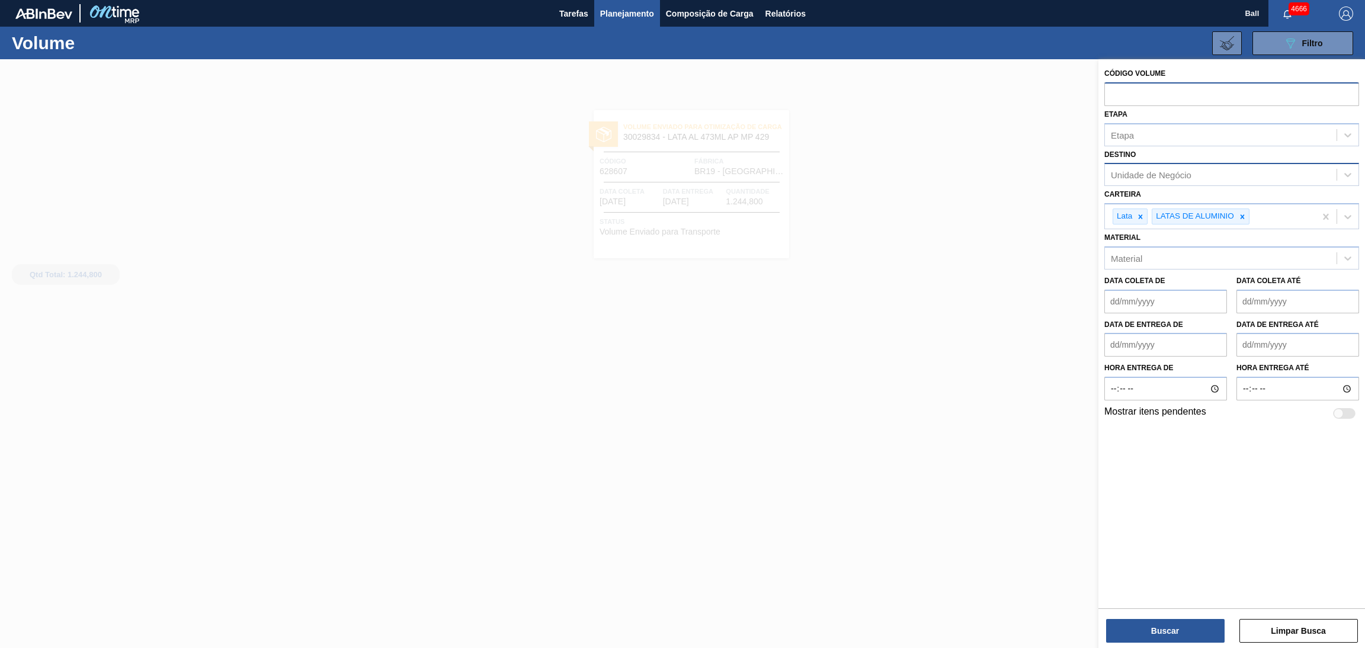
paste input "628591"
type input "628591"
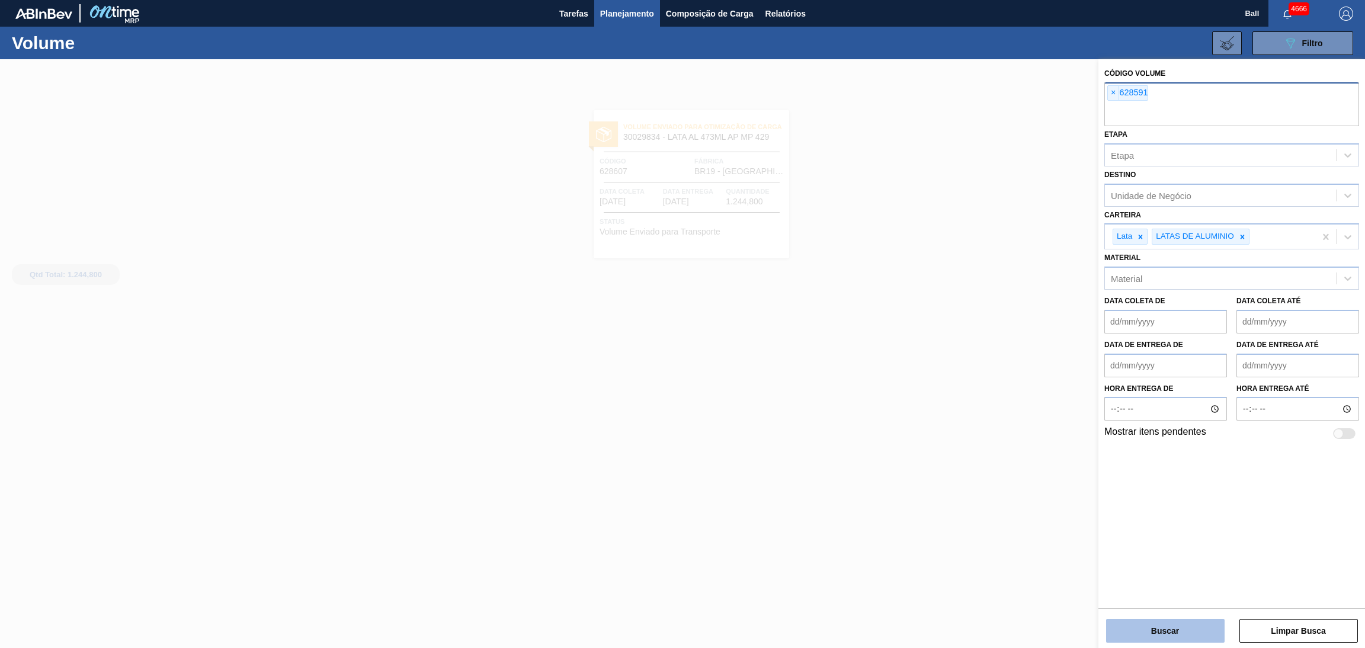
click at [1164, 629] on button "Buscar" at bounding box center [1165, 631] width 119 height 24
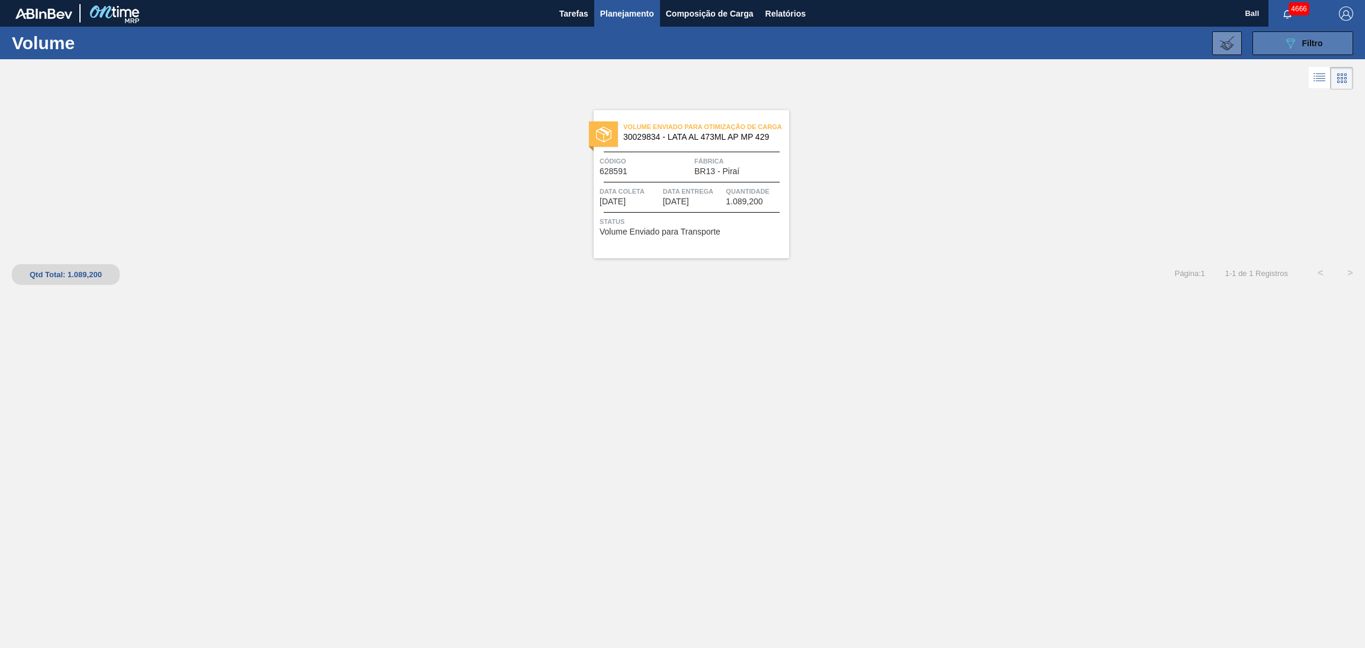
click at [1312, 34] on button "089F7B8B-B2A5-4AFE-B5C0-19BA573D28AC Filtro" at bounding box center [1303, 43] width 101 height 24
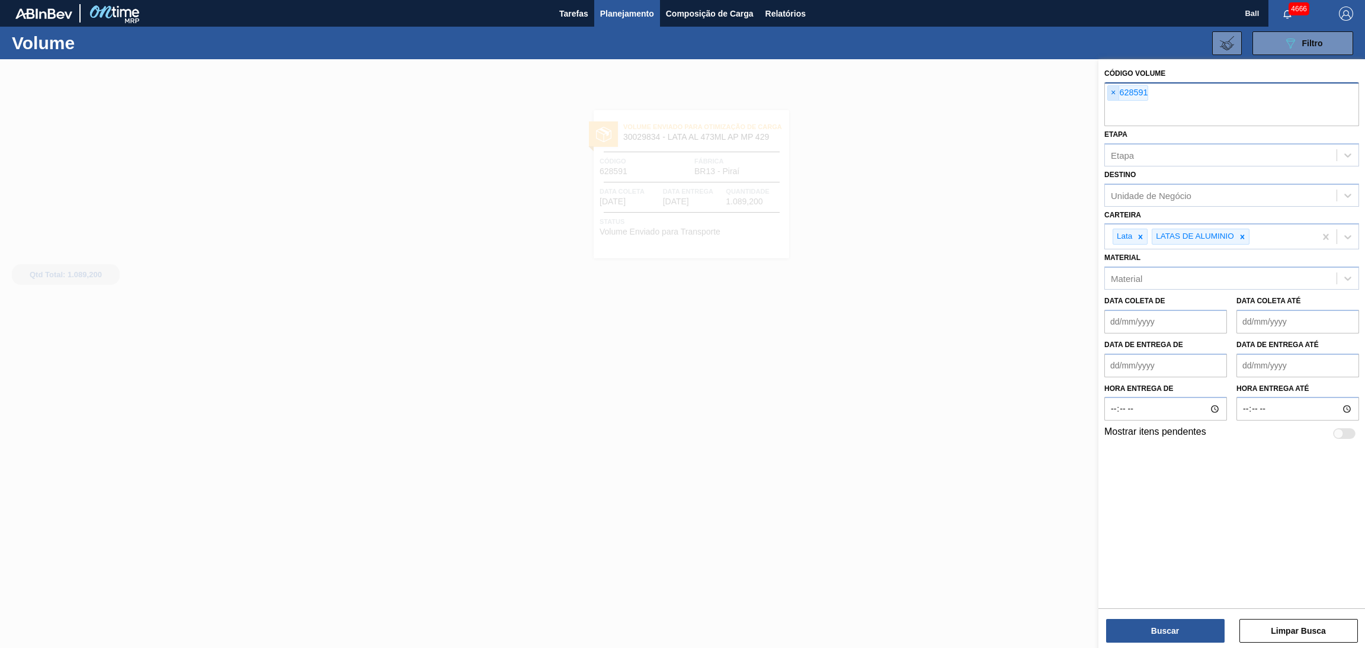
click at [1114, 95] on span "×" at bounding box center [1113, 93] width 11 height 14
paste input "text"
click at [1117, 104] on input "text" at bounding box center [1231, 115] width 255 height 23
click at [1151, 90] on div "× V628770" at bounding box center [1130, 92] width 47 height 15
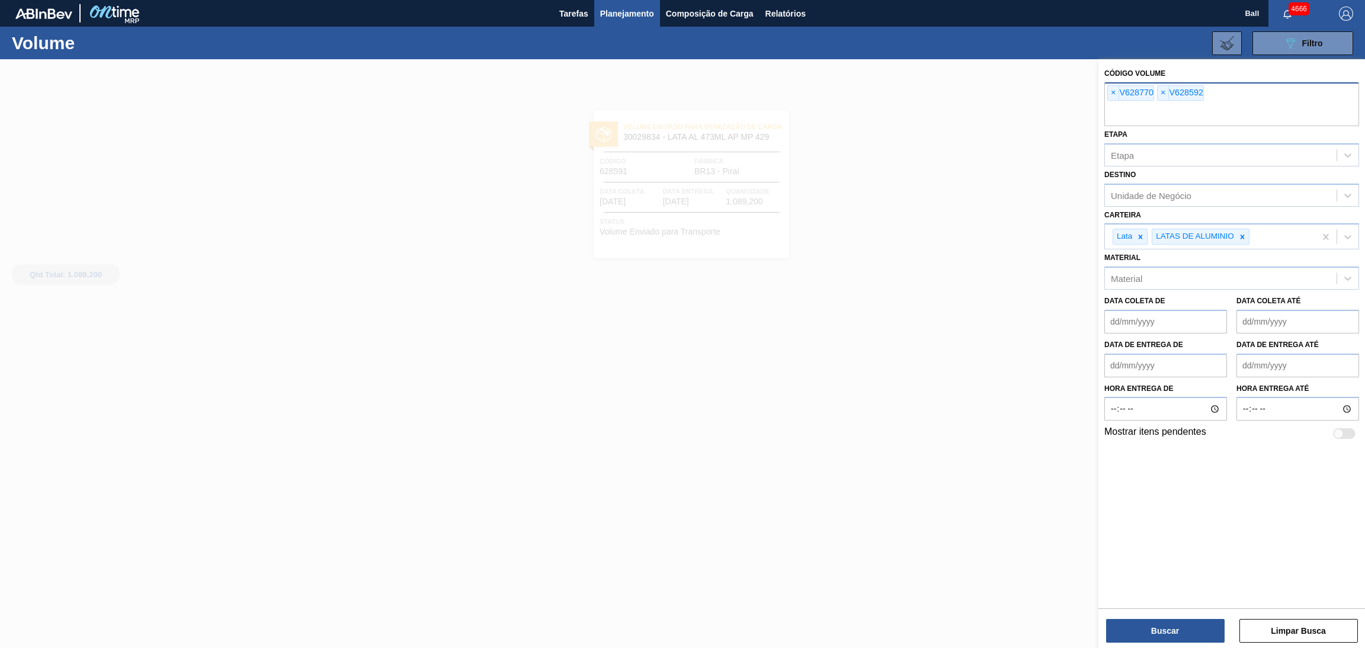
click at [1144, 90] on div "× V628770" at bounding box center [1130, 92] width 47 height 15
click at [1112, 90] on span "×" at bounding box center [1113, 93] width 11 height 14
click at [1112, 88] on span "×" at bounding box center [1113, 93] width 11 height 14
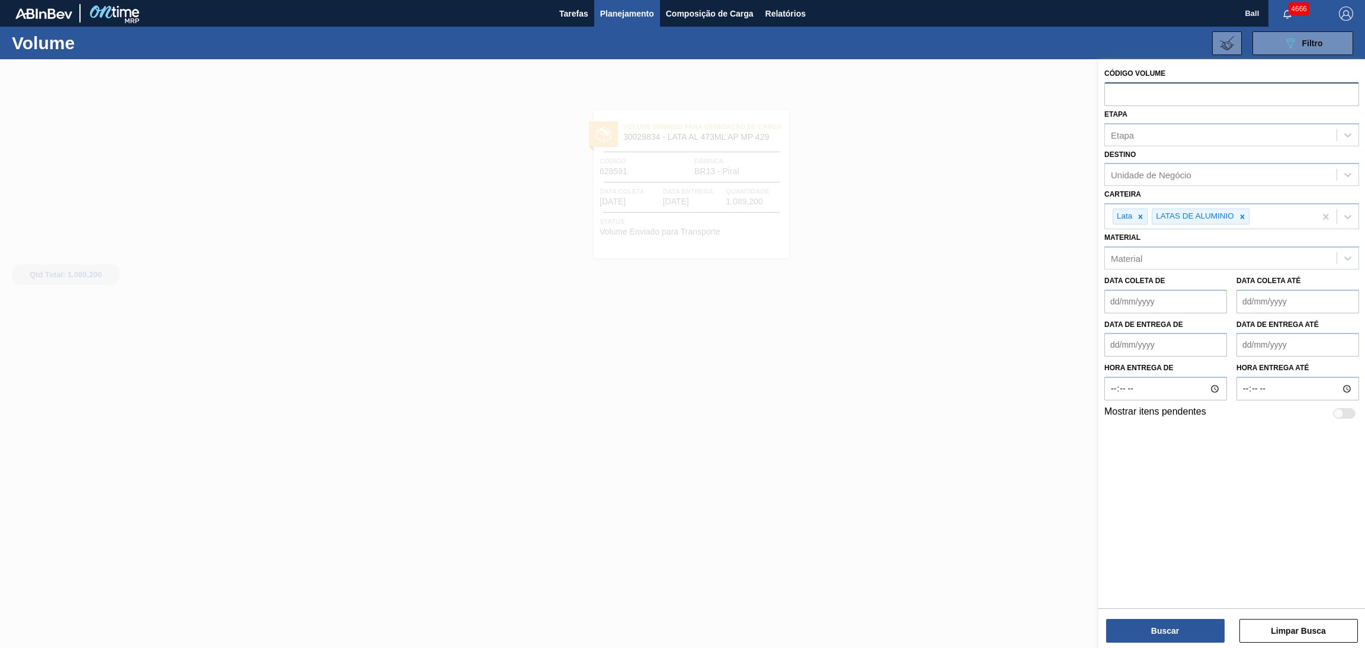
paste input "text"
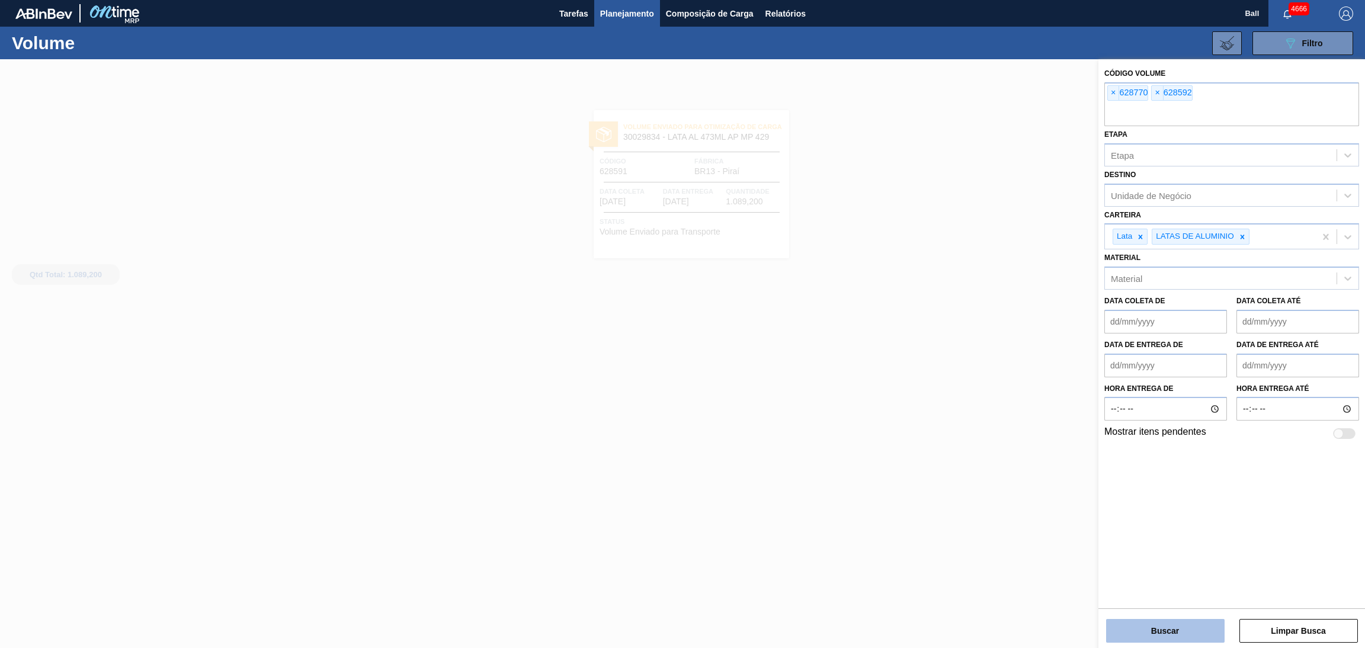
click at [1174, 626] on button "Buscar" at bounding box center [1165, 631] width 119 height 24
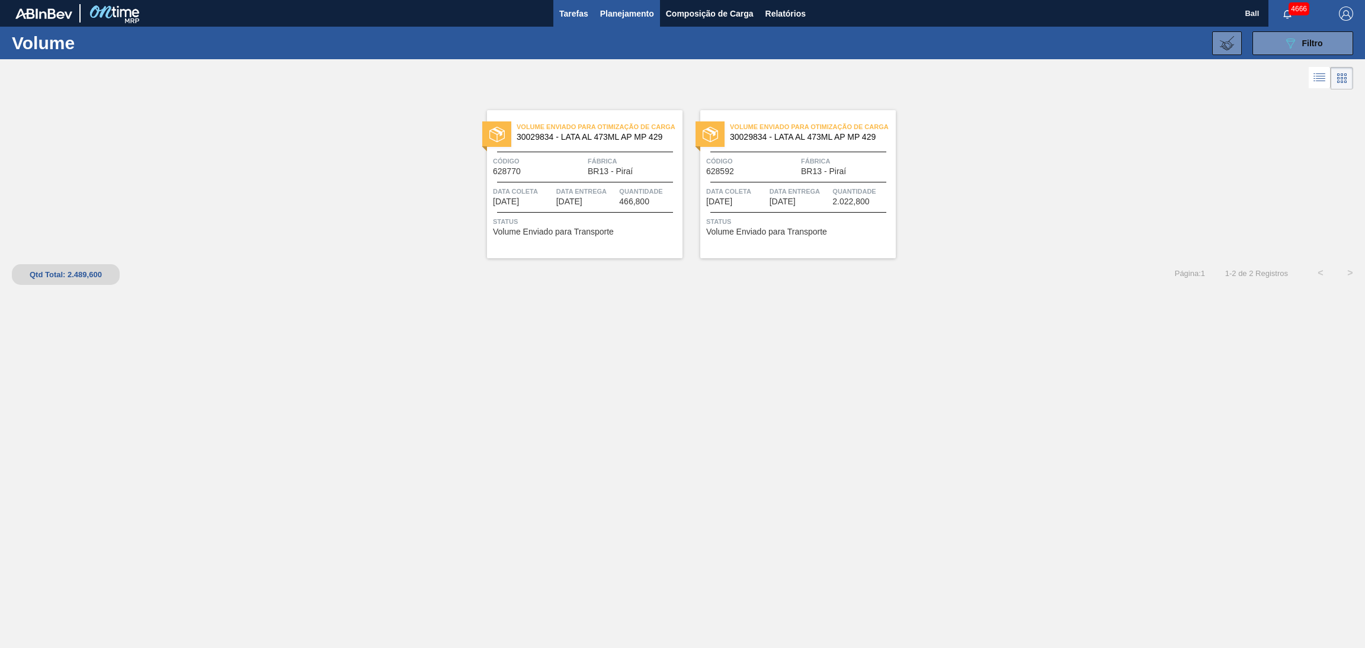
click at [578, 8] on span "Tarefas" at bounding box center [573, 14] width 29 height 14
